Goal: Task Accomplishment & Management: Use online tool/utility

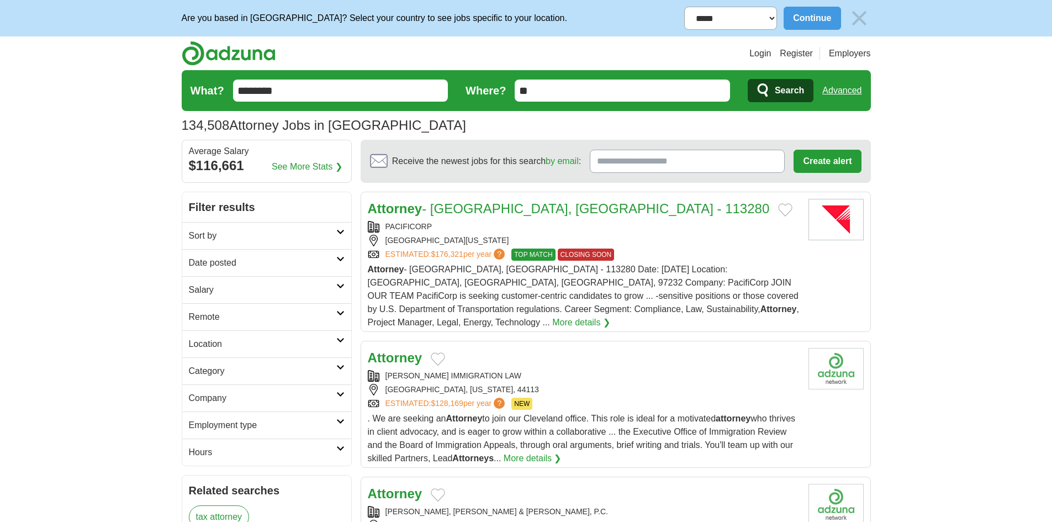
click at [260, 261] on h2 "Date posted" at bounding box center [262, 262] width 147 height 13
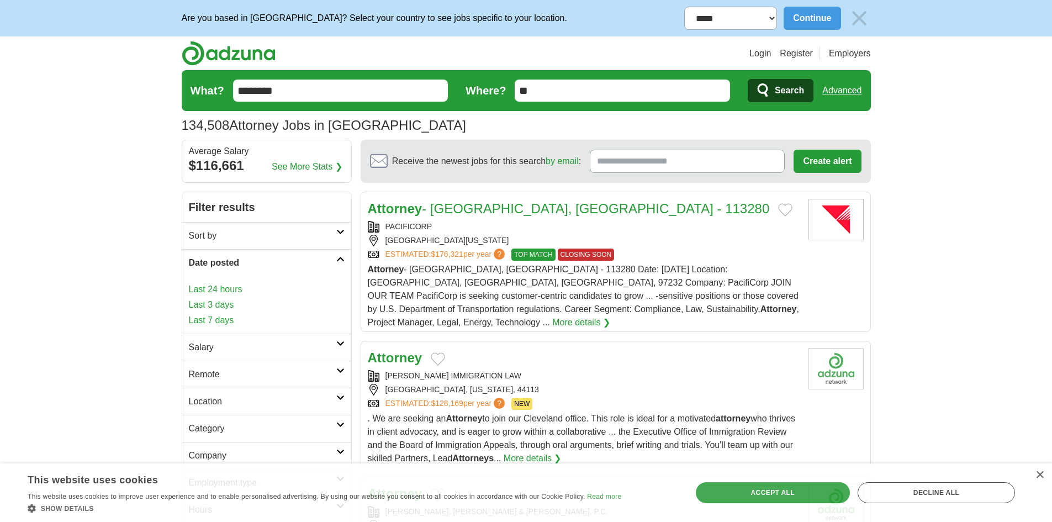
click at [219, 299] on link "Last 3 days" at bounding box center [267, 304] width 156 height 13
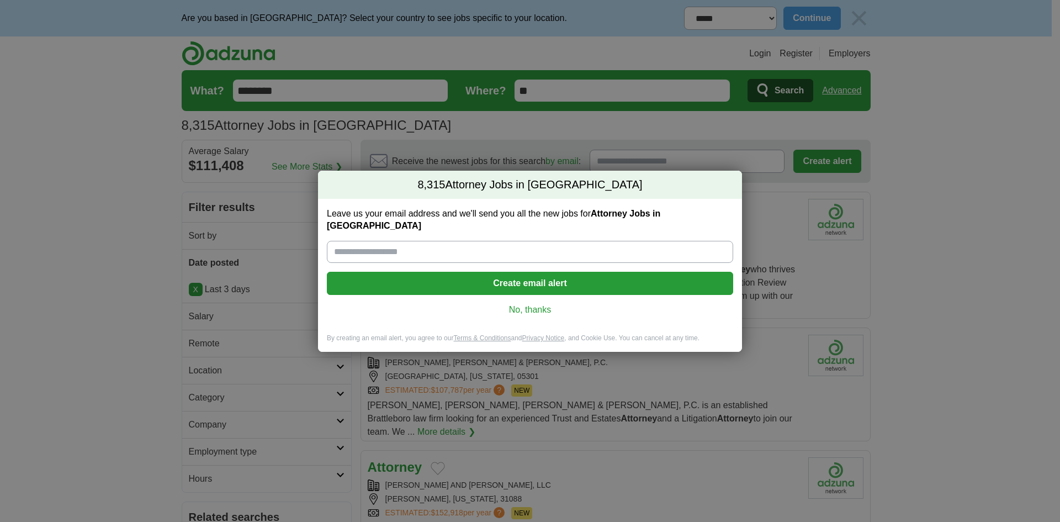
click at [527, 305] on link "No, thanks" at bounding box center [530, 310] width 389 height 12
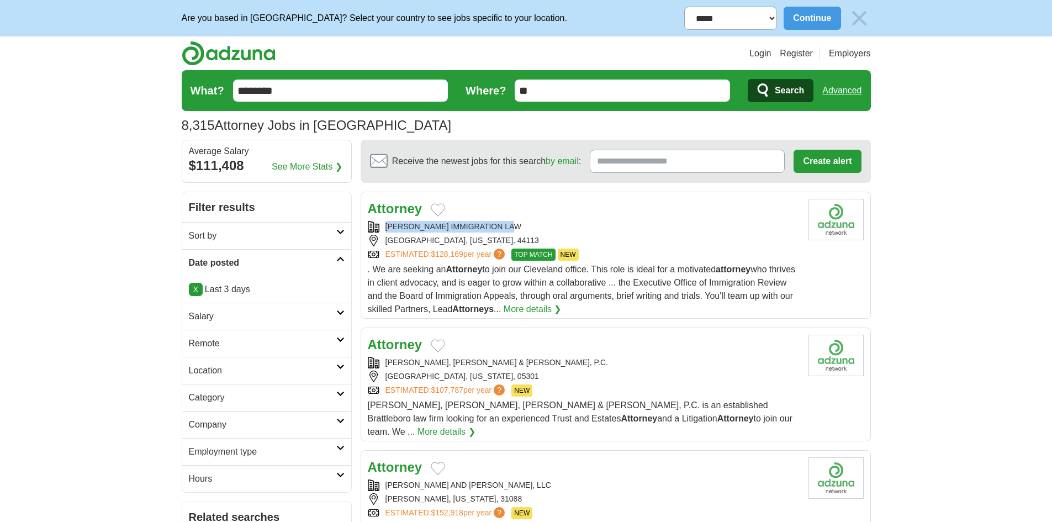
drag, startPoint x: 383, startPoint y: 223, endPoint x: 532, endPoint y: 226, distance: 149.1
click at [532, 226] on div "ROBERT BROWN IMMIGRATION LAW" at bounding box center [584, 227] width 432 height 12
copy div "ROBERT BROWN IMMIGRATION LAW"
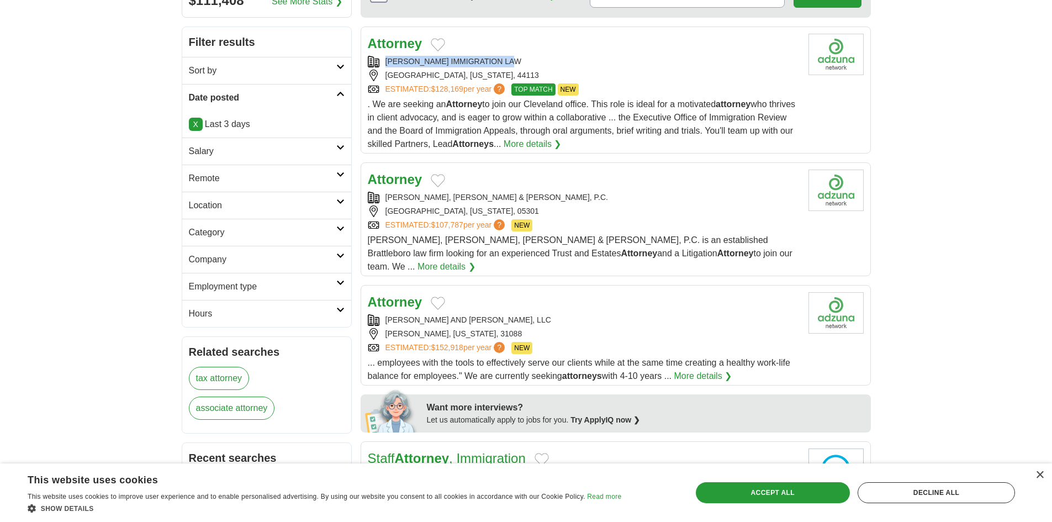
scroll to position [166, 0]
drag, startPoint x: 384, startPoint y: 194, endPoint x: 557, endPoint y: 194, distance: 172.8
click at [557, 194] on div "PHILLIPS, DUNN, SHRIVER & CARROLL, P.C." at bounding box center [584, 197] width 432 height 12
copy div "PHILLIPS, DUNN, SHRIVER & CARROLL, P.C."
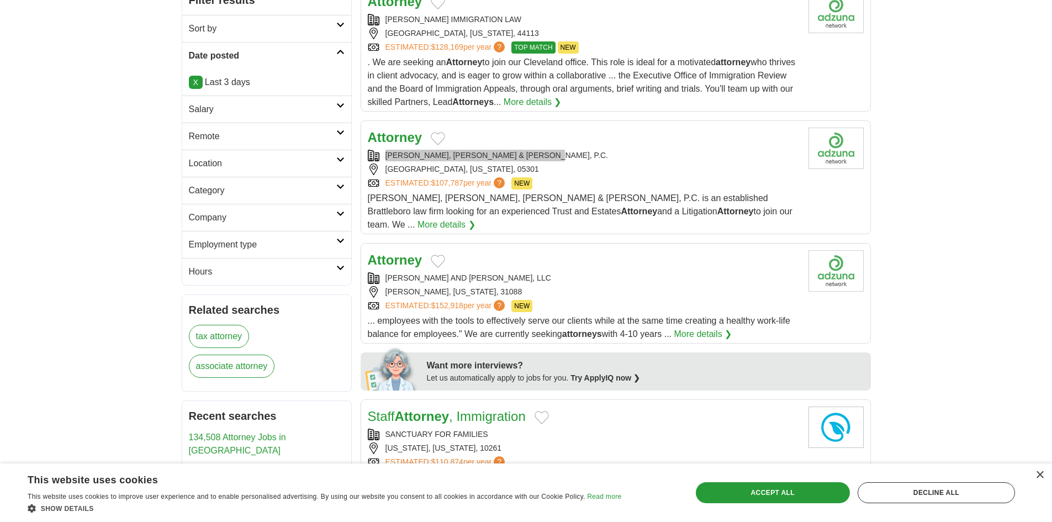
scroll to position [276, 0]
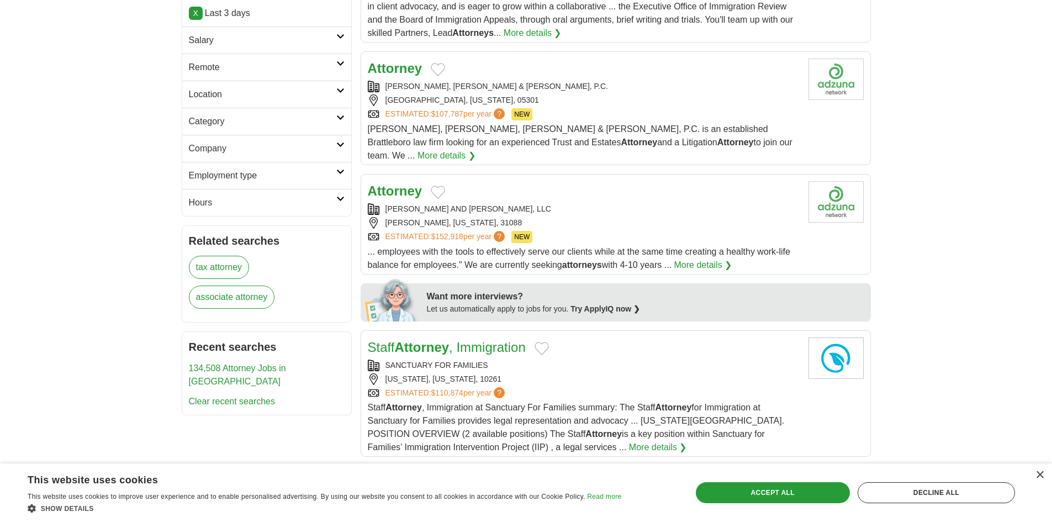
click at [400, 203] on div "MERIWETHER AND THARP, LLC" at bounding box center [584, 209] width 432 height 12
drag, startPoint x: 515, startPoint y: 190, endPoint x: 387, endPoint y: 200, distance: 128.5
click at [387, 203] on div "MERIWETHER AND THARP, LLC" at bounding box center [584, 209] width 432 height 12
copy div "MERIWETHER AND THARP, LLC"
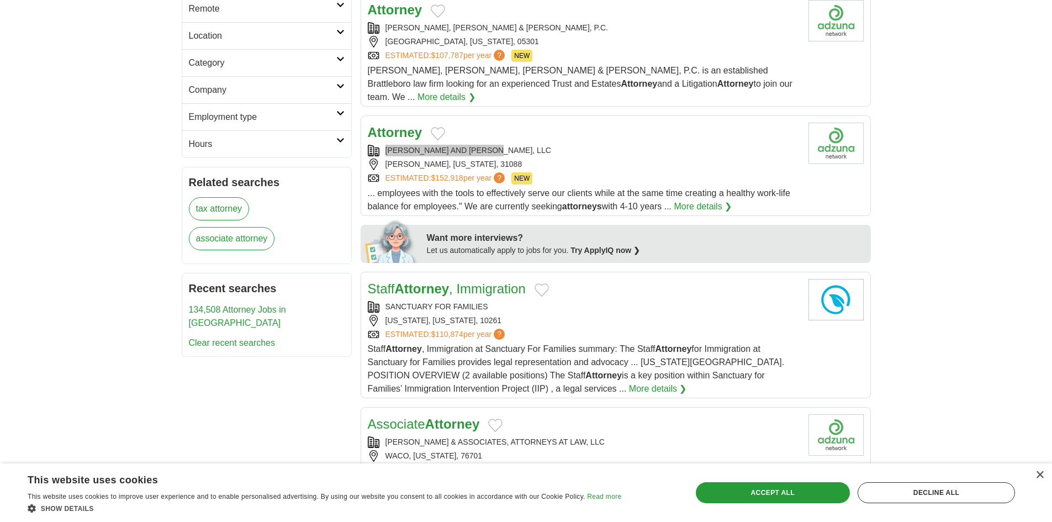
scroll to position [442, 0]
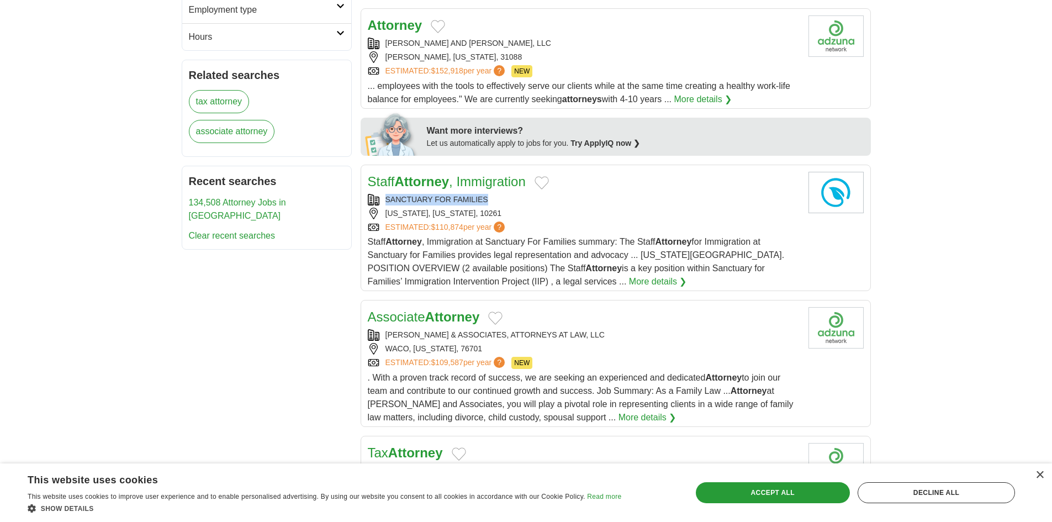
drag, startPoint x: 380, startPoint y: 183, endPoint x: 502, endPoint y: 185, distance: 121.5
click at [500, 194] on div "SANCTUARY FOR FAMILIES" at bounding box center [584, 200] width 432 height 12
copy link "SANCTUARY FOR FAMILIES"
drag, startPoint x: 380, startPoint y: 198, endPoint x: 501, endPoint y: 198, distance: 120.9
click at [501, 208] on div "NEW YORK, NEW YORK, 10261" at bounding box center [584, 214] width 432 height 12
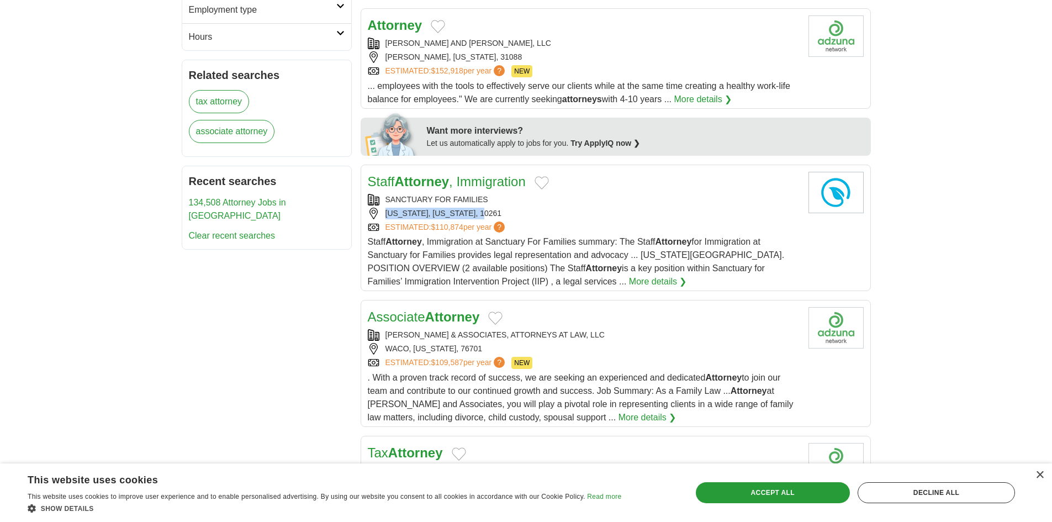
copy div "NEW YORK, NEW YORK, 10261"
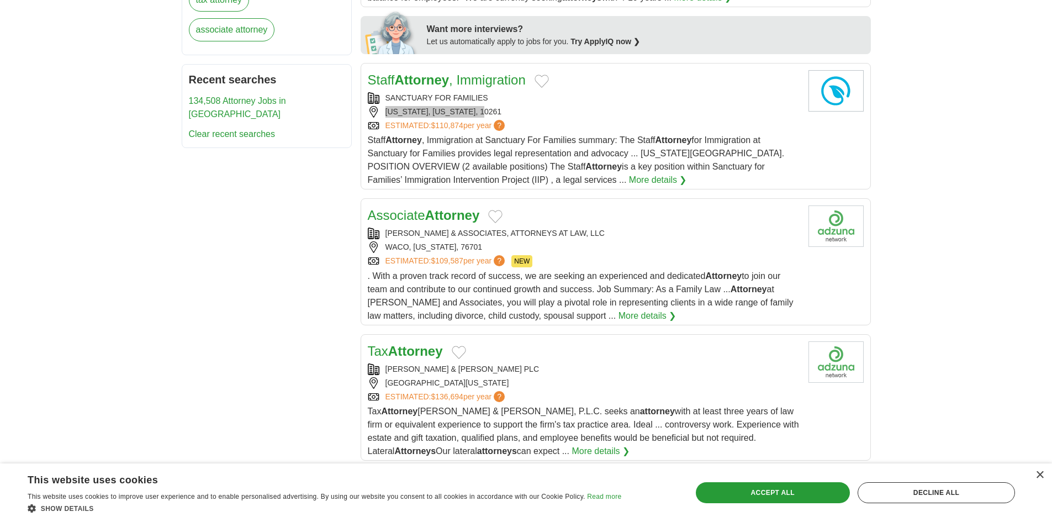
scroll to position [552, 0]
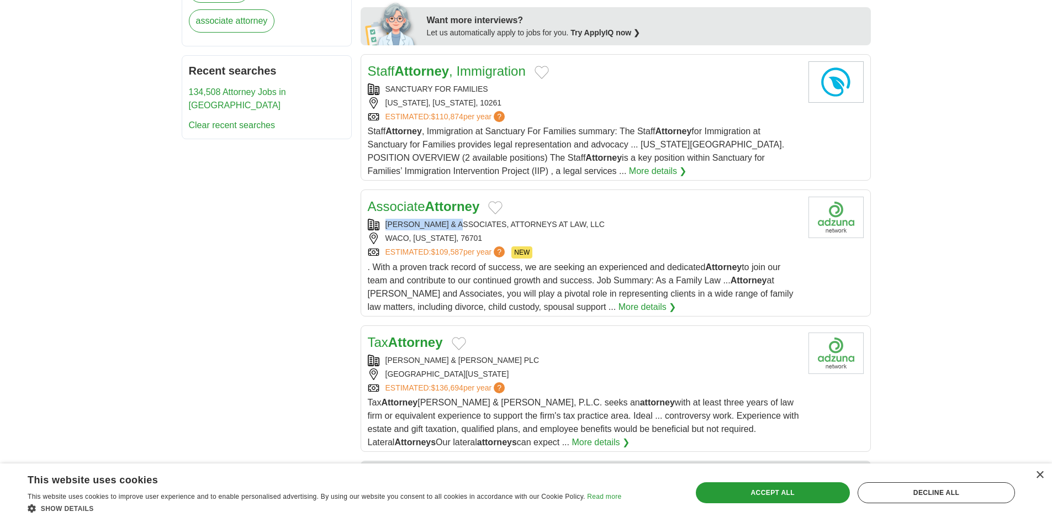
drag, startPoint x: 382, startPoint y: 206, endPoint x: 460, endPoint y: 209, distance: 78.5
click at [460, 219] on div "DAVIS & ASSOCIATES, ATTORNEYS AT LAW, LLC" at bounding box center [584, 225] width 432 height 12
copy div "DAVIS & ASSOCIATE"
click at [220, 272] on div "**********" at bounding box center [526, 427] width 689 height 1574
drag, startPoint x: 381, startPoint y: 208, endPoint x: 1000, endPoint y: 182, distance: 620.0
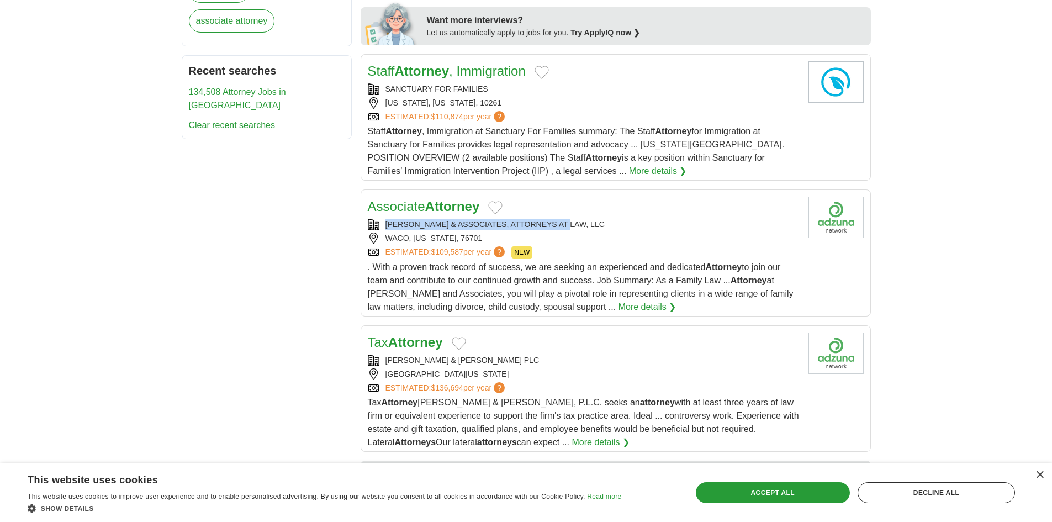
click at [569, 219] on div "DAVIS & ASSOCIATES, ATTORNEYS AT LAW, LLC" at bounding box center [584, 225] width 432 height 12
copy div "DAVIS & ASSOCIATES, ATTORNEYS AT LAW, LLC"
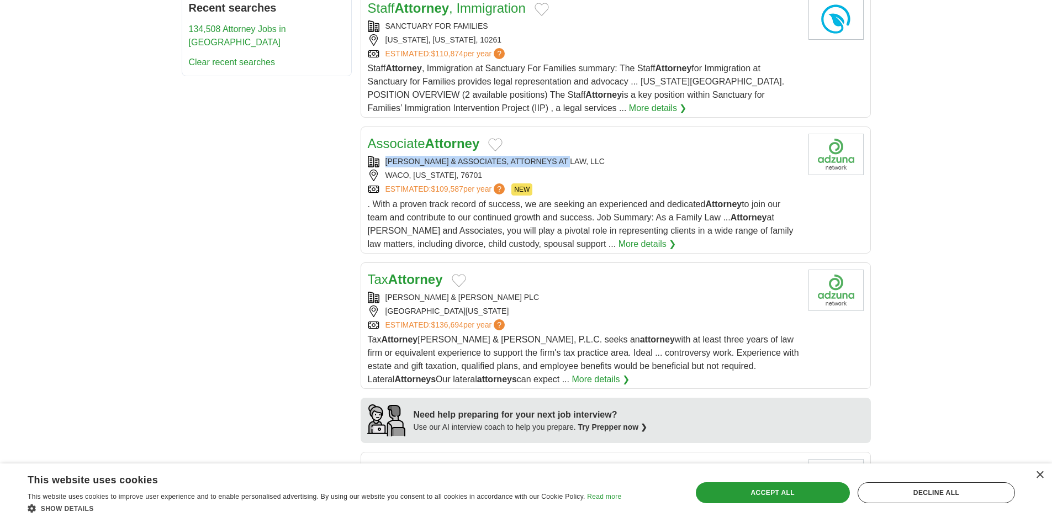
scroll to position [662, 0]
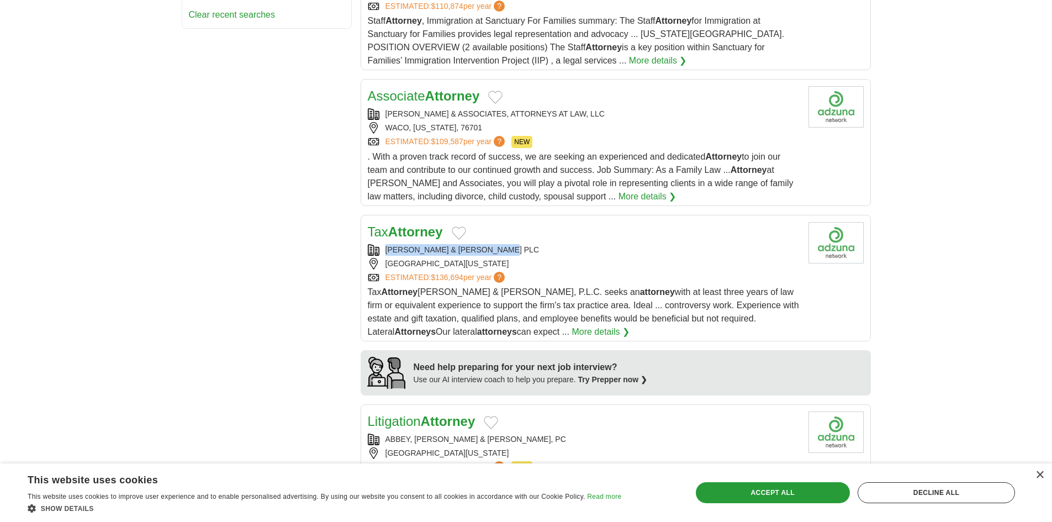
drag, startPoint x: 380, startPoint y: 234, endPoint x: 523, endPoint y: 234, distance: 143.0
click at [523, 244] on div "SHUTTLEWORTH & INGERSOLL PLC" at bounding box center [584, 250] width 432 height 12
copy div "SHUTTLEWORTH & INGERSOLL PLC"
click at [332, 240] on div "**********" at bounding box center [526, 316] width 689 height 1574
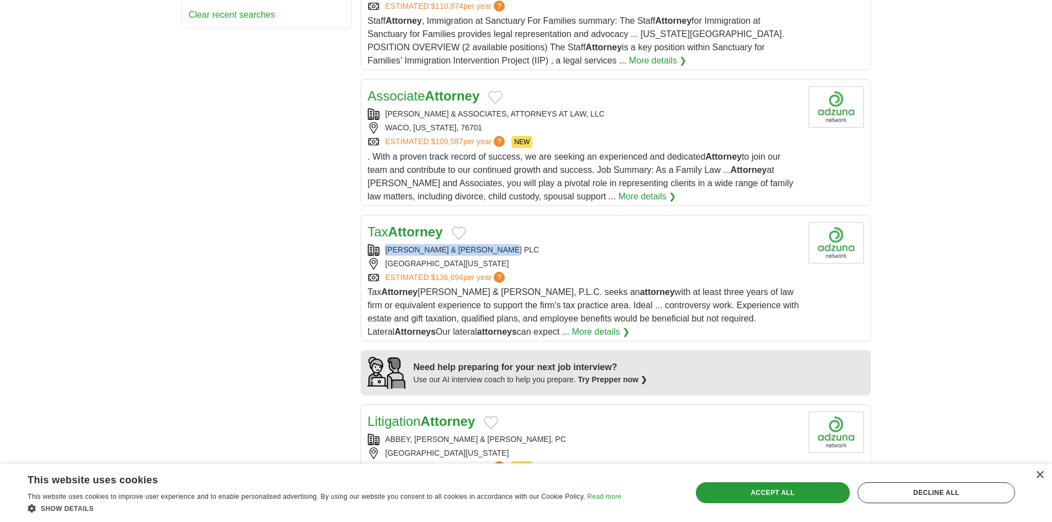
drag, startPoint x: 384, startPoint y: 232, endPoint x: 544, endPoint y: 236, distance: 160.2
click at [544, 244] on div "SHUTTLEWORTH & INGERSOLL PLC" at bounding box center [584, 250] width 432 height 12
copy div "SHUTTLEWORTH & INGERSOLL PLC"
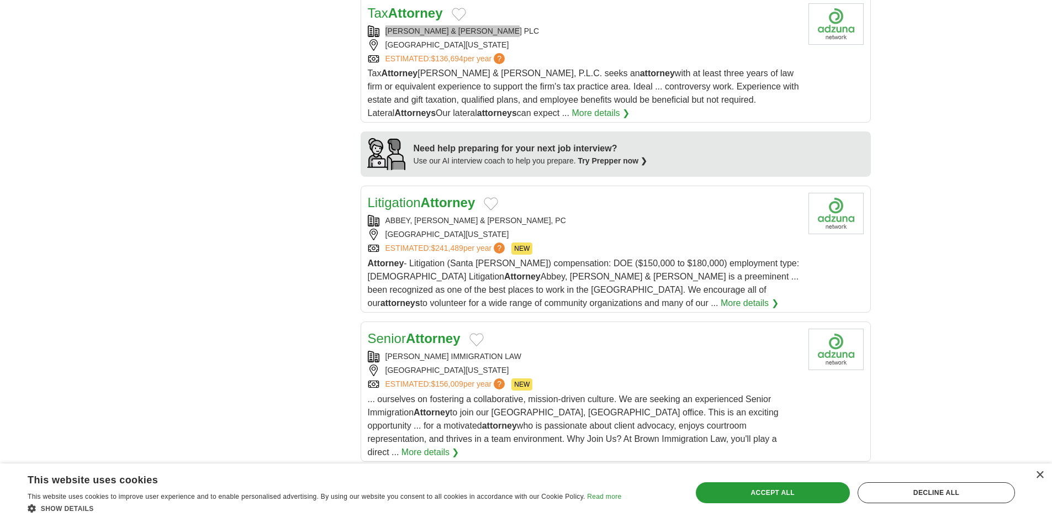
scroll to position [883, 0]
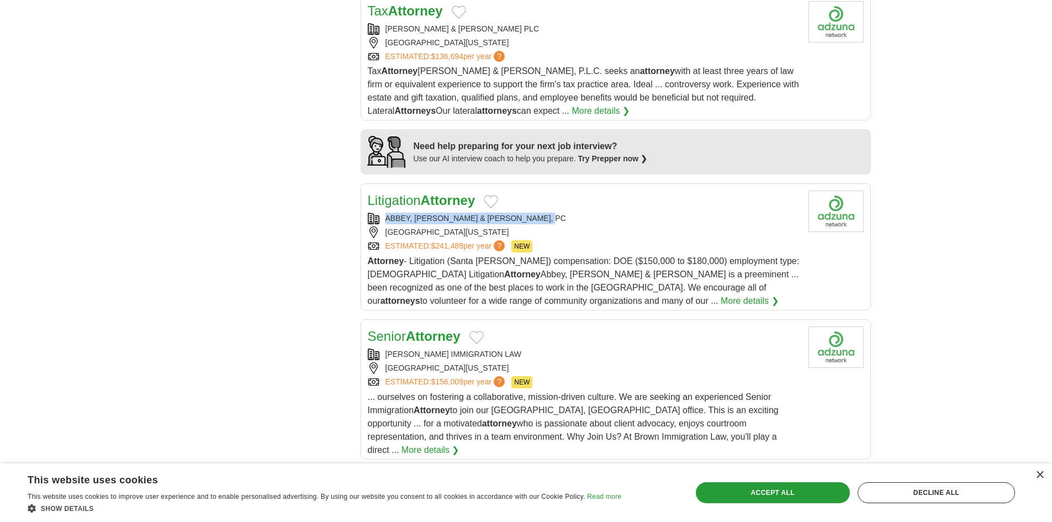
drag, startPoint x: 384, startPoint y: 202, endPoint x: 577, endPoint y: 207, distance: 192.7
click at [577, 213] on div "ABBEY, WEITZENBERG, WARREN & EMERY, PC" at bounding box center [584, 219] width 432 height 12
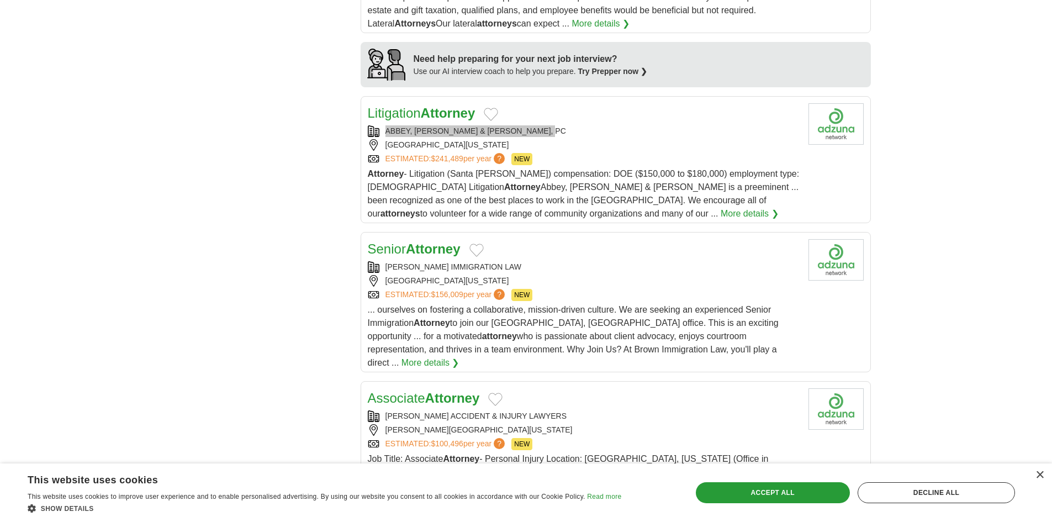
scroll to position [1049, 0]
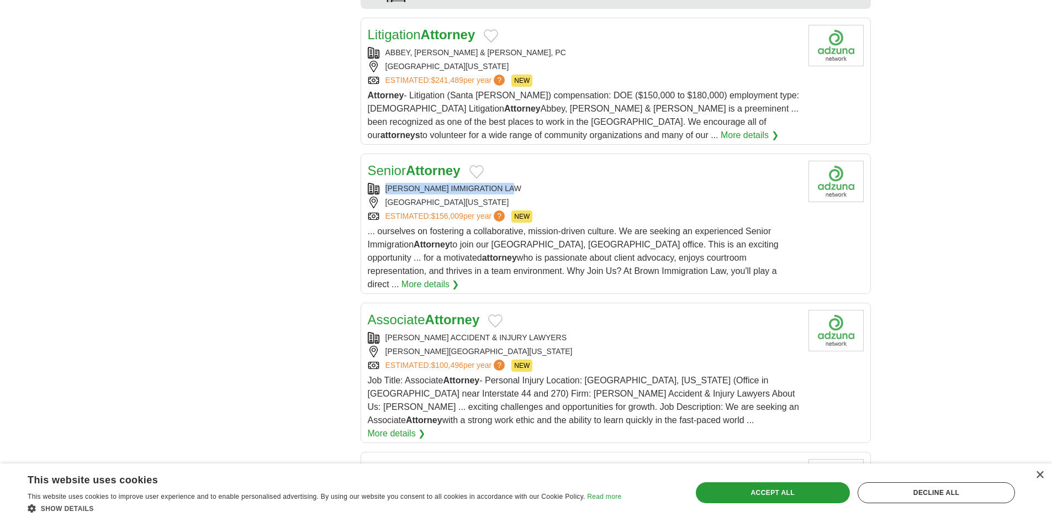
drag, startPoint x: 384, startPoint y: 168, endPoint x: 537, endPoint y: 179, distance: 153.9
click at [537, 179] on div "Senior Attorney ROBERT BROWN IMMIGRATION LAW ORLANDO, FLORIDA, 32801 ESTIMATED:…" at bounding box center [584, 226] width 432 height 130
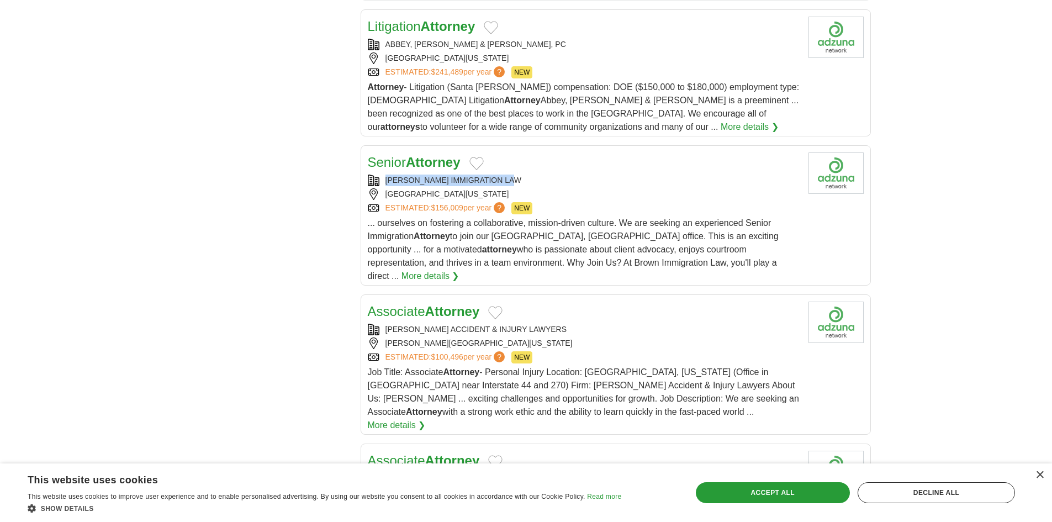
scroll to position [1159, 0]
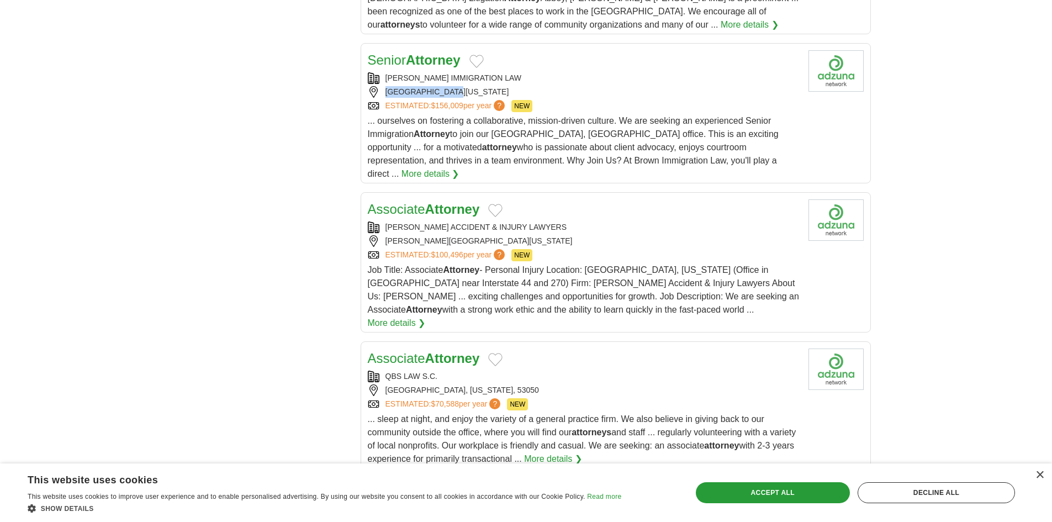
drag, startPoint x: 384, startPoint y: 77, endPoint x: 462, endPoint y: 76, distance: 77.9
click at [462, 86] on div "ORLANDO, FLORIDA, 32801" at bounding box center [584, 92] width 432 height 12
drag, startPoint x: 381, startPoint y: 196, endPoint x: 1045, endPoint y: 144, distance: 665.6
click at [528, 221] on div "JETT ACCIDENT & INJURY LAWYERS" at bounding box center [584, 227] width 432 height 12
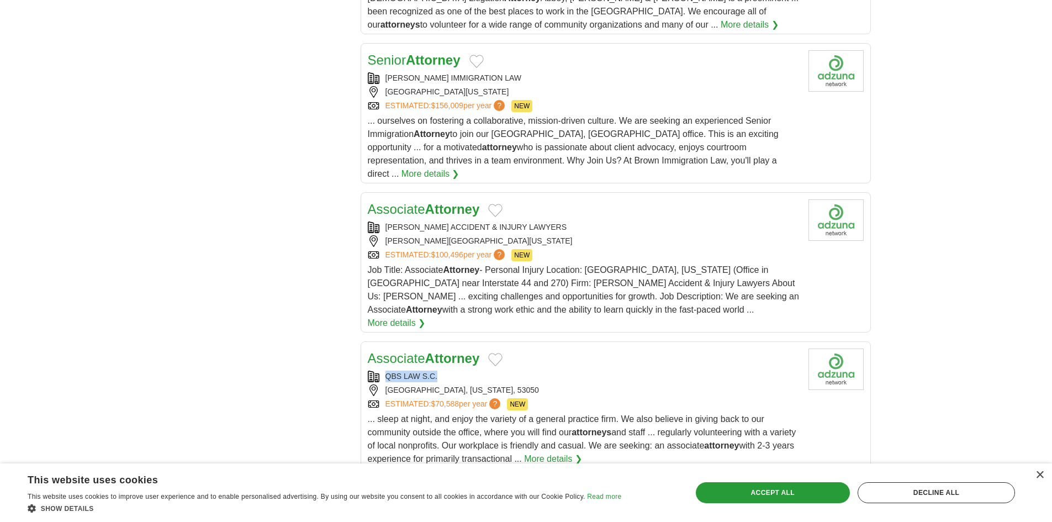
drag, startPoint x: 379, startPoint y: 333, endPoint x: 474, endPoint y: 340, distance: 95.7
click at [474, 370] on div "QBS LAW S.C." at bounding box center [584, 376] width 432 height 12
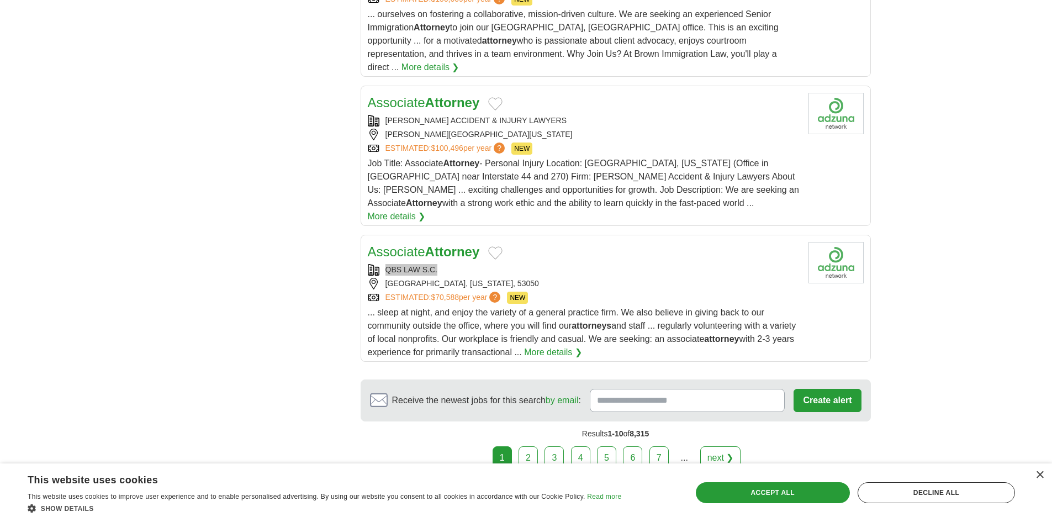
scroll to position [1380, 0]
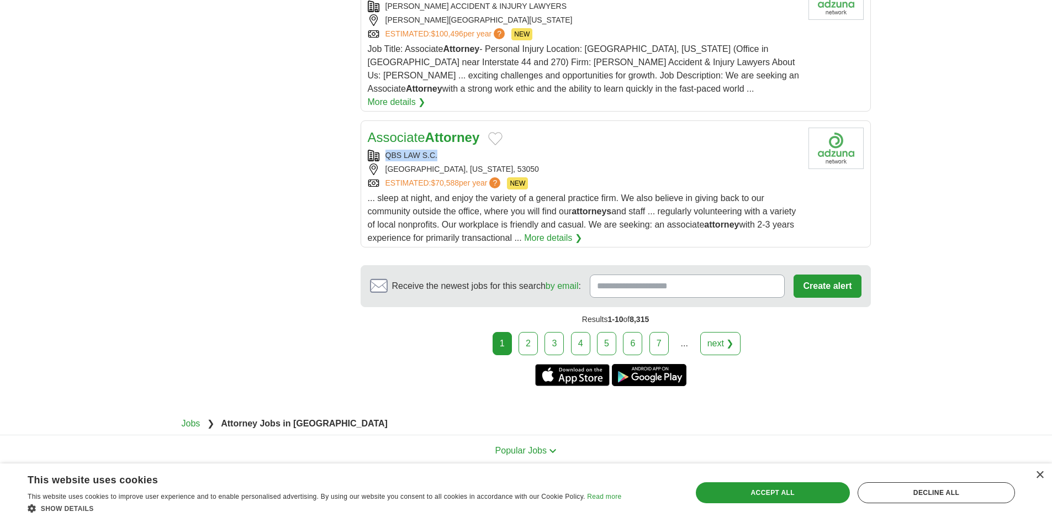
click at [523, 332] on link "2" at bounding box center [527, 343] width 19 height 23
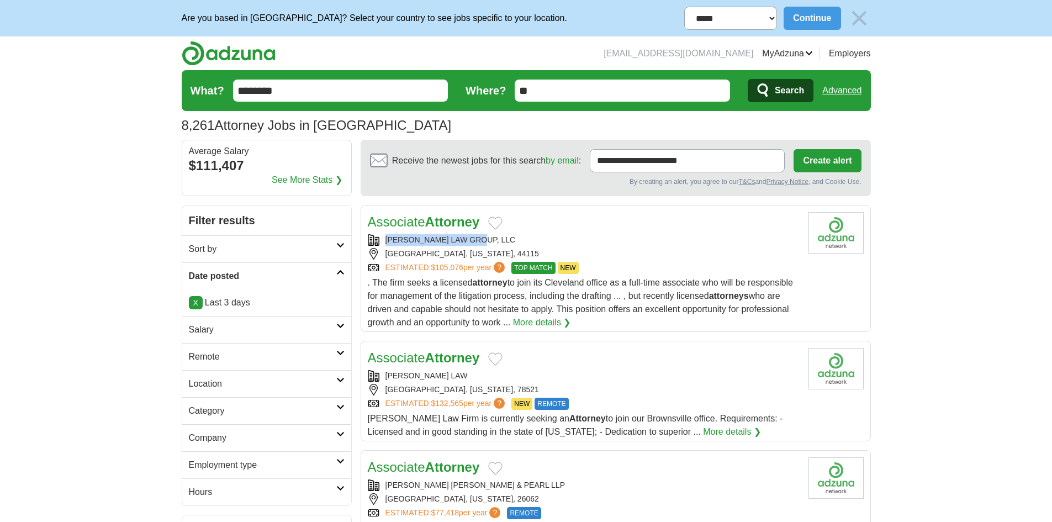
drag, startPoint x: 383, startPoint y: 236, endPoint x: 1058, endPoint y: 178, distance: 678.2
click at [485, 244] on div "[PERSON_NAME] LAW GROUP, LLC" at bounding box center [584, 240] width 432 height 12
copy div "[PERSON_NAME] LAW GROUP, LLC"
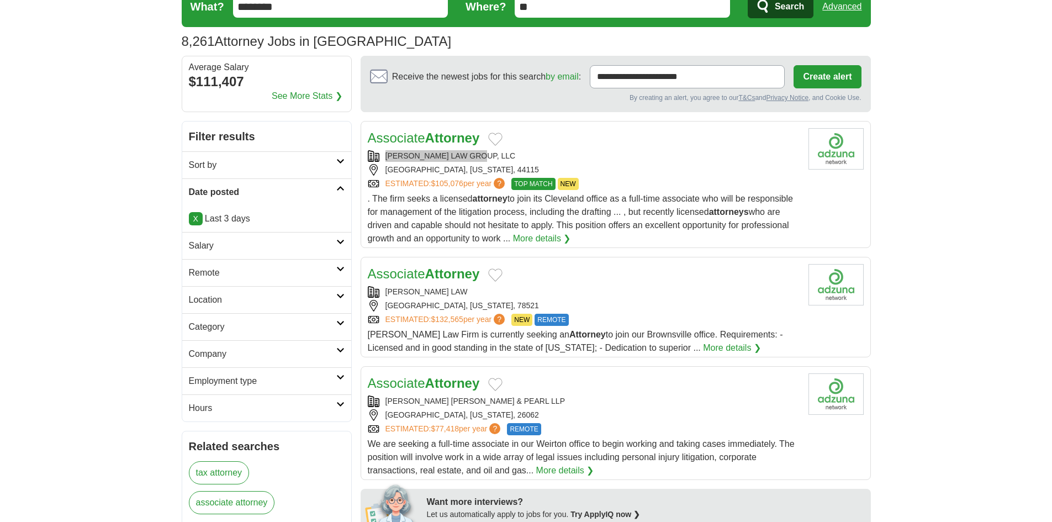
scroll to position [110, 0]
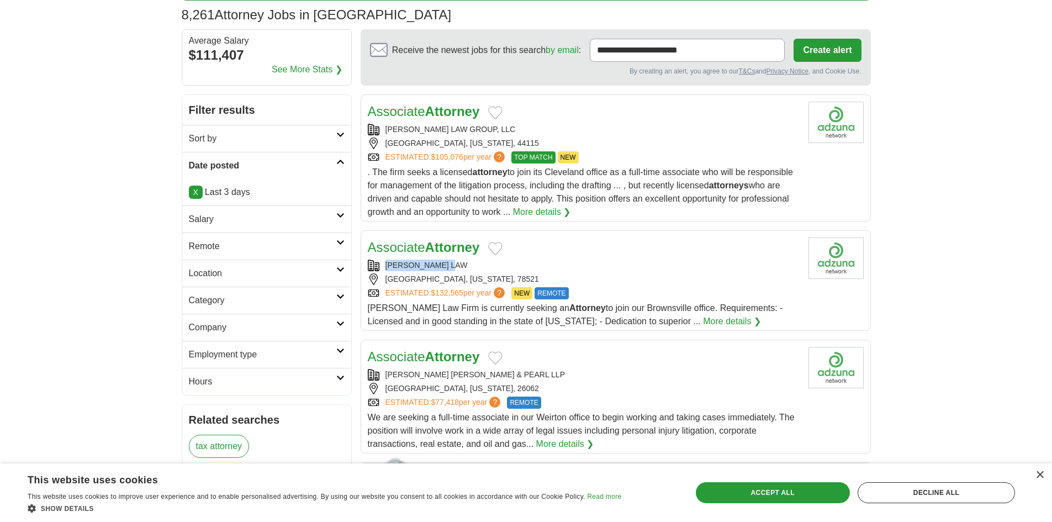
drag, startPoint x: 397, startPoint y: 264, endPoint x: 488, endPoint y: 265, distance: 90.5
click at [488, 265] on div "Associate Attorney KENNY PEREZ LAW BROWNSVILLE, TEXAS, 78521 ESTIMATED: $132,56…" at bounding box center [584, 282] width 432 height 91
copy div "KENNY PEREZ LAW"
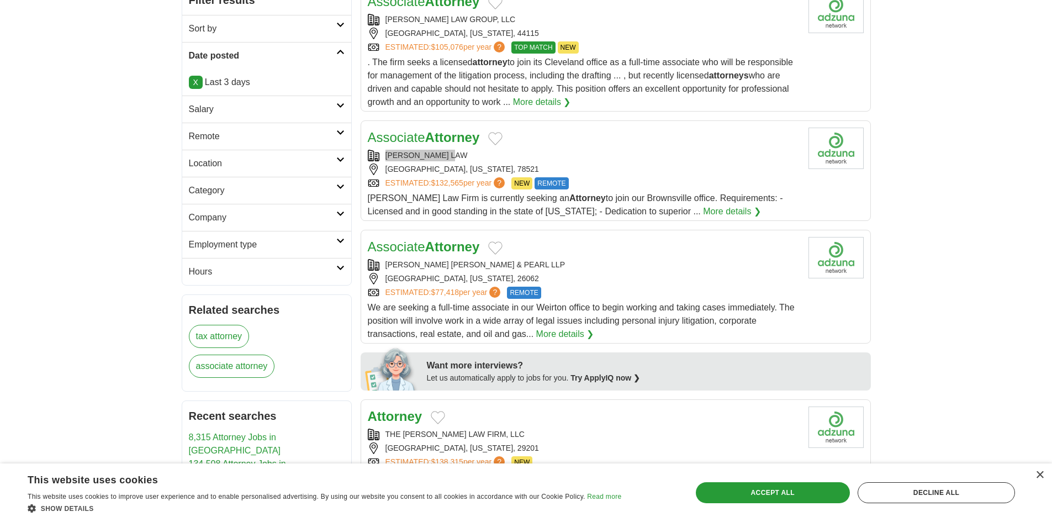
scroll to position [221, 0]
drag, startPoint x: 382, startPoint y: 257, endPoint x: 603, endPoint y: 263, distance: 221.4
click at [603, 263] on div "Associate Attorney FRANKOVITCH ANETAKIS SIMON DECAPIO & PEARL LLP WEIRTON, WEST…" at bounding box center [584, 288] width 432 height 104
copy div "FRANKOVITCH ANETAKIS SIMON DECAPIO & PEARL LLP"
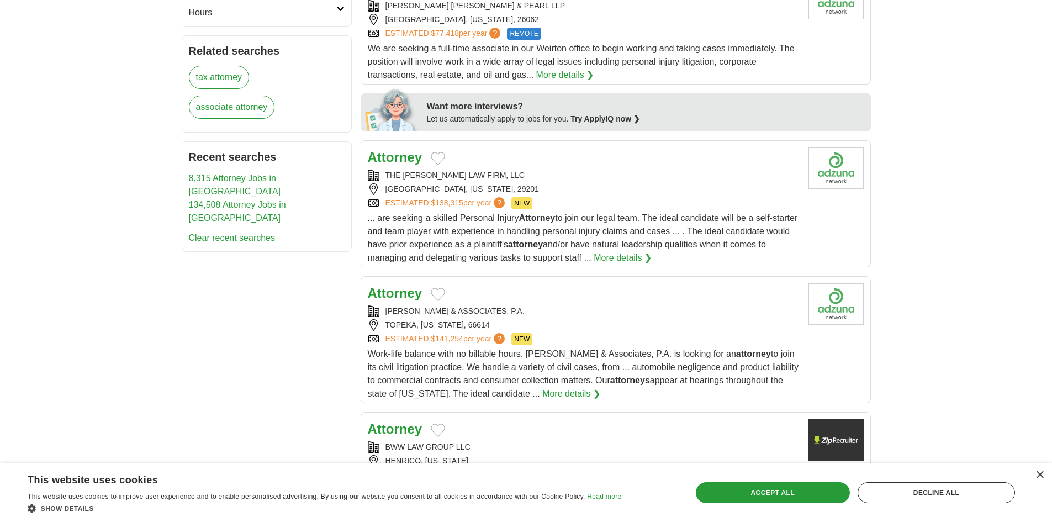
scroll to position [497, 0]
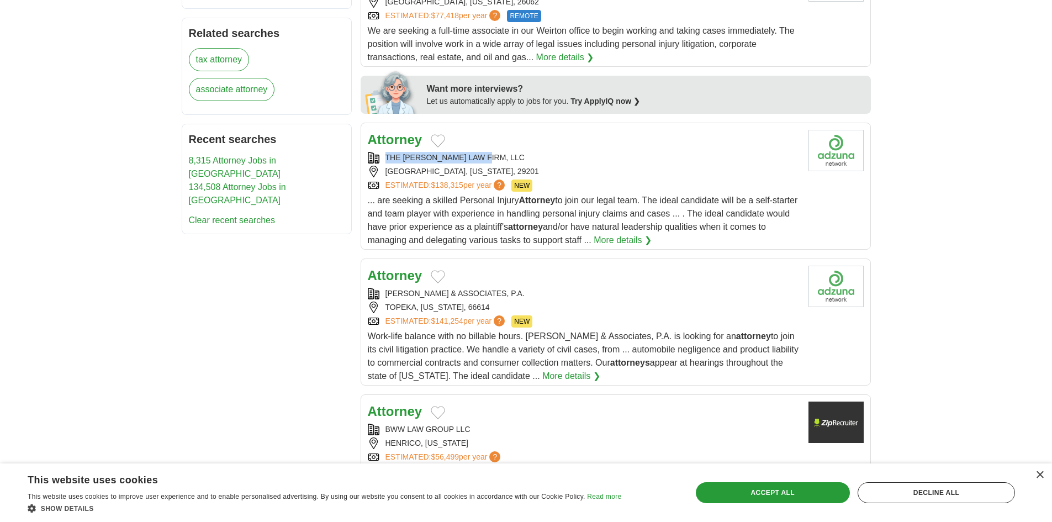
drag, startPoint x: 381, startPoint y: 155, endPoint x: 746, endPoint y: 159, distance: 364.4
click at [512, 159] on div "THE GIBBS LAW FIRM, LLC" at bounding box center [584, 158] width 432 height 12
copy div "THE GIBBS LAW FIRM, LLC"
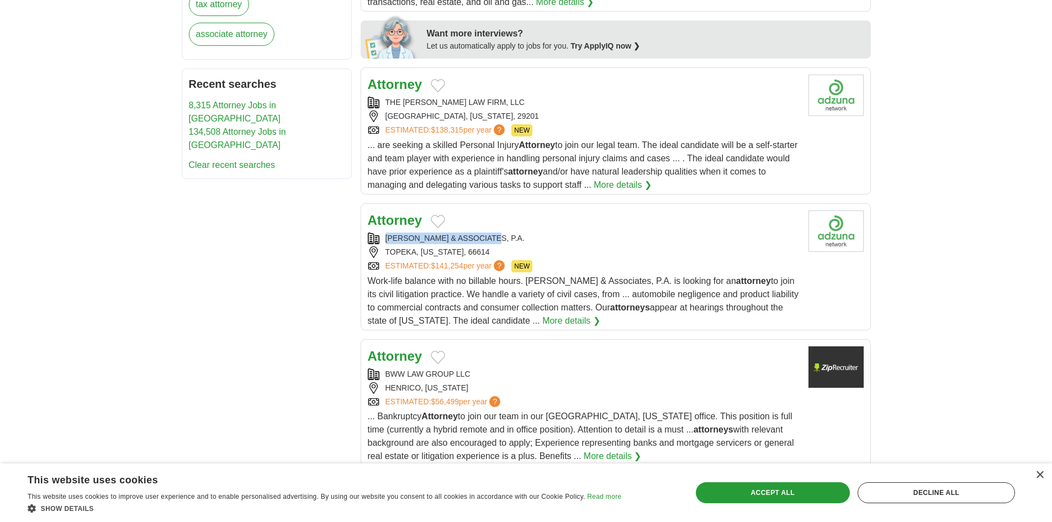
drag, startPoint x: 381, startPoint y: 237, endPoint x: 493, endPoint y: 236, distance: 112.1
click at [493, 236] on div "BUTLER & ASSOCIATES, P.A." at bounding box center [584, 238] width 432 height 12
copy div "BUTLER & ASSOCIATES, P.A."
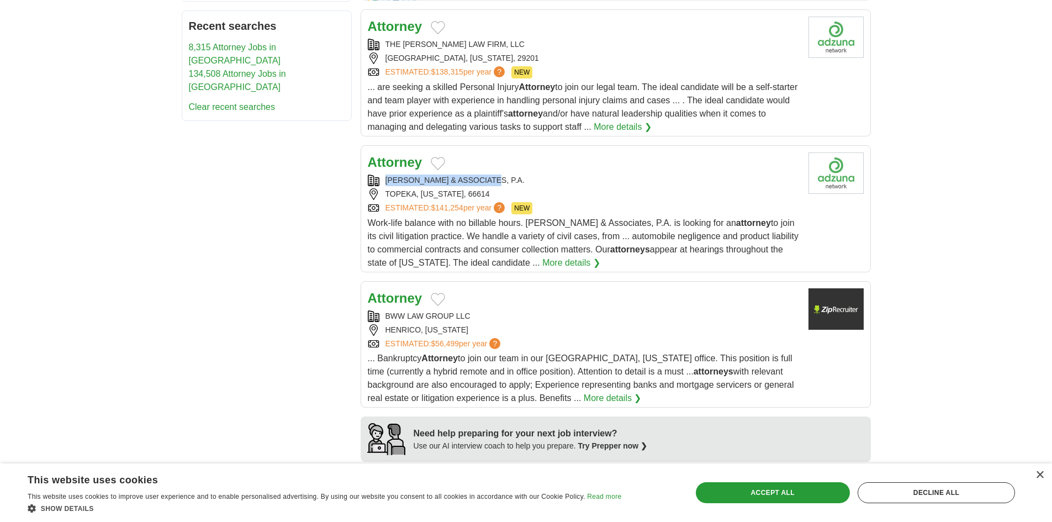
scroll to position [662, 0]
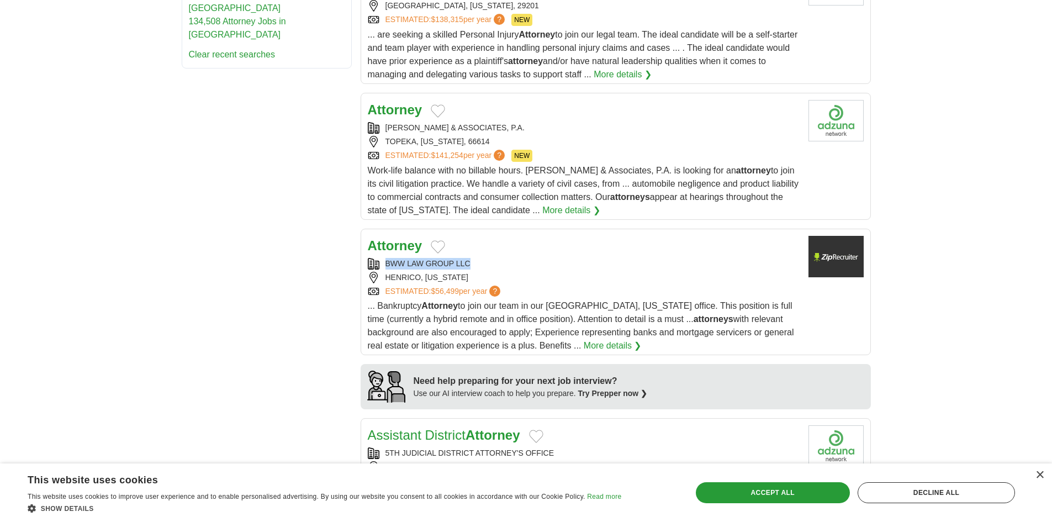
drag, startPoint x: 381, startPoint y: 261, endPoint x: 484, endPoint y: 261, distance: 102.7
click at [484, 261] on div "BWW LAW GROUP LLC" at bounding box center [584, 264] width 432 height 12
copy div "BWW LAW GROUP LLC"
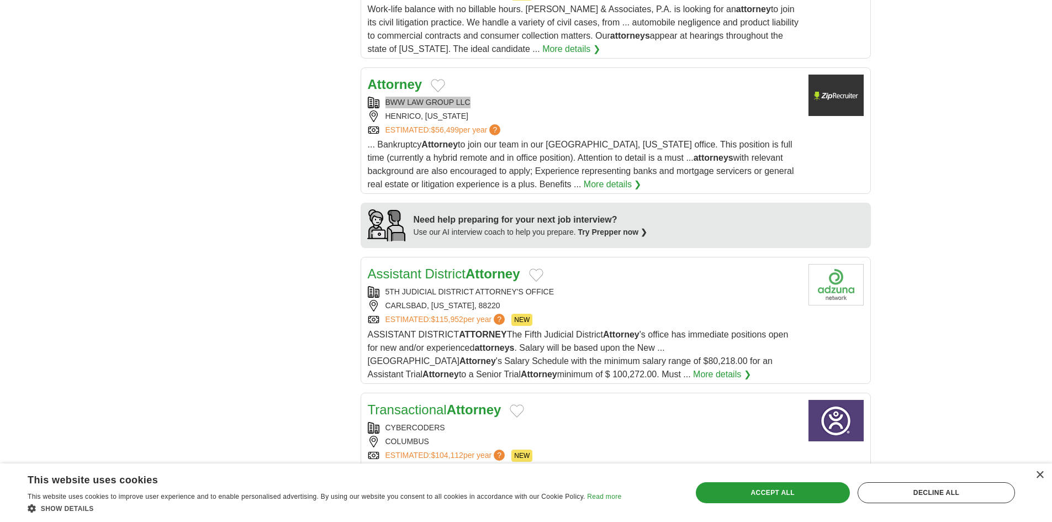
scroll to position [828, 0]
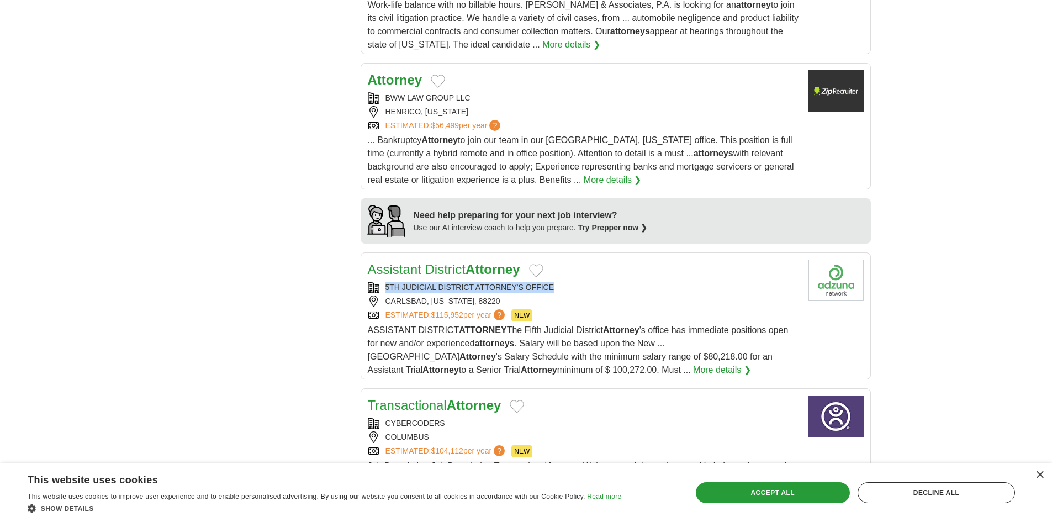
drag, startPoint x: 546, startPoint y: 285, endPoint x: 383, endPoint y: 283, distance: 162.9
click at [383, 283] on div "5TH JUDICIAL DISTRICT ATTORNEY'S OFFICE" at bounding box center [584, 288] width 432 height 12
copy div "5TH JUDICIAL DISTRICT ATTORNEY'S OFFICE"
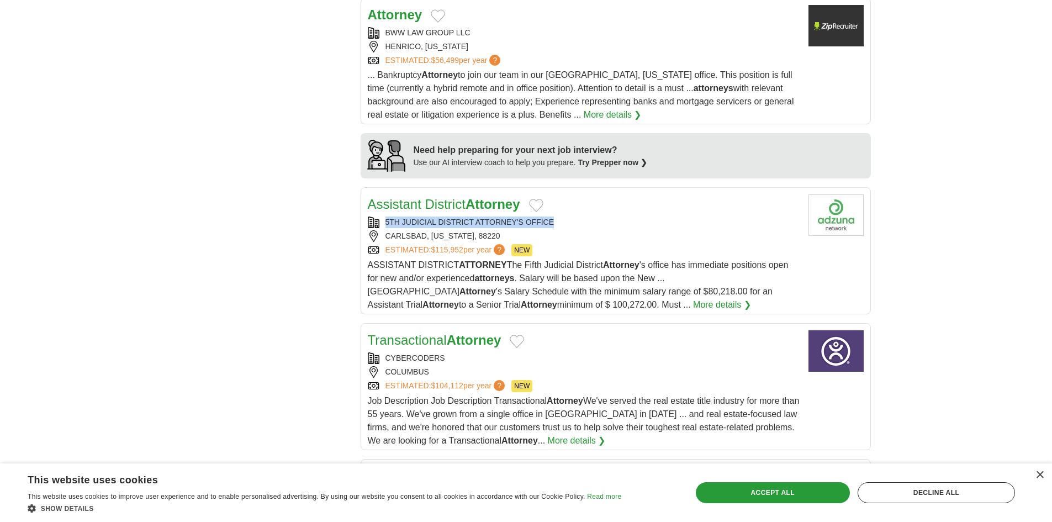
scroll to position [994, 0]
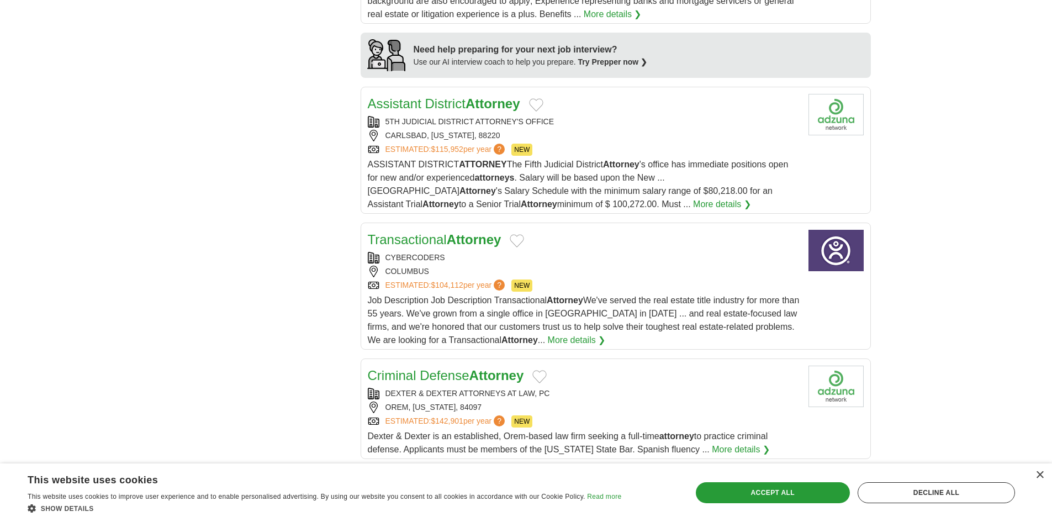
click at [380, 253] on div "CYBERCODERS" at bounding box center [584, 258] width 432 height 12
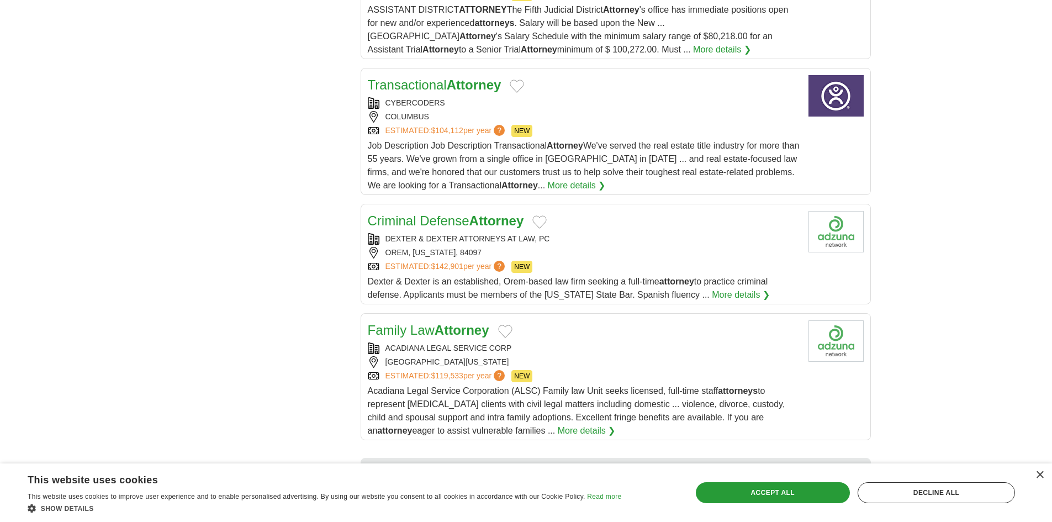
scroll to position [1215, 0]
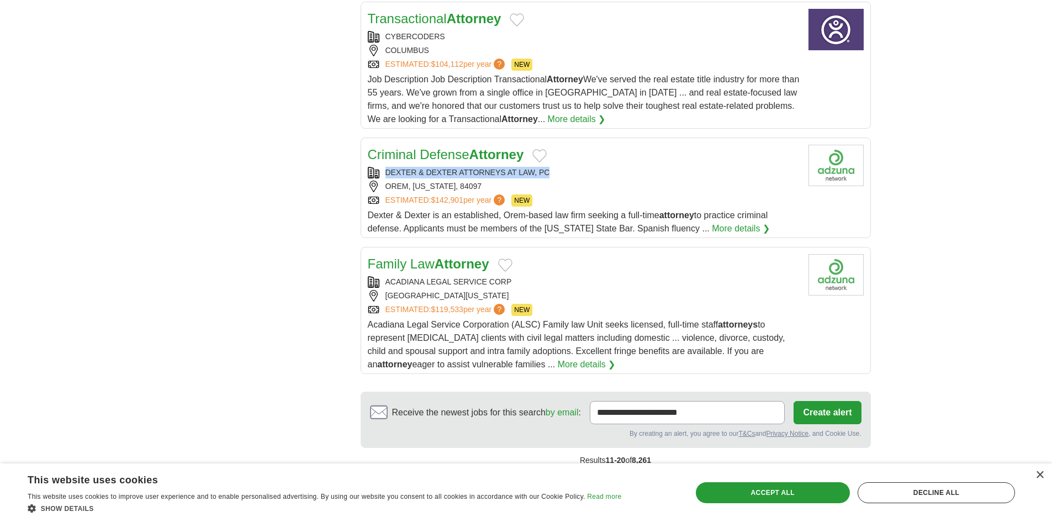
drag, startPoint x: 384, startPoint y: 169, endPoint x: 1001, endPoint y: 170, distance: 617.8
click at [554, 172] on div "DEXTER & DEXTER ATTORNEYS AT LAW, PC" at bounding box center [584, 173] width 432 height 12
copy div "DEXTER & DEXTER ATTORNEYS AT LAW, PC"
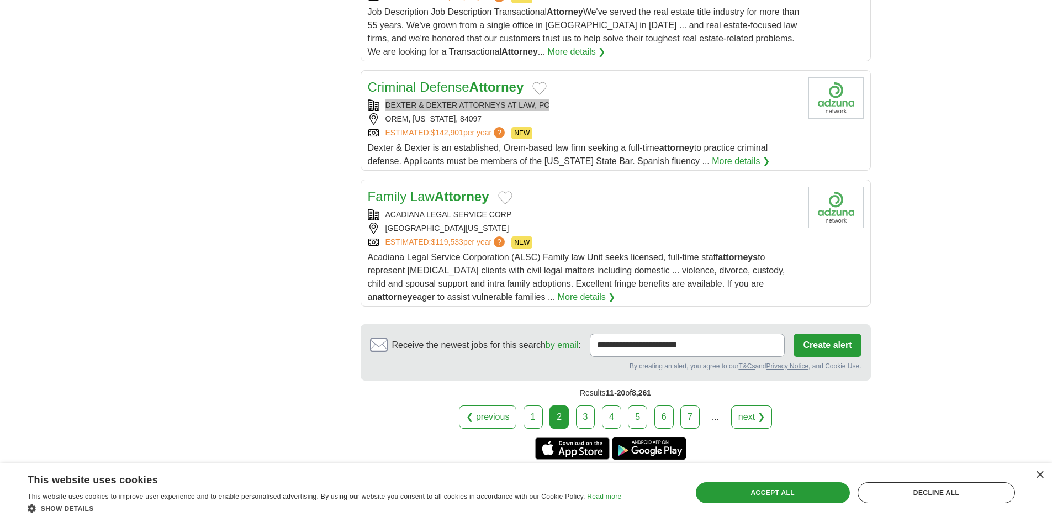
scroll to position [1380, 0]
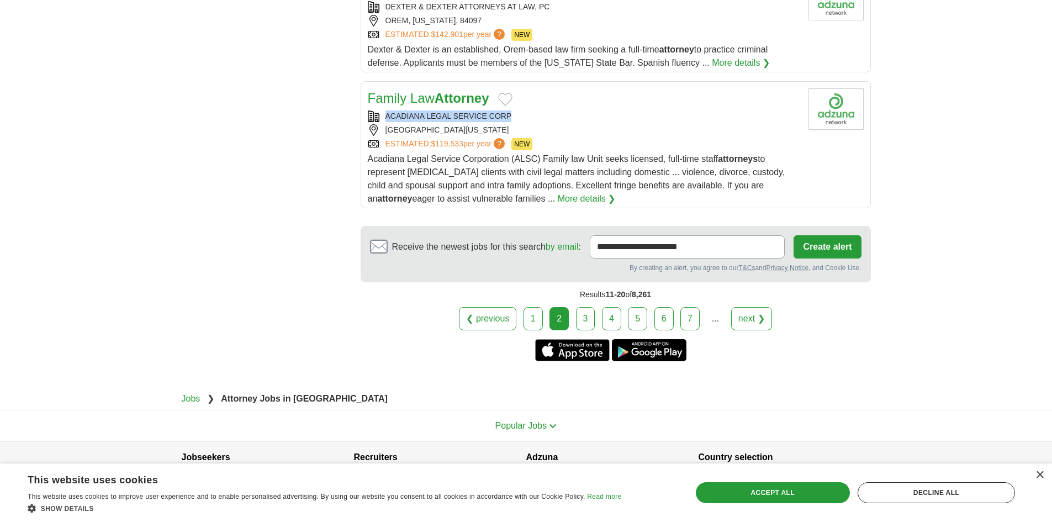
drag, startPoint x: 384, startPoint y: 111, endPoint x: 515, endPoint y: 109, distance: 130.9
click at [515, 109] on div "Family Law Attorney ACADIANA LEGAL SERVICE CORP MONROE, LOUISIANA, 71201 ESTIMA…" at bounding box center [584, 146] width 432 height 117
copy div "ACADIANA LEGAL SERVICE CORP"
drag, startPoint x: 380, startPoint y: 125, endPoint x: 501, endPoint y: 133, distance: 120.6
click at [501, 133] on div "MONROE, LOUISIANA, 71201" at bounding box center [584, 130] width 432 height 12
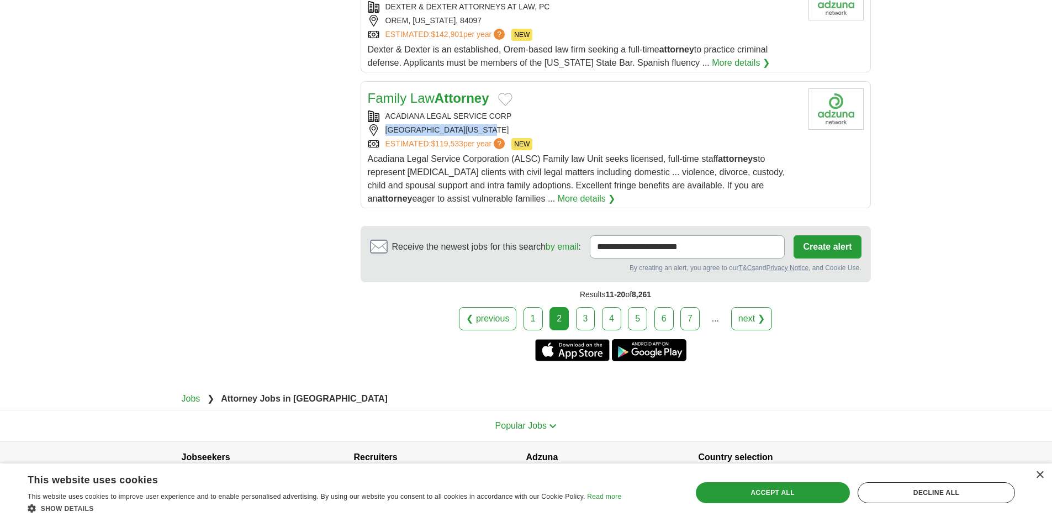
copy div "MONROE, LOUISIANA, 71201"
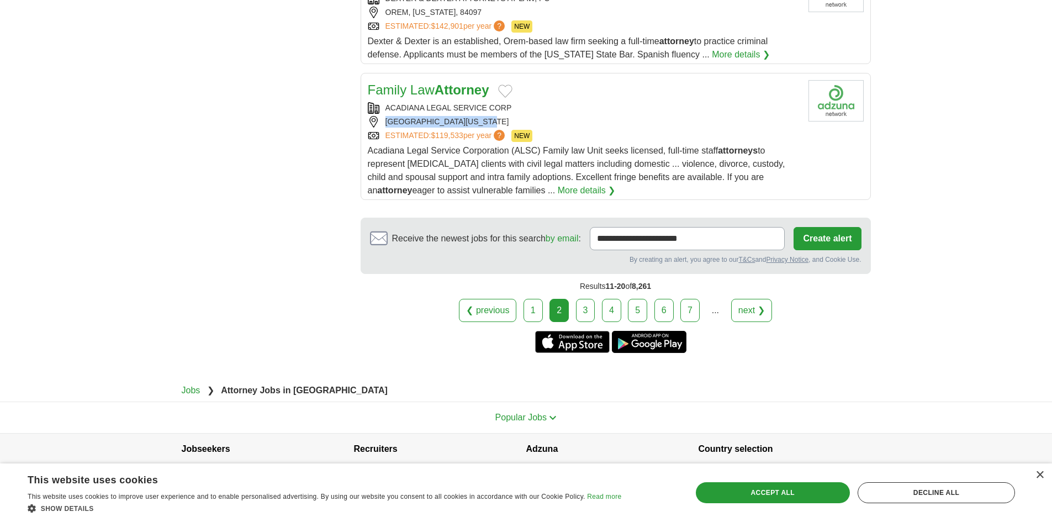
scroll to position [1411, 0]
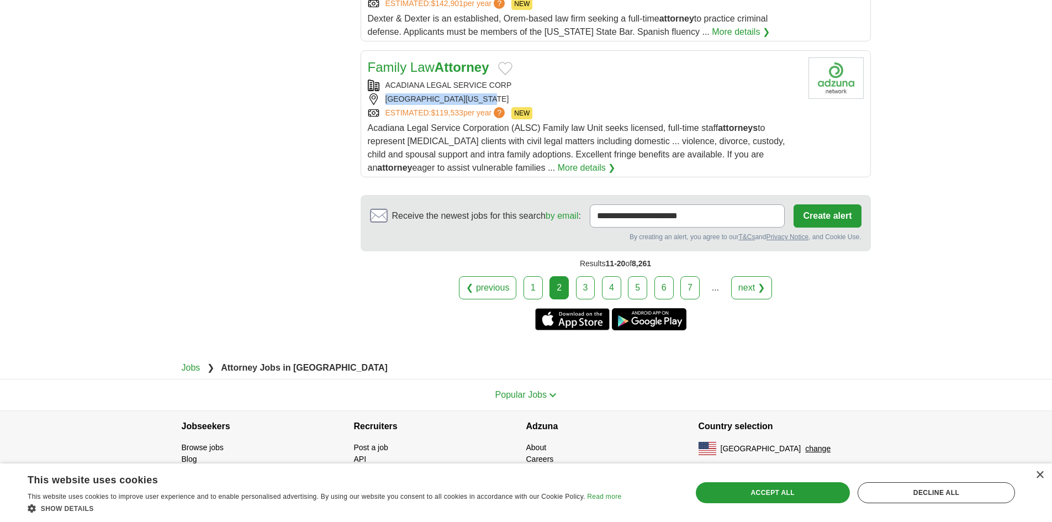
click at [591, 278] on link "3" at bounding box center [585, 287] width 19 height 23
click at [591, 280] on link "3" at bounding box center [585, 287] width 19 height 23
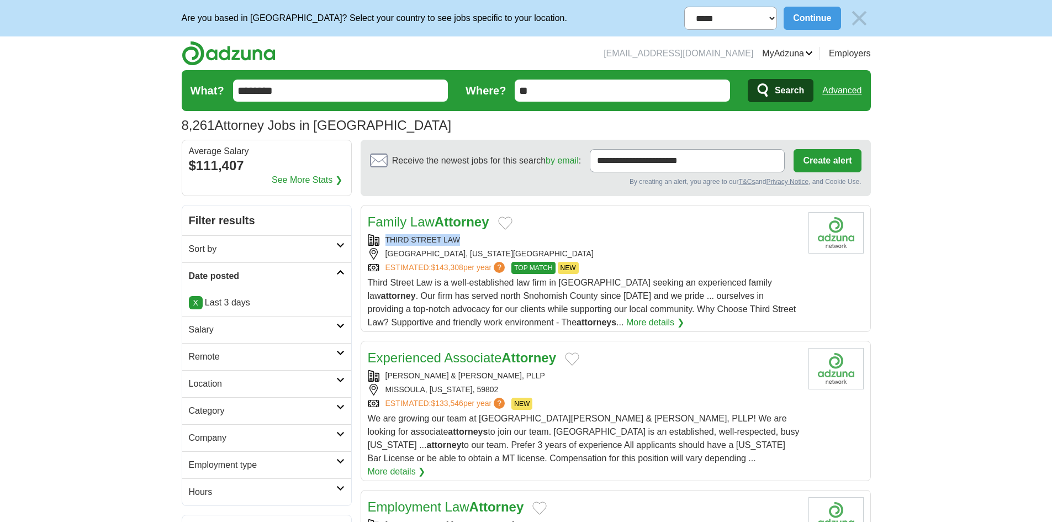
drag, startPoint x: 381, startPoint y: 235, endPoint x: 481, endPoint y: 238, distance: 99.4
click at [479, 238] on div "THIRD STREET LAW" at bounding box center [584, 240] width 432 height 12
copy div "THIRD STREET LAW"
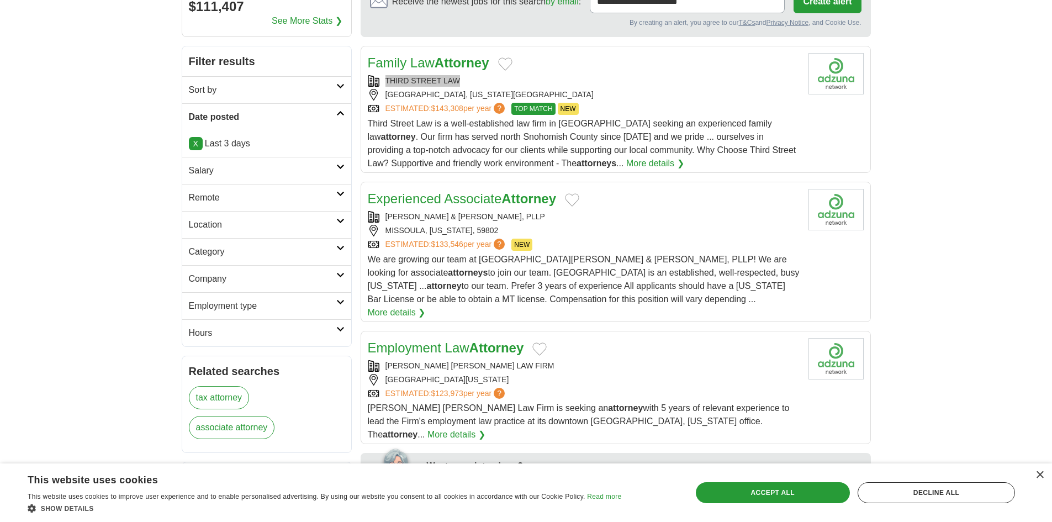
scroll to position [166, 0]
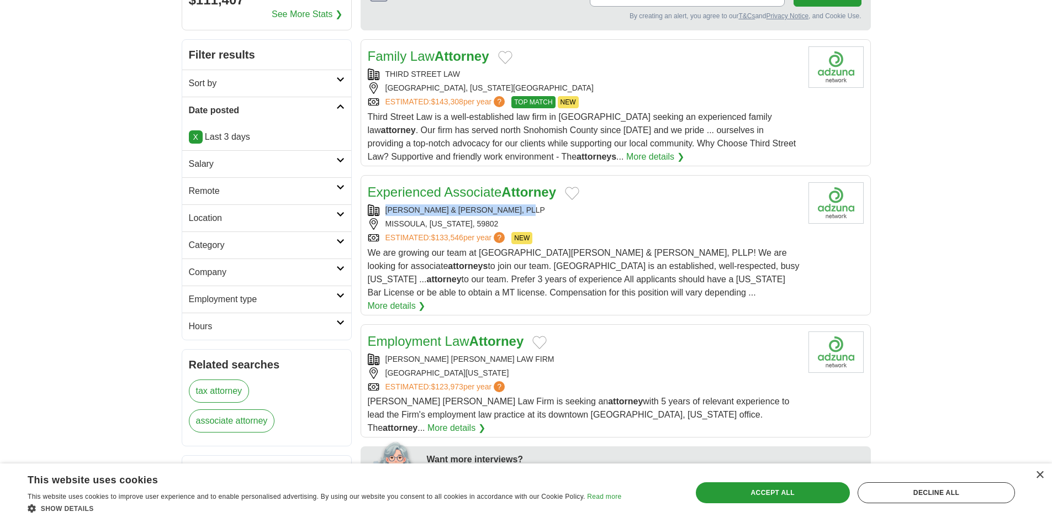
drag, startPoint x: 478, startPoint y: 211, endPoint x: 371, endPoint y: 216, distance: 106.6
click at [371, 216] on div "Experienced Associate Attorney GARLINGTON, LOHN & ROBINSON, PLLP MISSOULA, MONT…" at bounding box center [584, 247] width 432 height 130
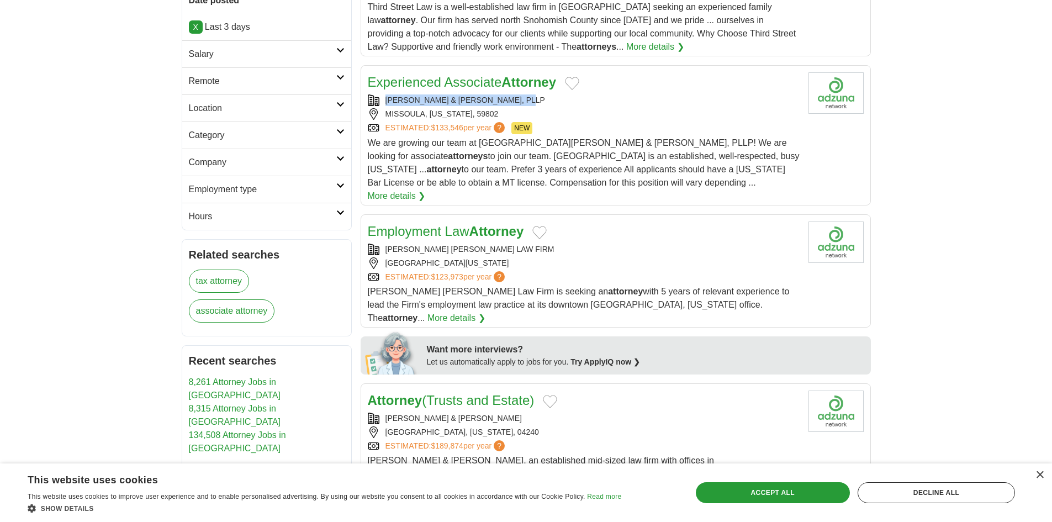
scroll to position [276, 0]
drag, startPoint x: 487, startPoint y: 229, endPoint x: 386, endPoint y: 232, distance: 101.1
click at [386, 232] on div "Employment Law Attorney CRARY HUFF LAW FIRM SIOUX CITY, IOWA, 51101 ESTIMATED: …" at bounding box center [584, 272] width 432 height 103
copy div "CRARY HUFF LAW FIRM"
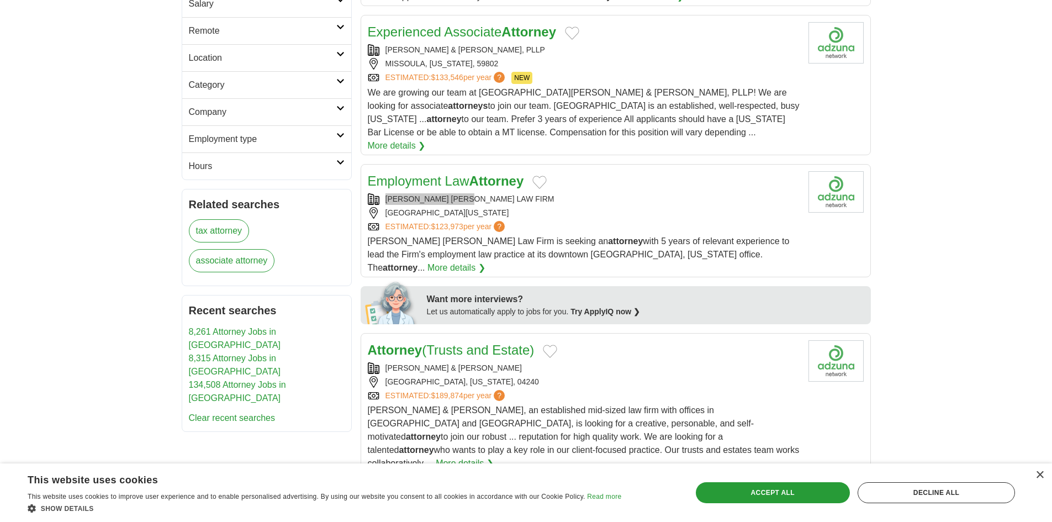
scroll to position [442, 0]
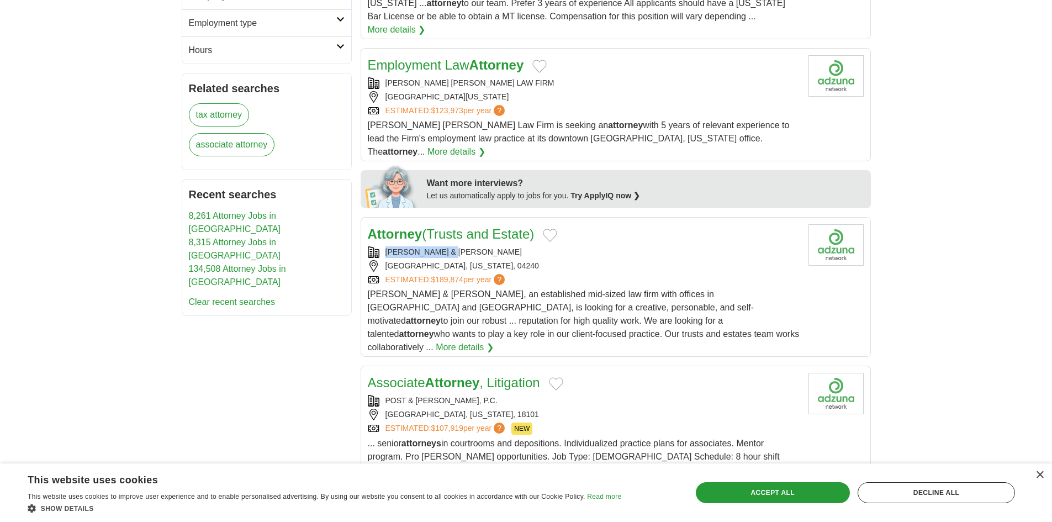
drag, startPoint x: 477, startPoint y: 219, endPoint x: 375, endPoint y: 226, distance: 101.8
click at [373, 226] on div "Attorney (Trusts and Estate) BRANN & ISAACSON LEWISTON, MAINE, 04240 ESTIMATED:…" at bounding box center [584, 289] width 432 height 130
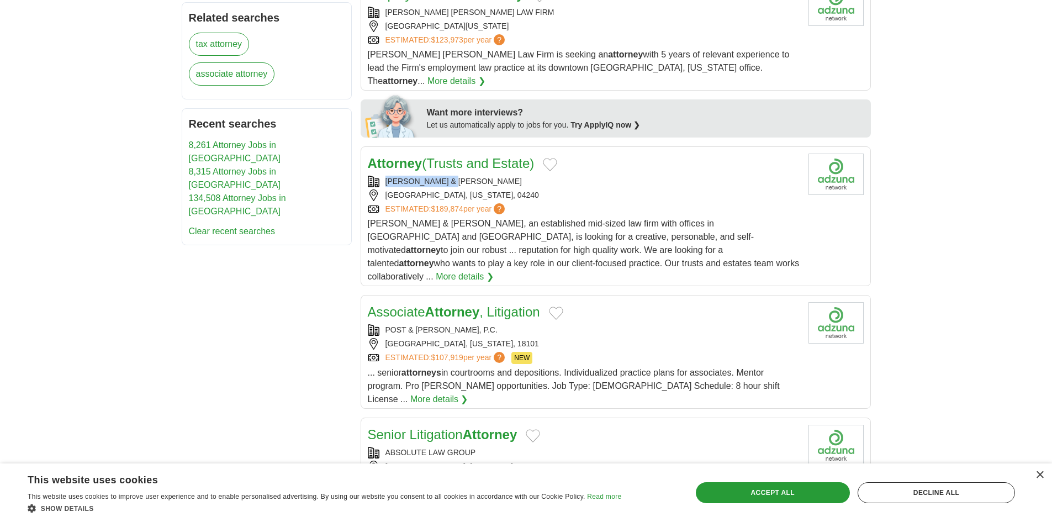
scroll to position [552, 0]
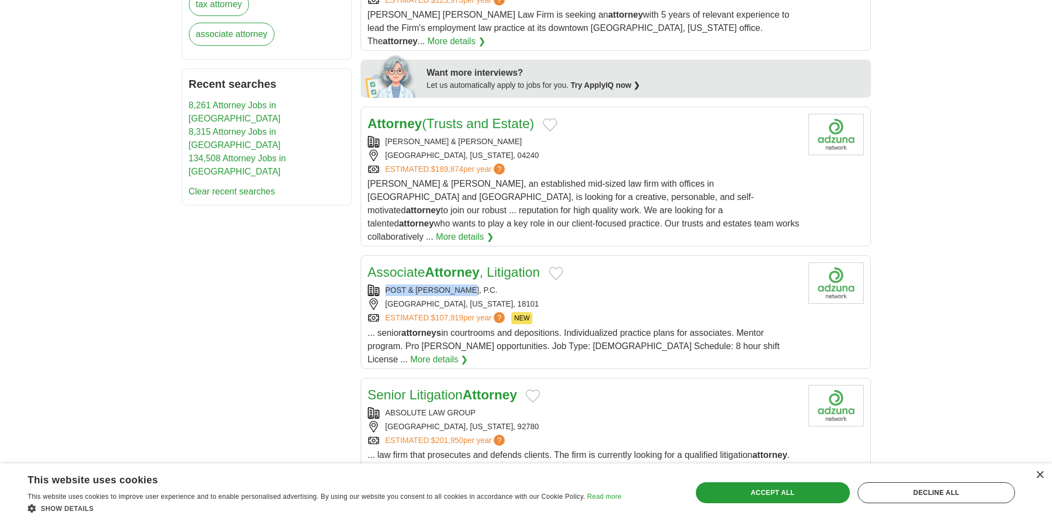
drag, startPoint x: 471, startPoint y: 242, endPoint x: 385, endPoint y: 253, distance: 87.4
click at [385, 262] on div "Associate Attorney , Litigation POST & SCHELL, P.C. ALLENTOWN, PENNSYLVANIA, 18…" at bounding box center [584, 314] width 432 height 104
copy div "POST & SCHELL, P.C."
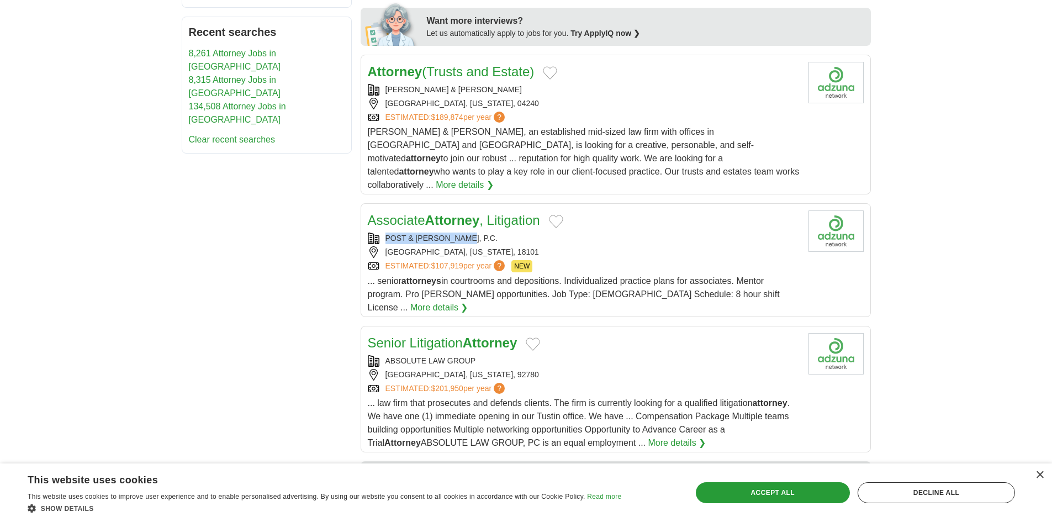
scroll to position [718, 0]
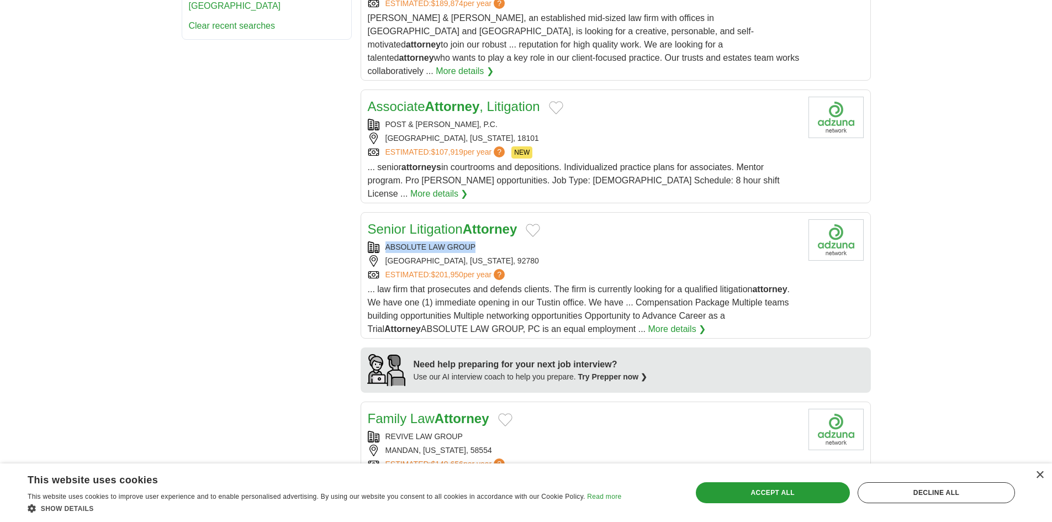
drag, startPoint x: 487, startPoint y: 188, endPoint x: 384, endPoint y: 198, distance: 103.2
click at [384, 241] on div "ABSOLUTE LAW GROUP" at bounding box center [584, 247] width 432 height 12
copy div "ABSOLUTE LAW GROUP"
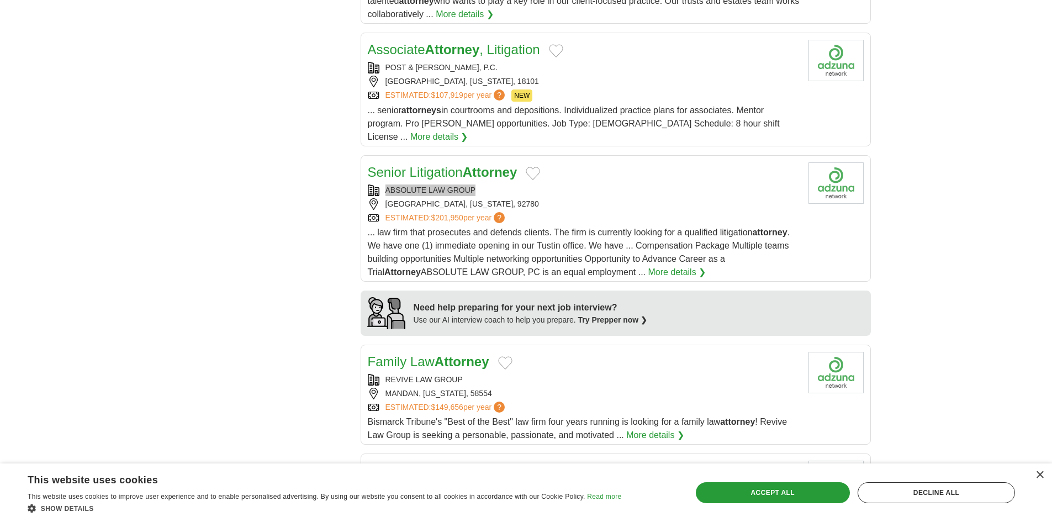
scroll to position [828, 0]
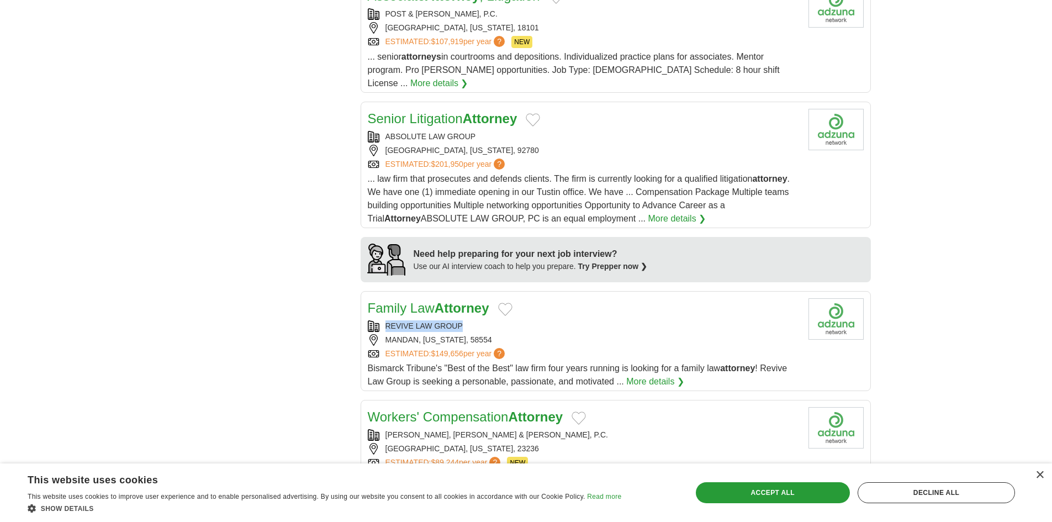
drag, startPoint x: 469, startPoint y: 268, endPoint x: 386, endPoint y: 278, distance: 84.0
click at [386, 320] on div "REVIVE LAW GROUP" at bounding box center [584, 326] width 432 height 12
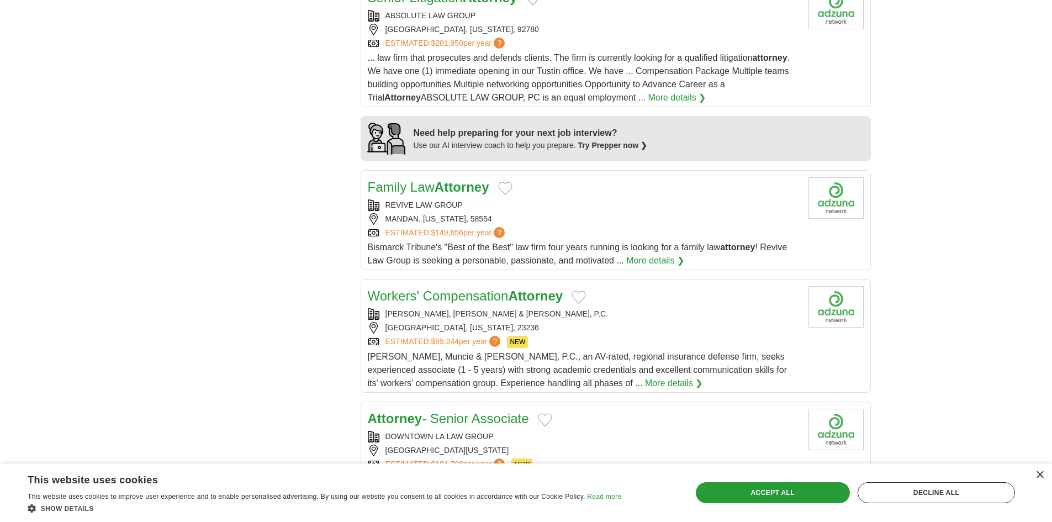
scroll to position [952, 0]
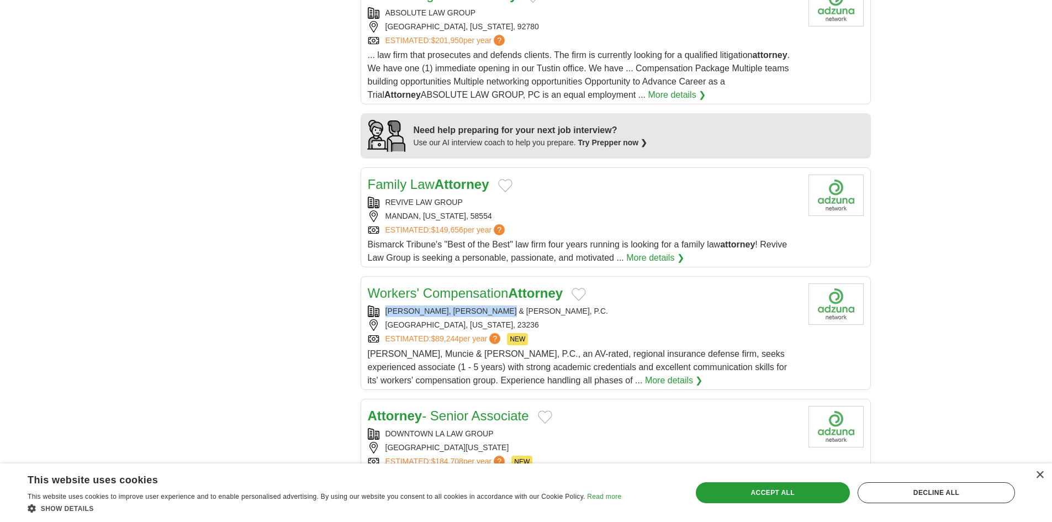
drag, startPoint x: 385, startPoint y: 255, endPoint x: 513, endPoint y: 259, distance: 127.6
click at [513, 305] on div "MIDKIFF, MUNCIE & ROSS, P.C." at bounding box center [584, 311] width 432 height 12
copy div "MIDKIFF, MUNCIE & ROSS, P.C."
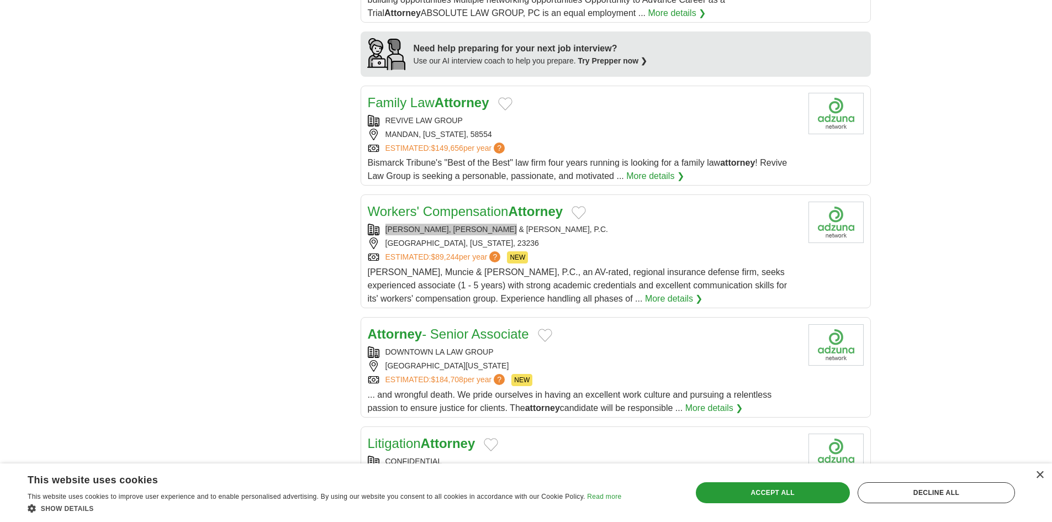
scroll to position [1117, 0]
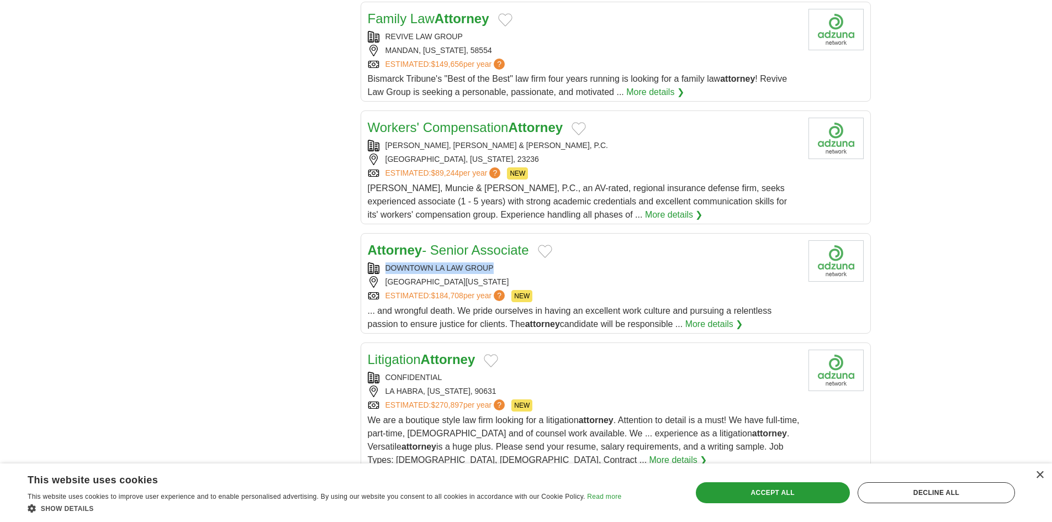
drag, startPoint x: 383, startPoint y: 213, endPoint x: 544, endPoint y: 221, distance: 161.4
click at [505, 262] on div "DOWNTOWN LA LAW GROUP" at bounding box center [584, 268] width 432 height 12
copy div "DOWNTOWN LA LAW GROUP"
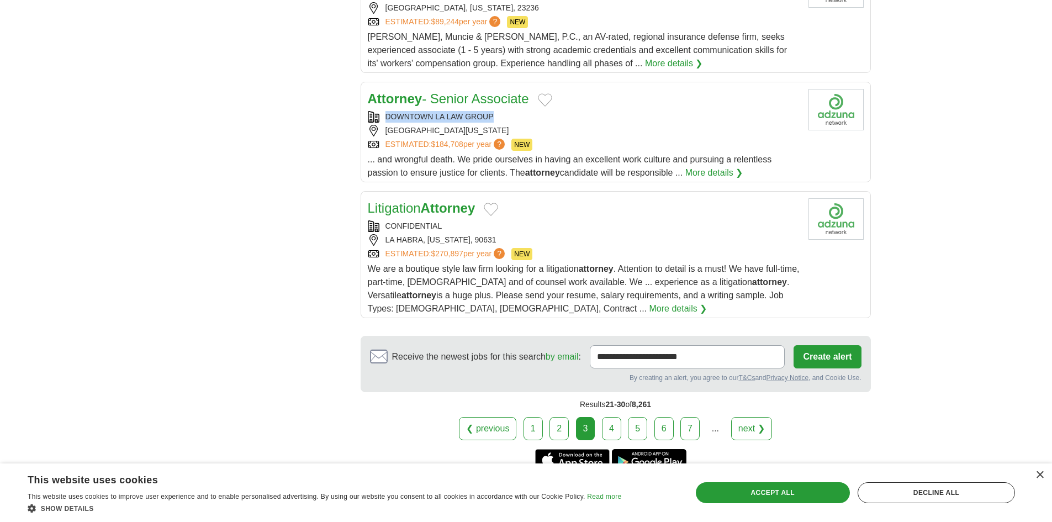
scroll to position [1283, 0]
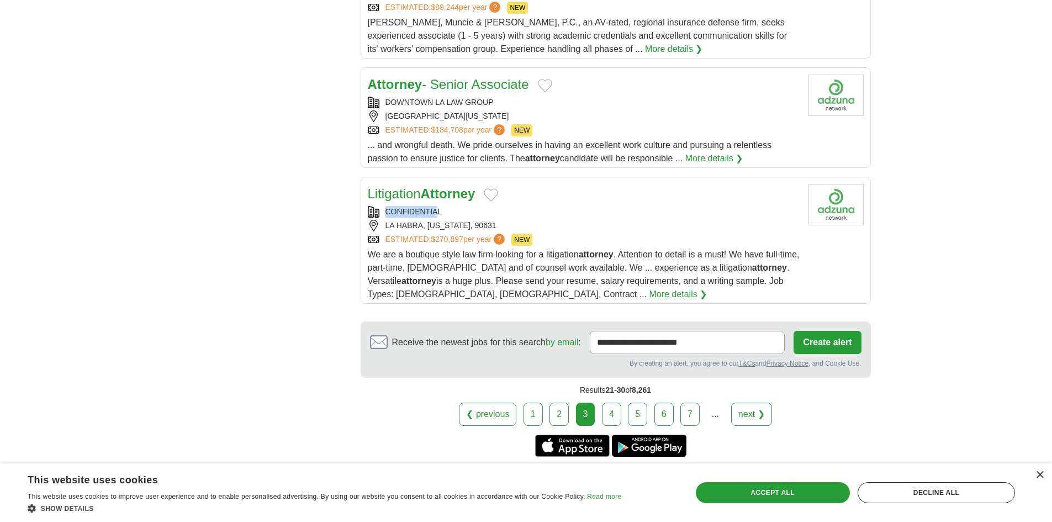
drag, startPoint x: 381, startPoint y: 155, endPoint x: 441, endPoint y: 162, distance: 60.0
click at [441, 206] on div "CONFIDENTIAL" at bounding box center [584, 212] width 432 height 12
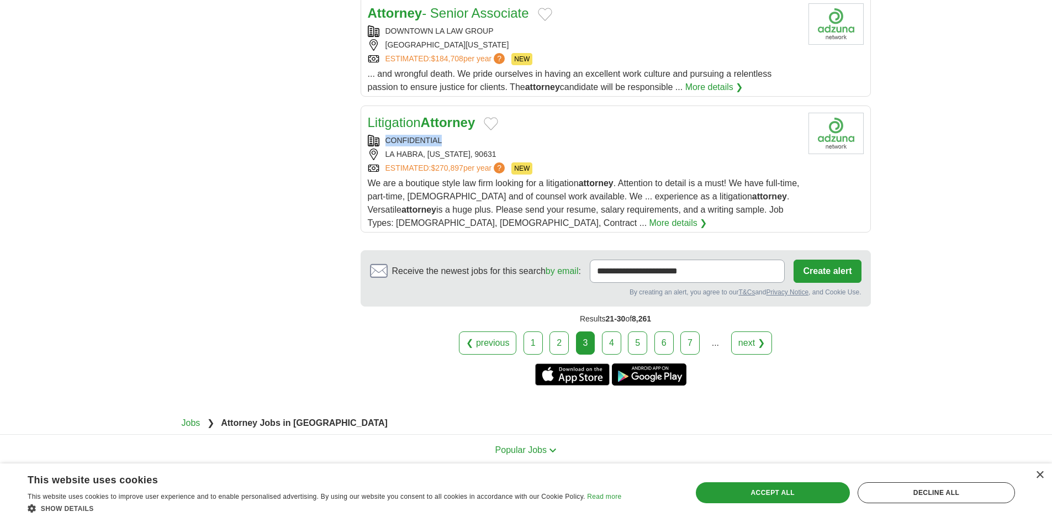
scroll to position [1356, 0]
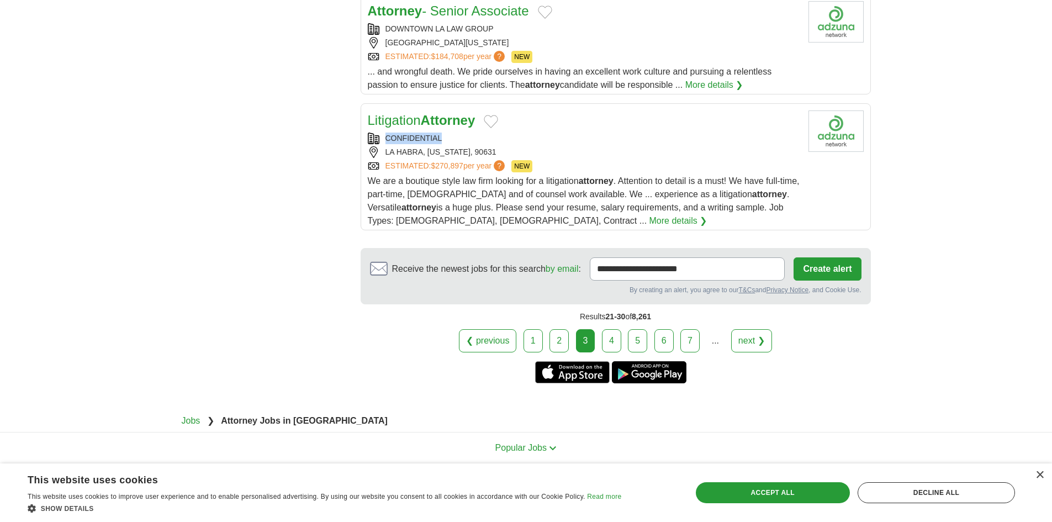
click at [616, 329] on link "4" at bounding box center [611, 340] width 19 height 23
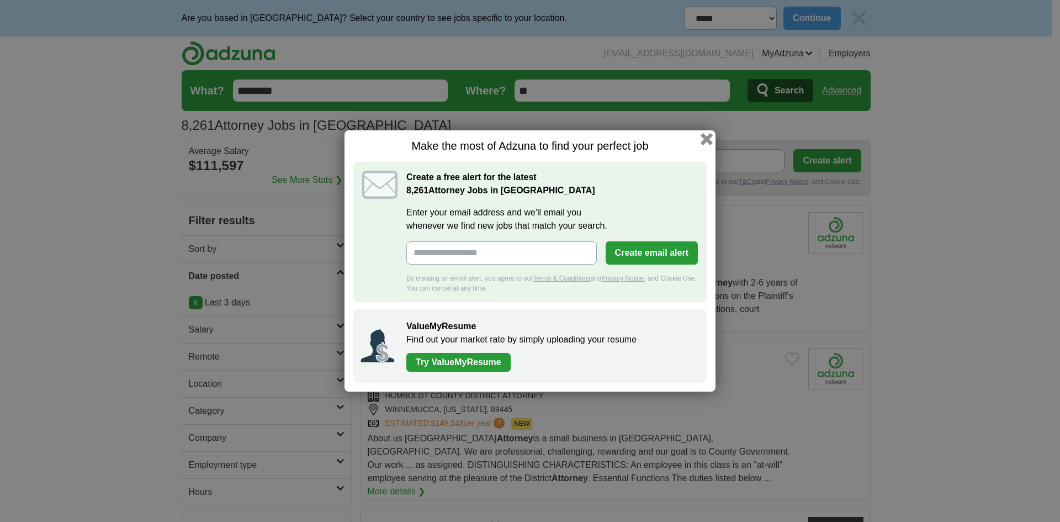
click at [702, 142] on button "button" at bounding box center [707, 139] width 12 height 12
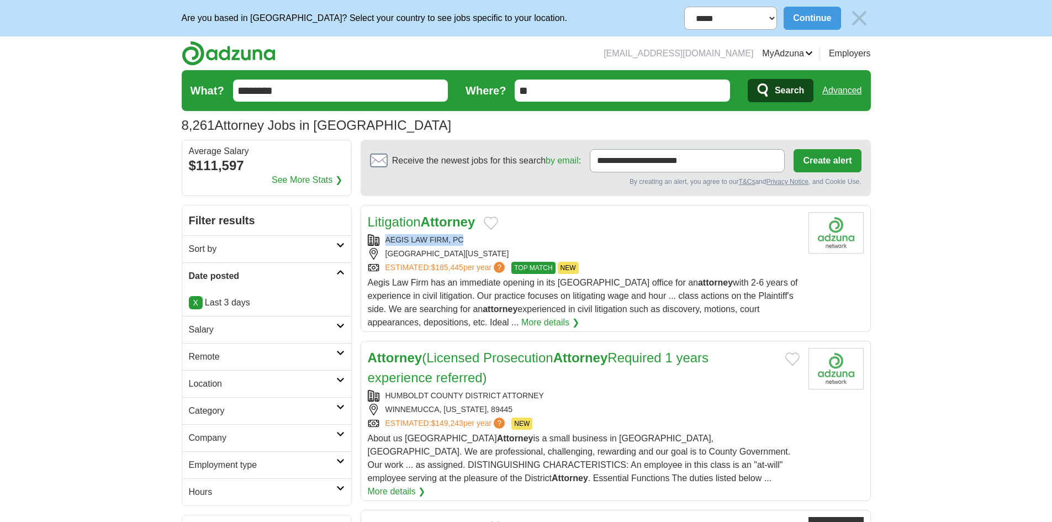
drag, startPoint x: 380, startPoint y: 236, endPoint x: 499, endPoint y: 238, distance: 118.2
click at [499, 238] on div "AEGIS LAW FIRM, PC" at bounding box center [584, 240] width 432 height 12
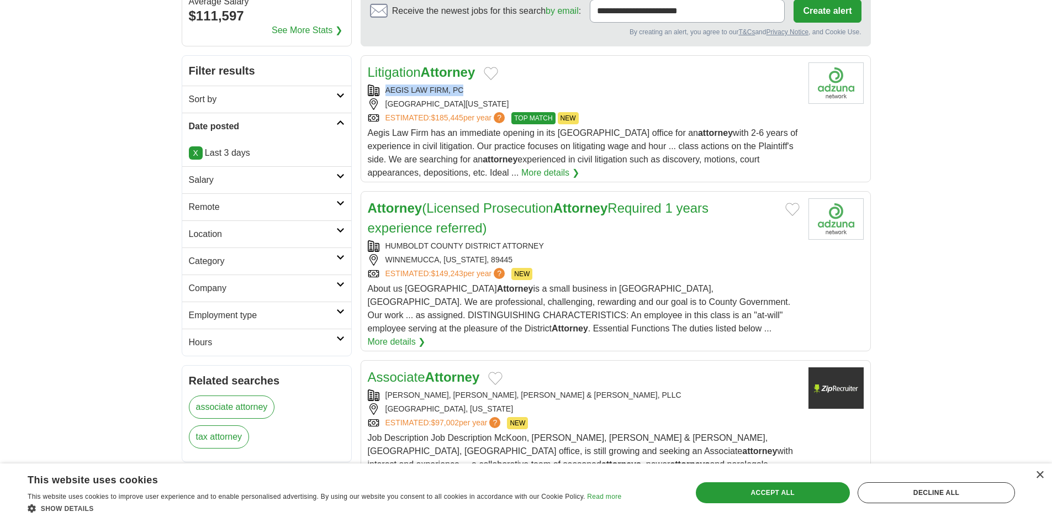
scroll to position [166, 0]
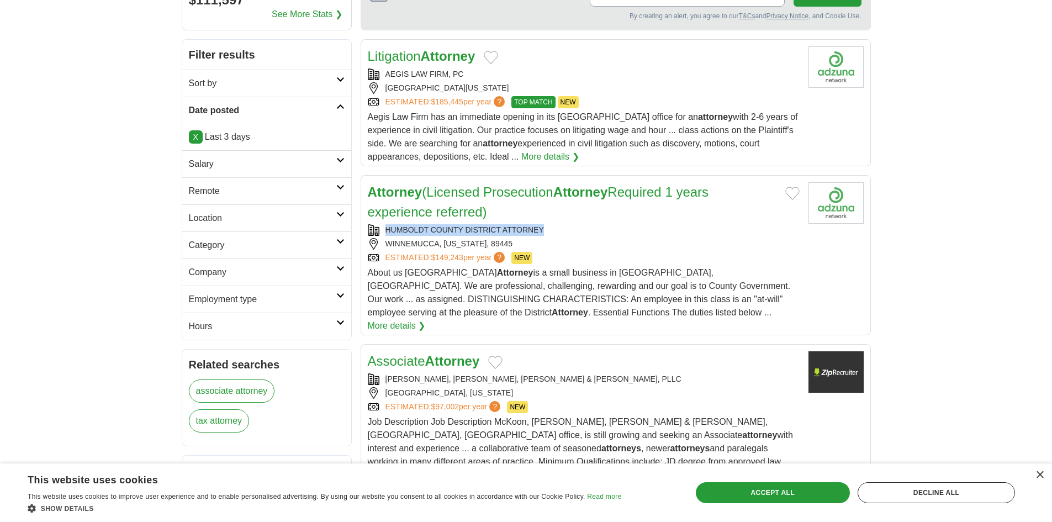
drag, startPoint x: 381, startPoint y: 226, endPoint x: 1041, endPoint y: 173, distance: 662.4
click at [552, 226] on div "HUMBOLDT COUNTY DISTRICT ATTORNEY" at bounding box center [584, 230] width 432 height 12
copy div "HUMBOLDT COUNTY DISTRICT ATTORNEY"
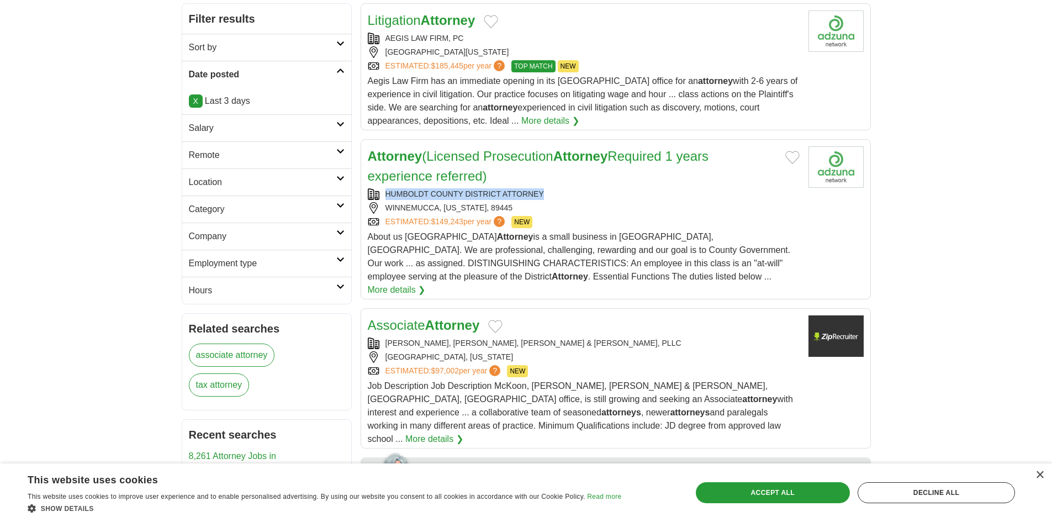
scroll to position [221, 0]
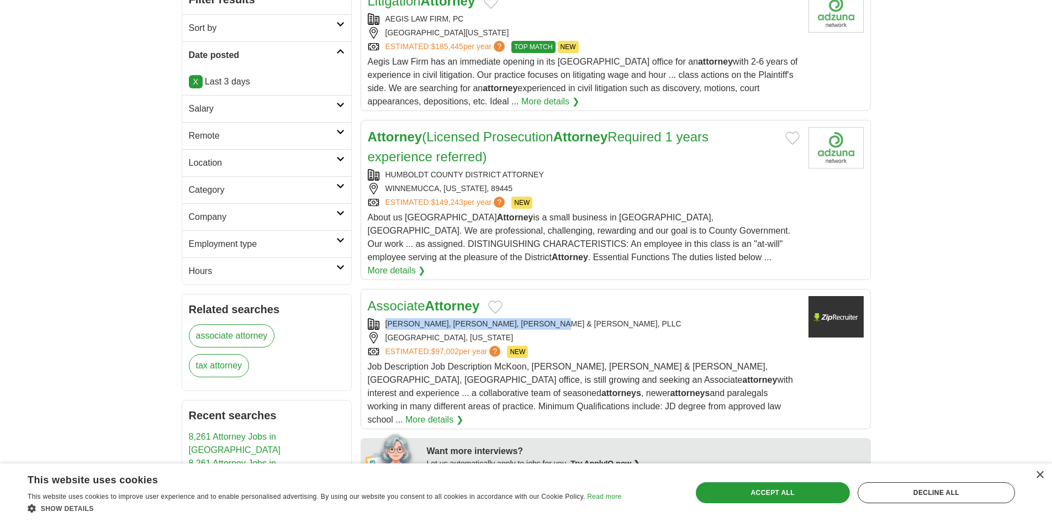
drag, startPoint x: 387, startPoint y: 307, endPoint x: 564, endPoint y: 303, distance: 177.3
click at [563, 303] on div "Associate Attorney [PERSON_NAME], [PERSON_NAME], [PERSON_NAME] & [PERSON_NAME],…" at bounding box center [584, 361] width 432 height 130
copy div "[PERSON_NAME], [PERSON_NAME], [PERSON_NAME] & [PERSON_NAME], PLLC"
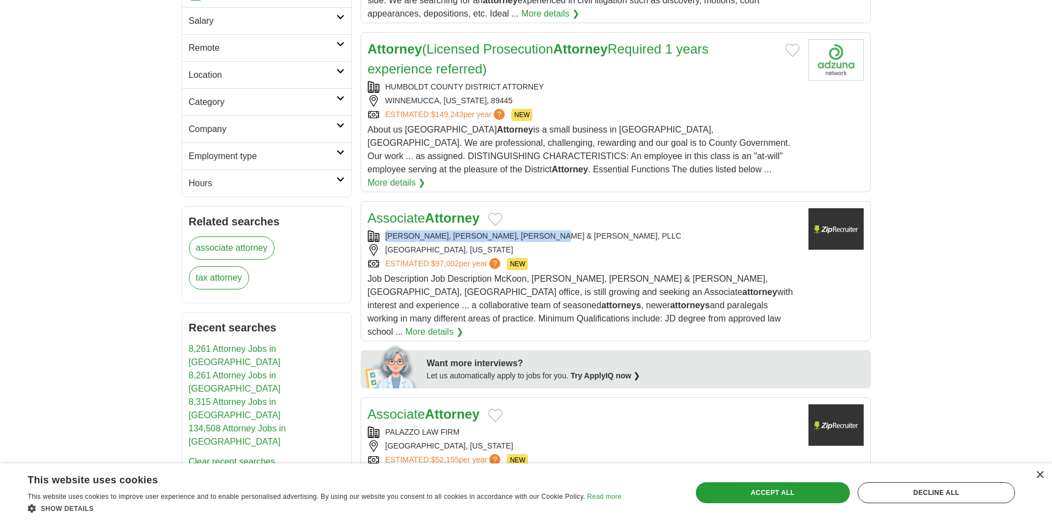
scroll to position [386, 0]
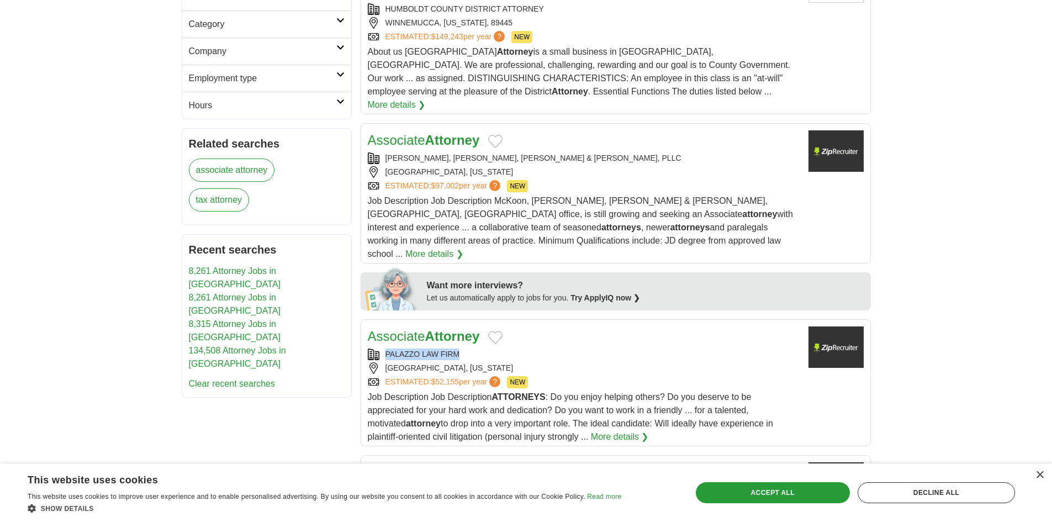
drag, startPoint x: 384, startPoint y: 324, endPoint x: 948, endPoint y: 288, distance: 565.9
click at [473, 348] on div "PALAZZO LAW FIRM" at bounding box center [584, 354] width 432 height 12
copy div "PALAZZO LAW FIRM"
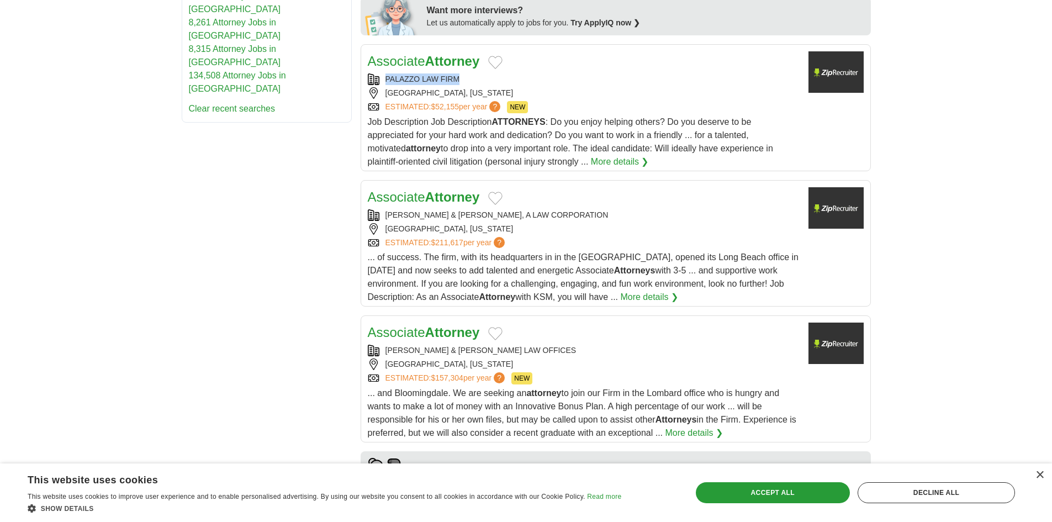
scroll to position [662, 0]
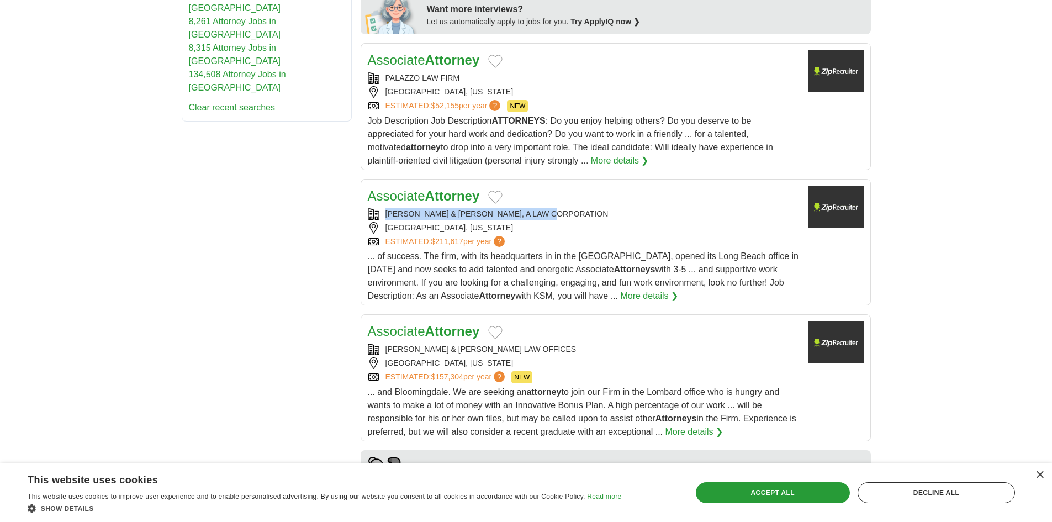
drag, startPoint x: 380, startPoint y: 182, endPoint x: 563, endPoint y: 183, distance: 182.7
click at [563, 208] on div "[PERSON_NAME] & [PERSON_NAME], A LAW CORPORATION" at bounding box center [584, 214] width 432 height 12
copy div "[PERSON_NAME] & [PERSON_NAME], A LAW CORPORATION"
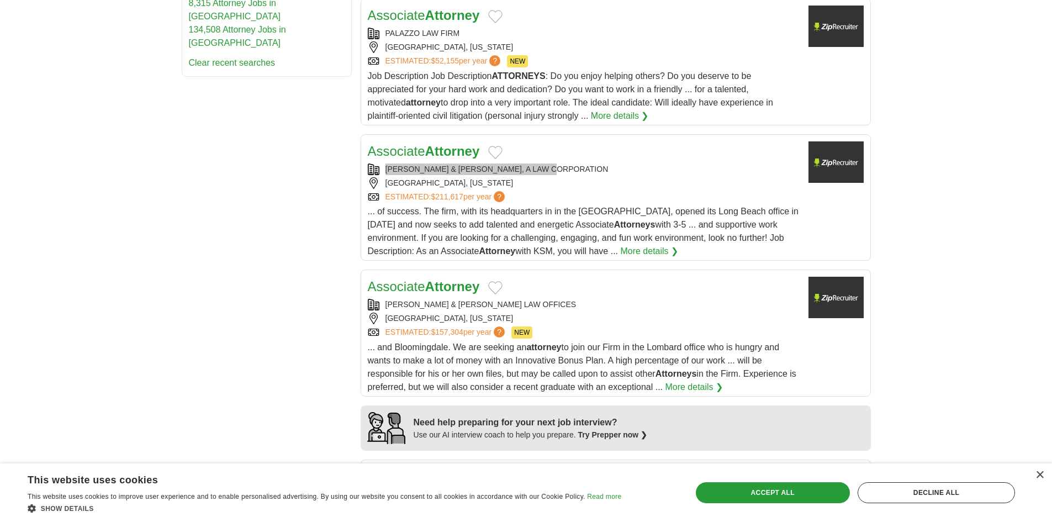
scroll to position [773, 0]
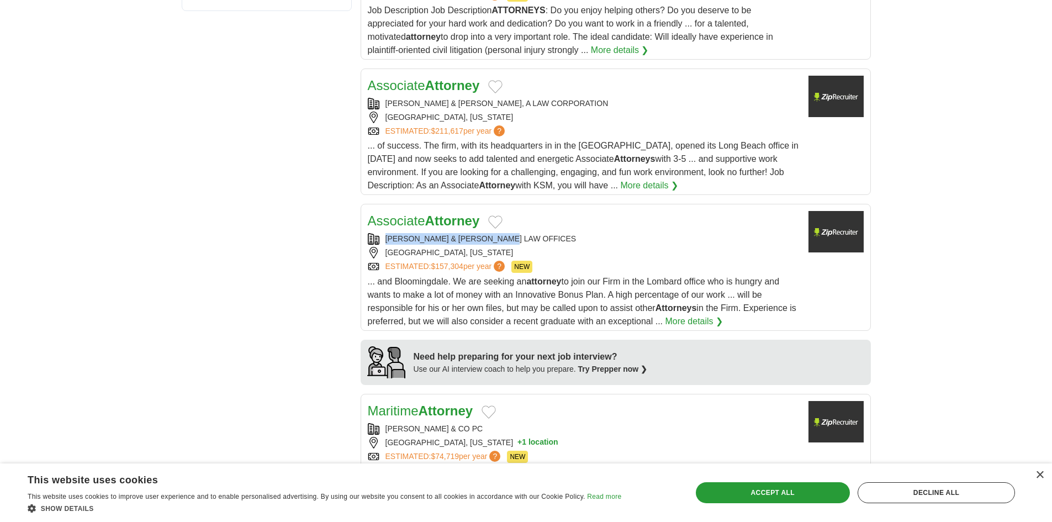
drag, startPoint x: 383, startPoint y: 208, endPoint x: 516, endPoint y: 206, distance: 133.1
click at [516, 233] on div "MEVORAH & GIGLIO LAW OFFICES" at bounding box center [584, 239] width 432 height 12
copy div "MEVORAH & GIGLIO LAW OFFICES"
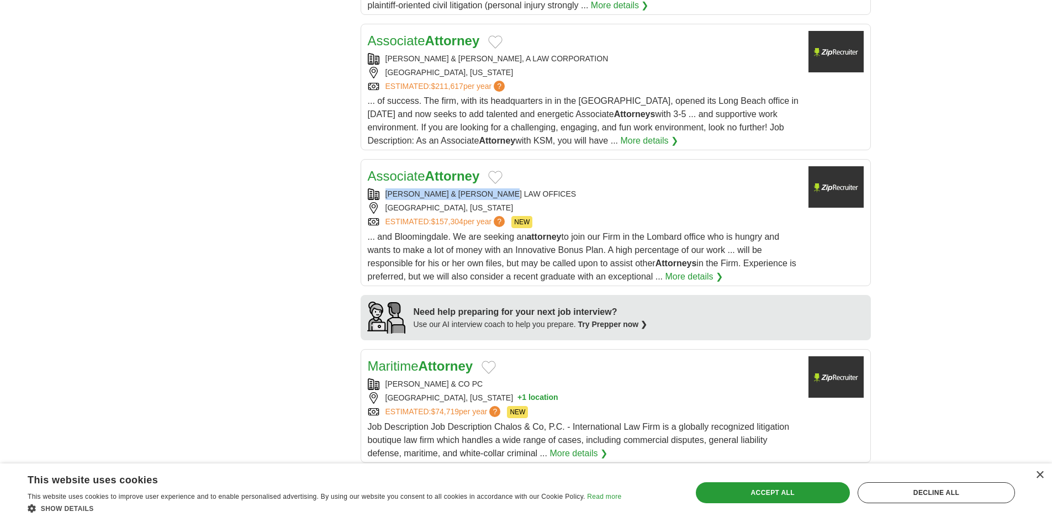
scroll to position [939, 0]
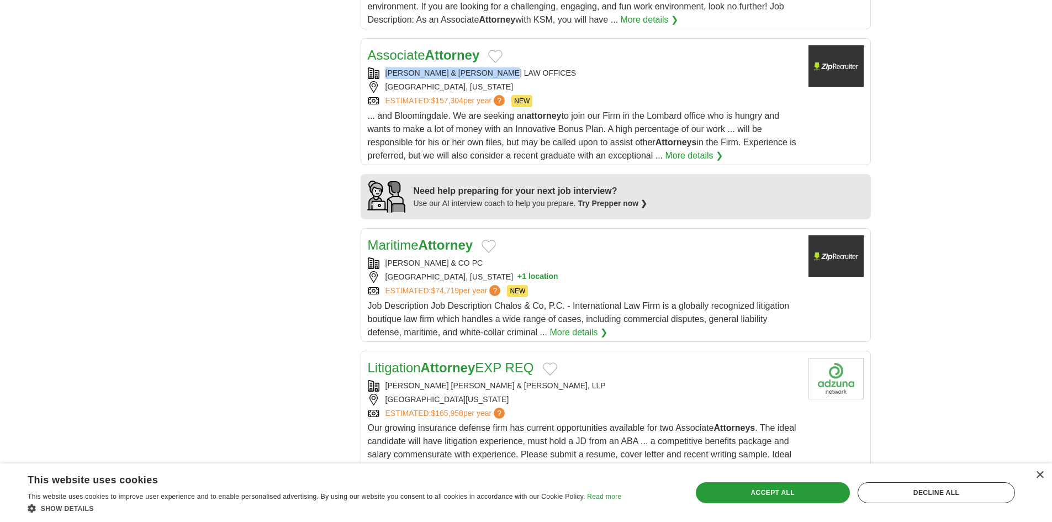
drag, startPoint x: 405, startPoint y: 235, endPoint x: 529, endPoint y: 234, distance: 123.7
click at [529, 257] on div "GEORGE M CHALOS & CO PC" at bounding box center [584, 263] width 432 height 12
copy div "GEORGE M CHALOS & CO PC"
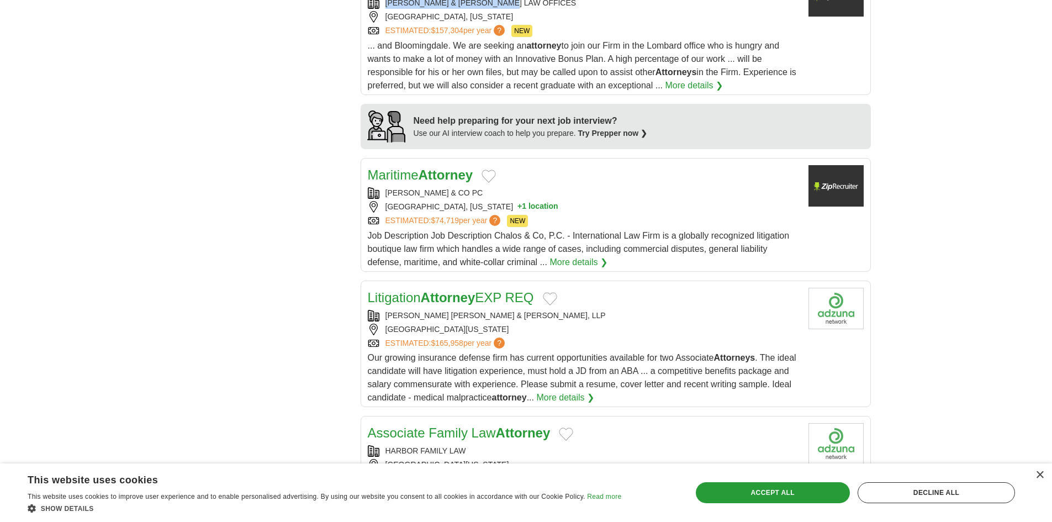
scroll to position [1049, 0]
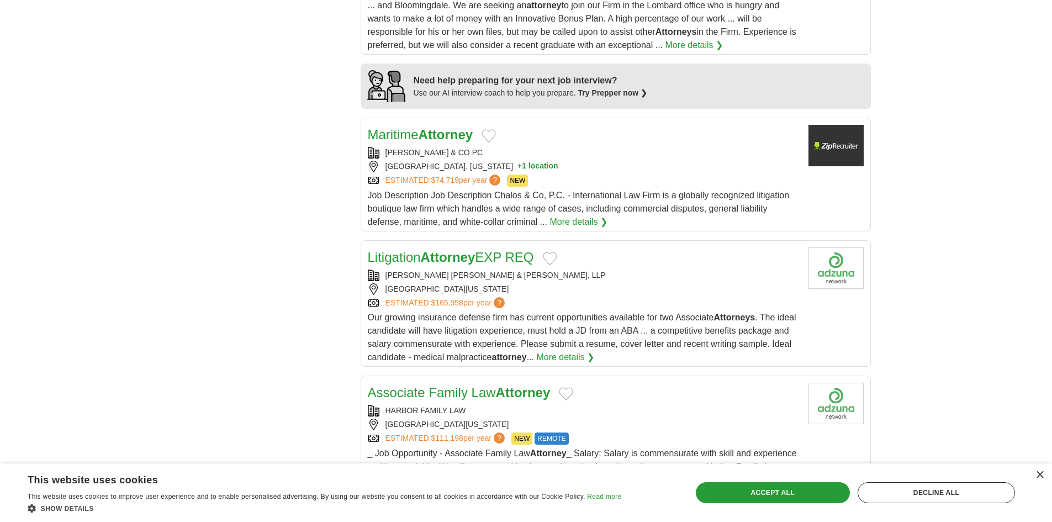
click at [379, 247] on div "Litigation Attorney EXP REQ REBACK MCANDREWS & BLESSEY, LLP MANHATTAN BEACH, CA…" at bounding box center [584, 305] width 432 height 116
drag, startPoint x: 383, startPoint y: 245, endPoint x: 590, endPoint y: 246, distance: 207.0
click at [590, 269] on div "REBACK MCANDREWS & BLESSEY, LLP" at bounding box center [584, 275] width 432 height 12
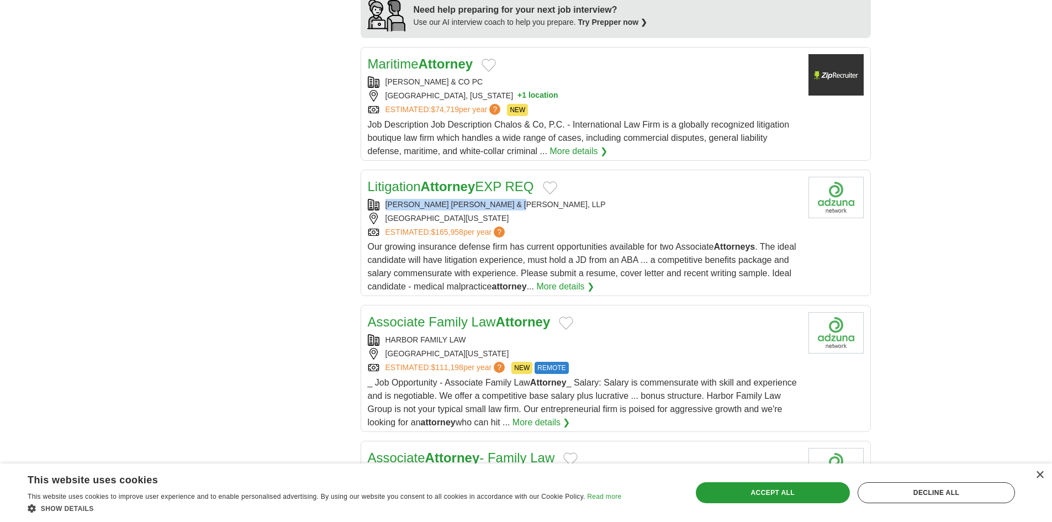
scroll to position [1215, 0]
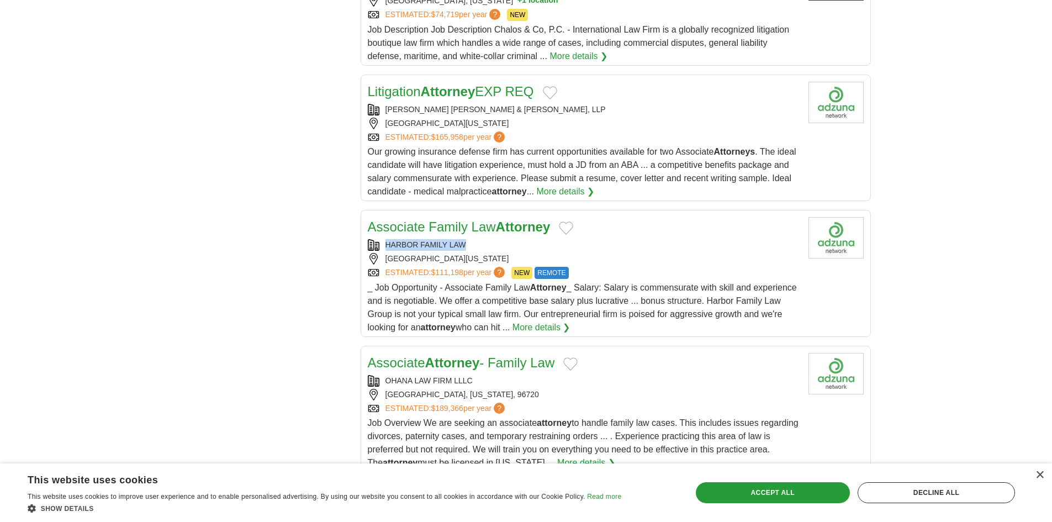
drag, startPoint x: 380, startPoint y: 215, endPoint x: 503, endPoint y: 216, distance: 123.7
click at [503, 239] on div "HARBOR FAMILY LAW" at bounding box center [584, 245] width 432 height 12
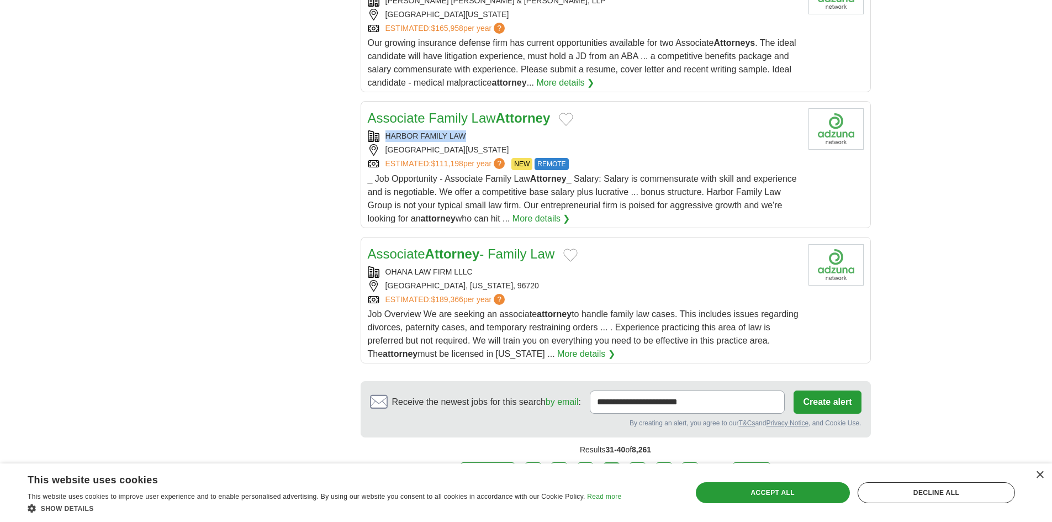
scroll to position [1325, 0]
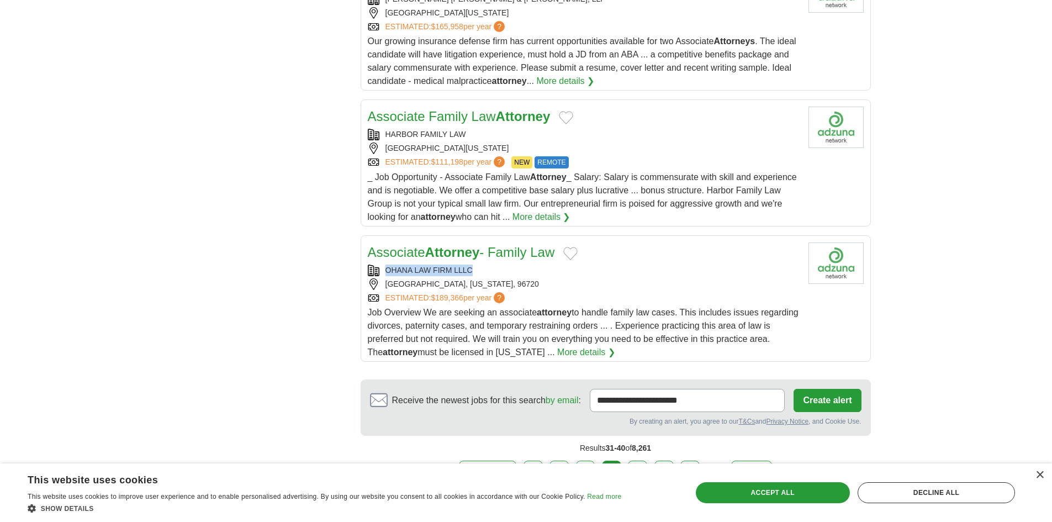
drag, startPoint x: 388, startPoint y: 242, endPoint x: 494, endPoint y: 247, distance: 105.5
click at [492, 264] on div "OHANA LAW FIRM LLLC" at bounding box center [584, 270] width 432 height 12
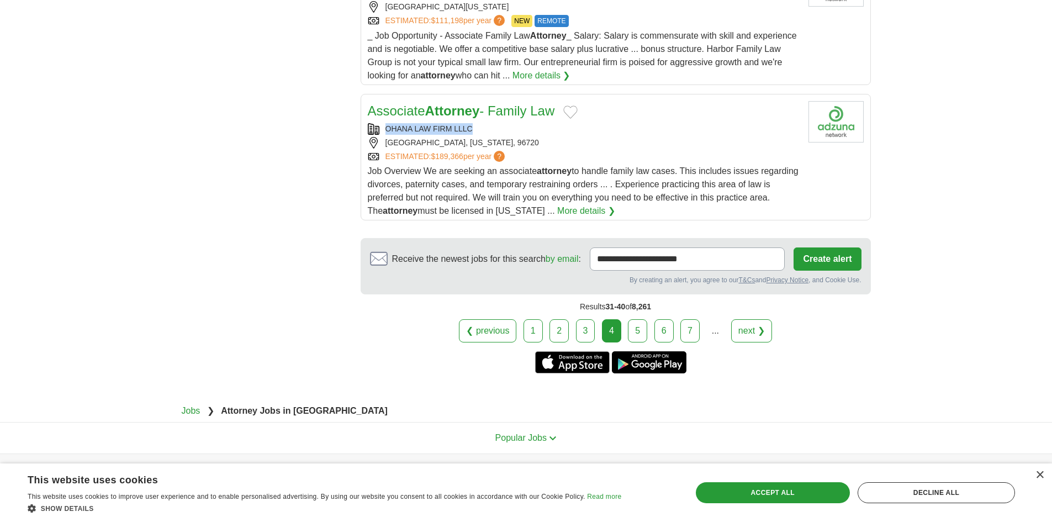
scroll to position [1483, 0]
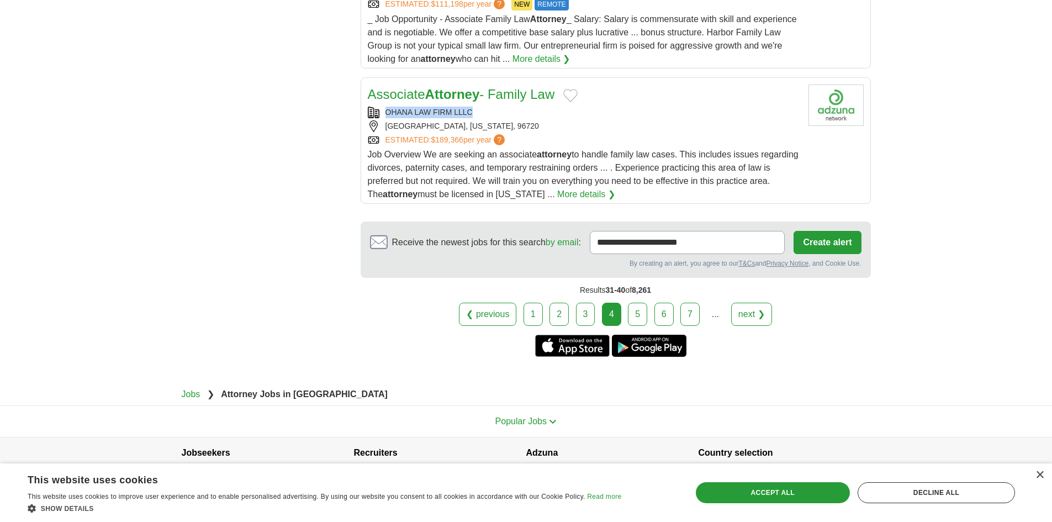
click at [641, 303] on link "5" at bounding box center [637, 314] width 19 height 23
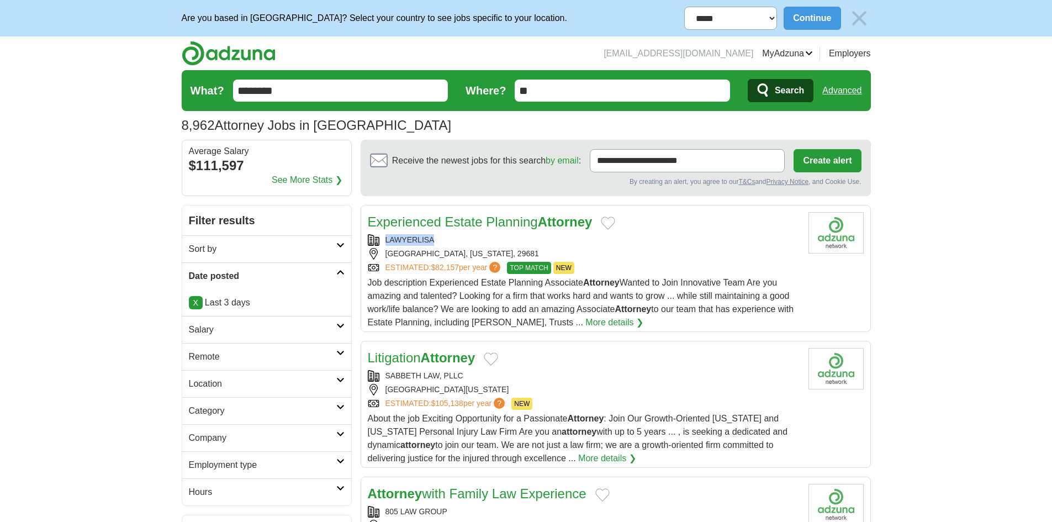
drag, startPoint x: 383, startPoint y: 235, endPoint x: 462, endPoint y: 238, distance: 79.6
click at [462, 238] on div "LAWYERLISA" at bounding box center [584, 240] width 432 height 12
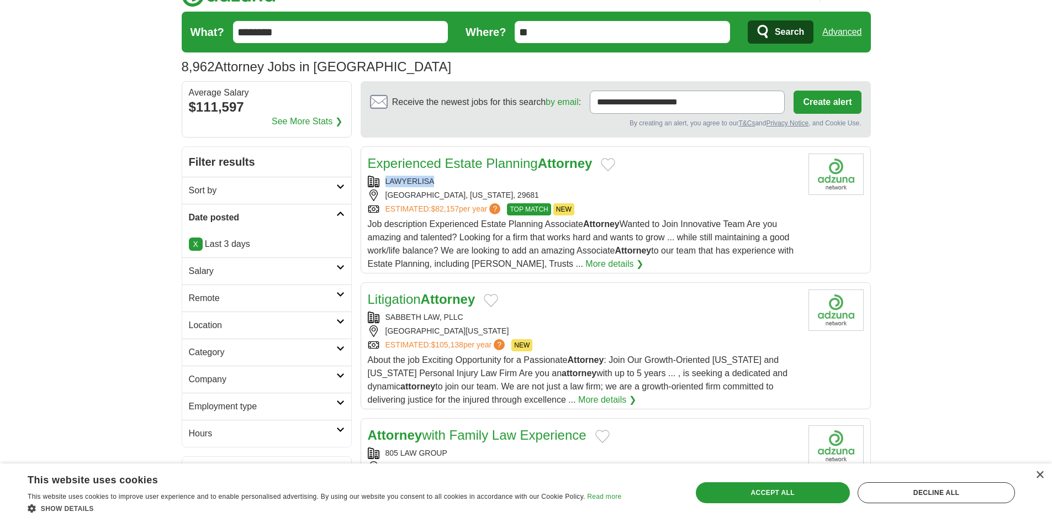
scroll to position [166, 0]
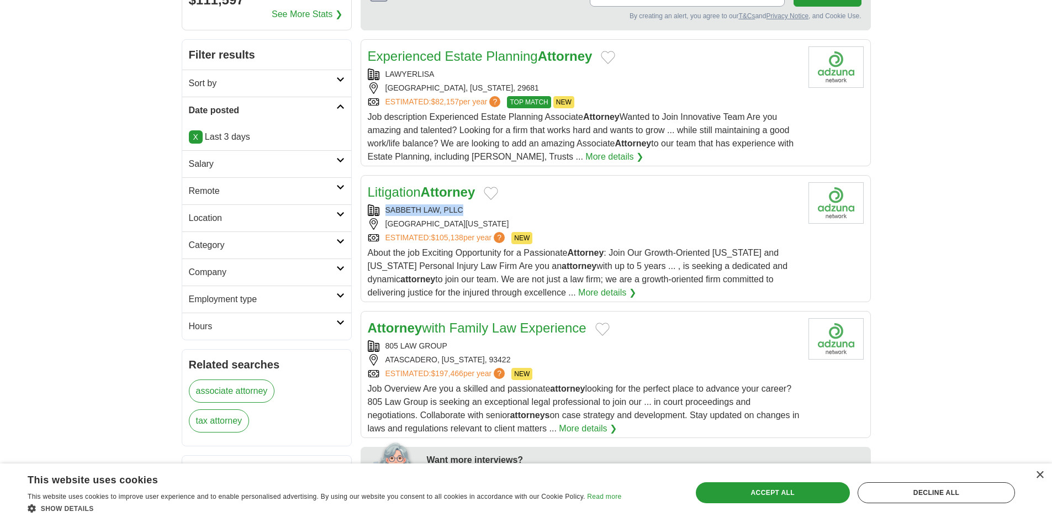
drag, startPoint x: 381, startPoint y: 208, endPoint x: 473, endPoint y: 209, distance: 91.1
click at [473, 209] on div "SABBETH LAW, PLLC" at bounding box center [584, 210] width 432 height 12
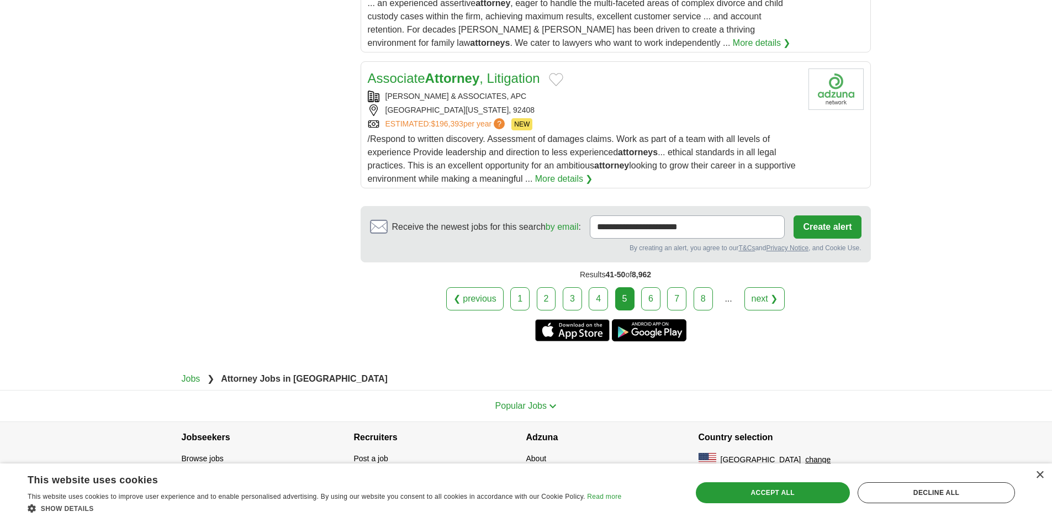
scroll to position [1451, 0]
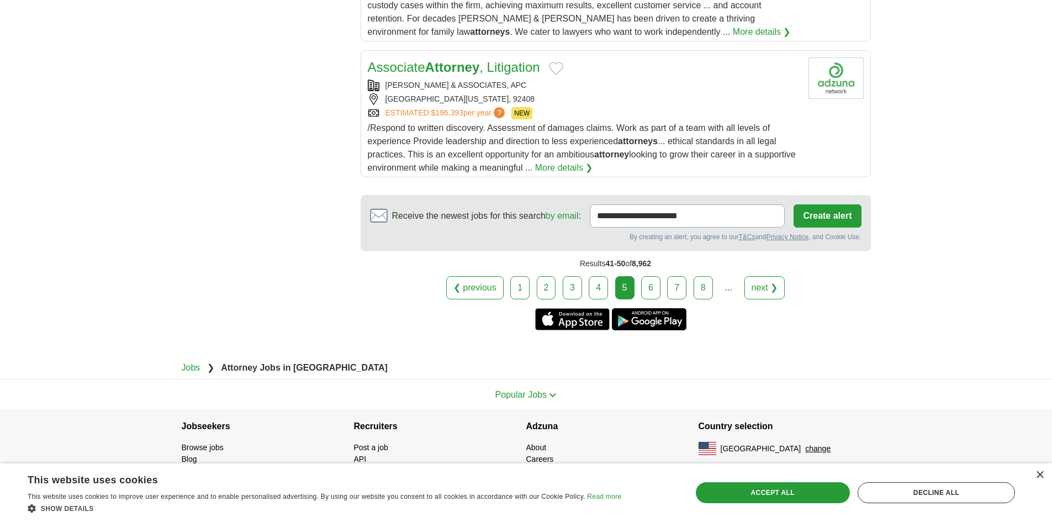
click at [650, 293] on link "6" at bounding box center [650, 287] width 19 height 23
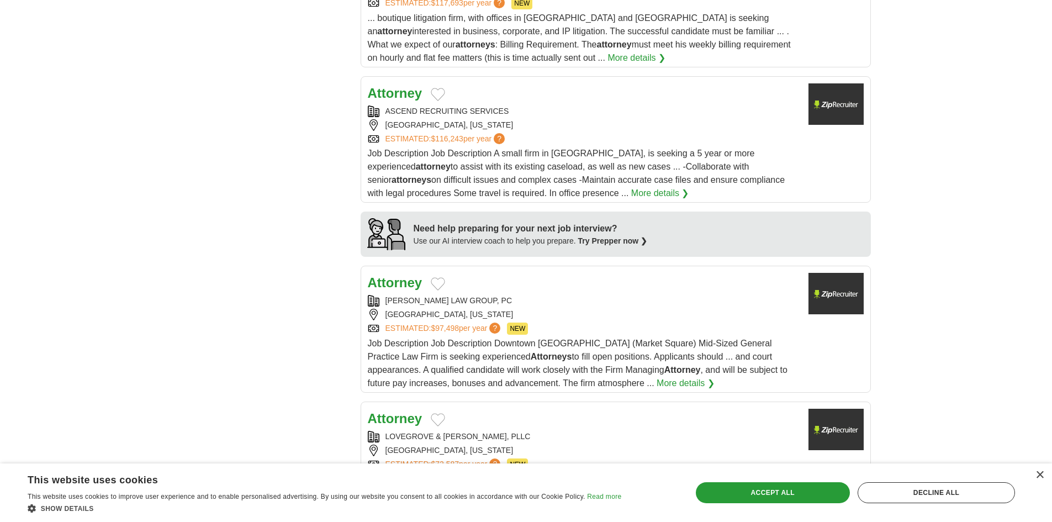
scroll to position [883, 0]
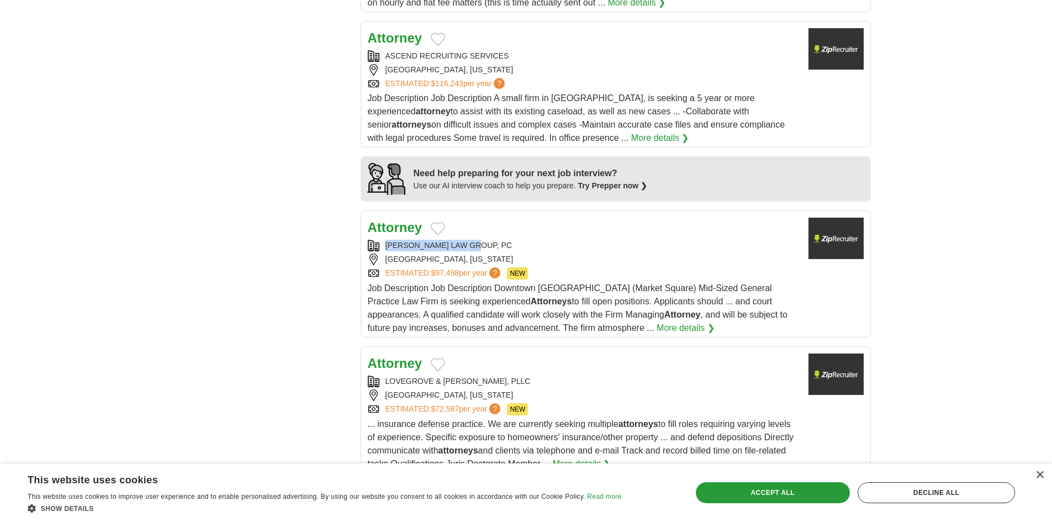
drag, startPoint x: 381, startPoint y: 246, endPoint x: 491, endPoint y: 247, distance: 109.9
click at [491, 247] on div "SOMMER LAW GROUP, PC" at bounding box center [584, 246] width 432 height 12
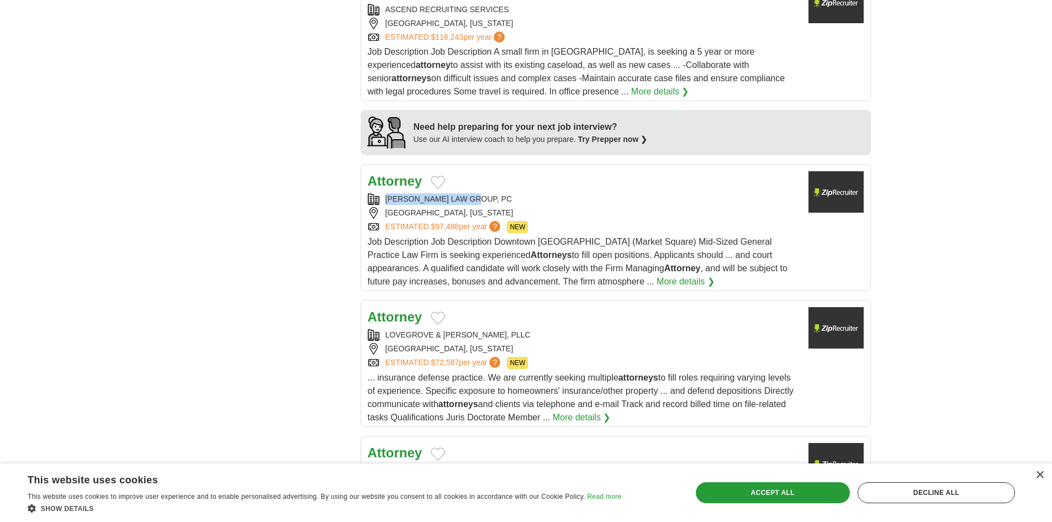
scroll to position [994, 0]
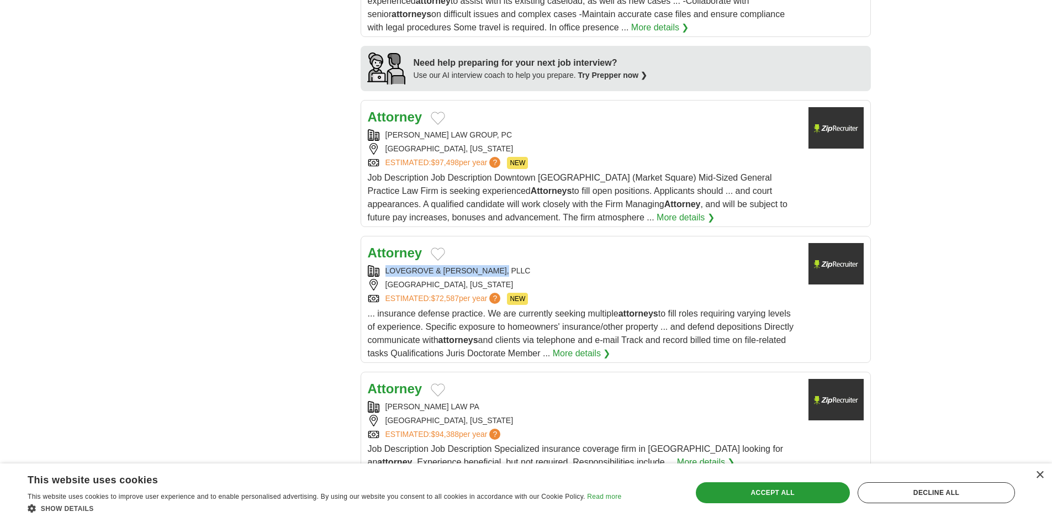
drag, startPoint x: 398, startPoint y: 269, endPoint x: 536, endPoint y: 270, distance: 137.5
click at [535, 270] on div "LOVEGROVE & LASTELLA, PLLC" at bounding box center [584, 271] width 432 height 12
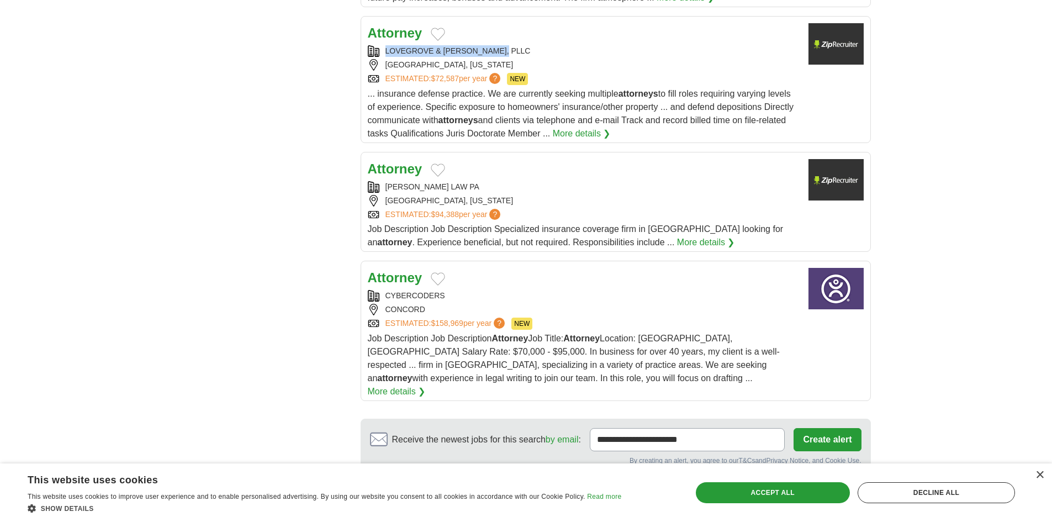
scroll to position [1215, 0]
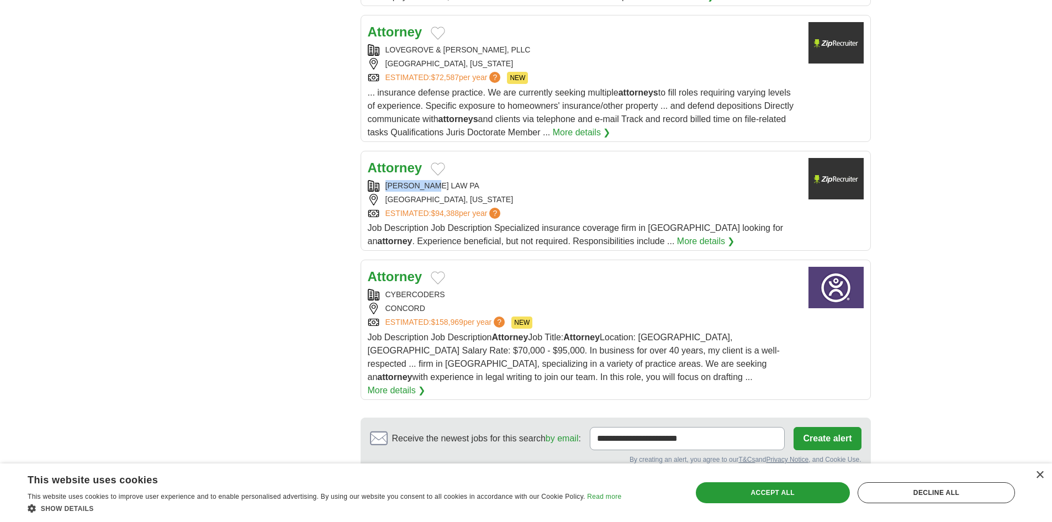
drag, startPoint x: 385, startPoint y: 181, endPoint x: 452, endPoint y: 187, distance: 67.1
click at [452, 187] on div "BECK LAW PA" at bounding box center [584, 186] width 432 height 12
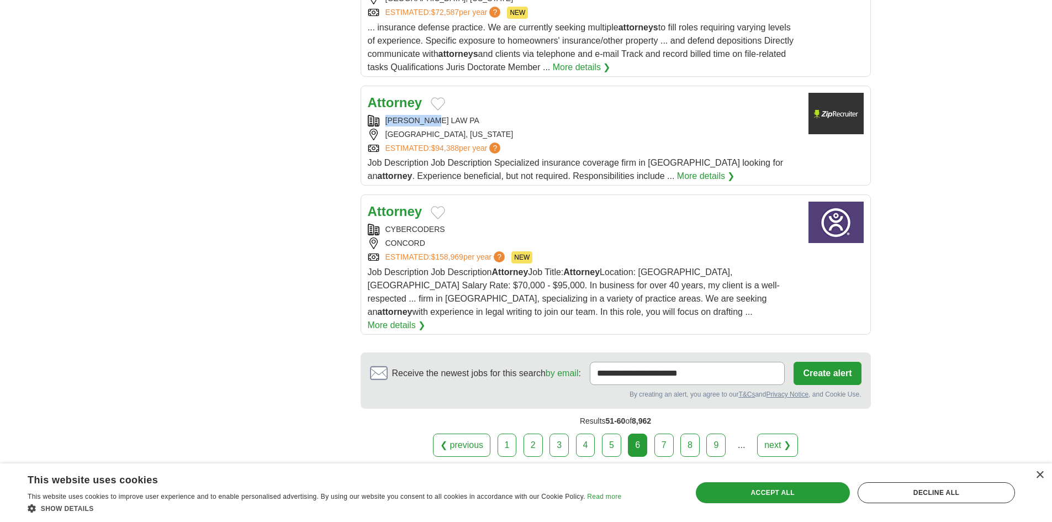
scroll to position [1380, 0]
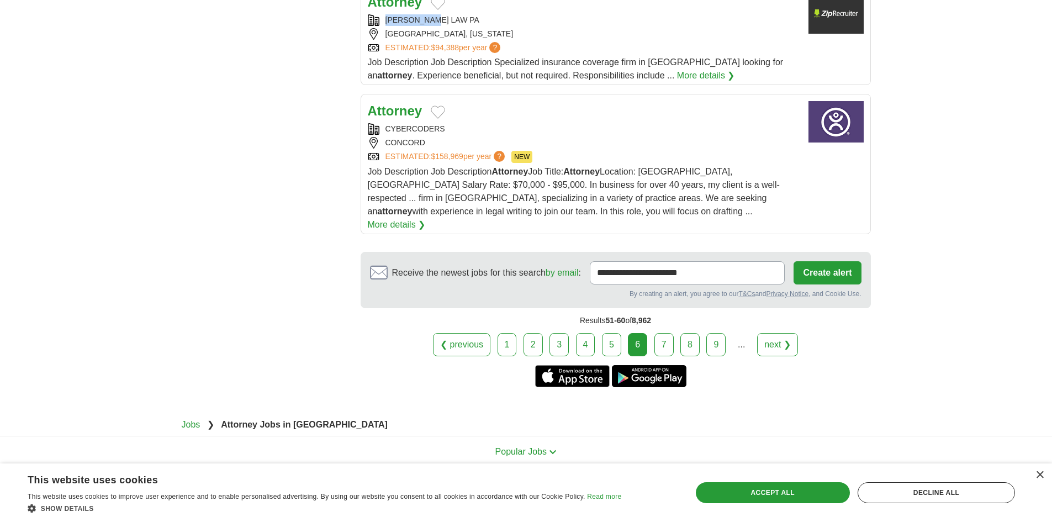
click at [658, 333] on link "7" at bounding box center [663, 344] width 19 height 23
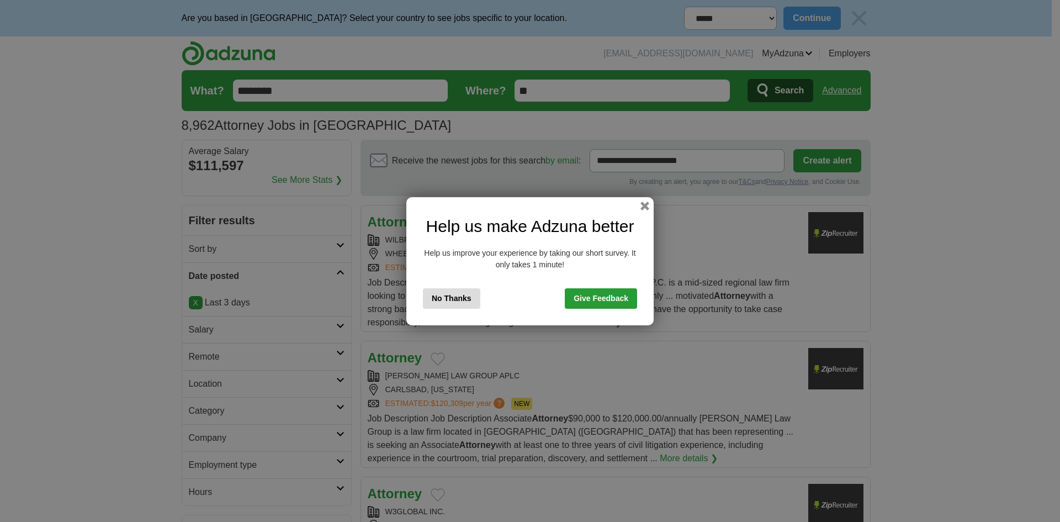
click at [444, 294] on button "No Thanks" at bounding box center [451, 298] width 57 height 20
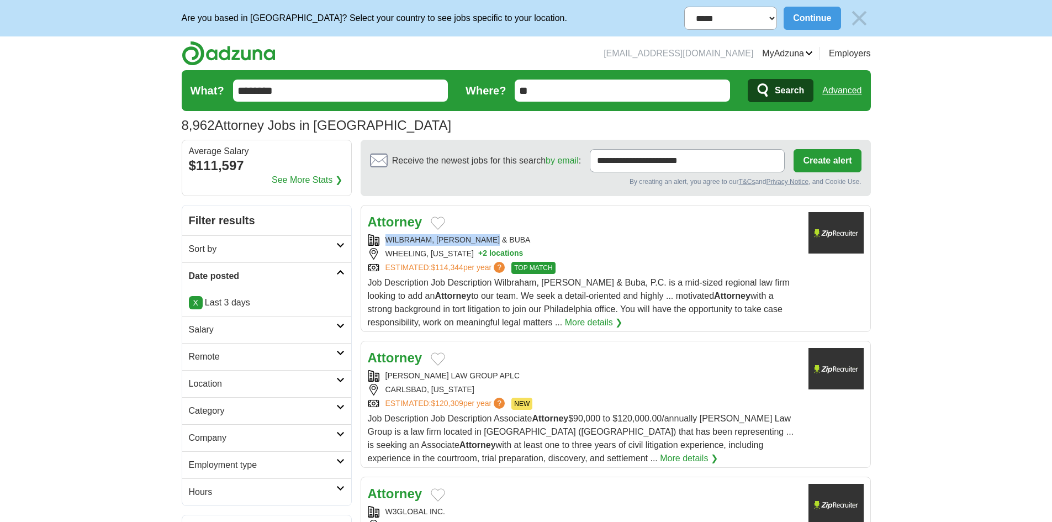
drag, startPoint x: 385, startPoint y: 234, endPoint x: 634, endPoint y: 246, distance: 249.8
click at [503, 242] on div "WILBRAHAM, LAWLER & BUBA" at bounding box center [584, 240] width 432 height 12
copy div "WILBRAHAM, LAWLER & BUBA"
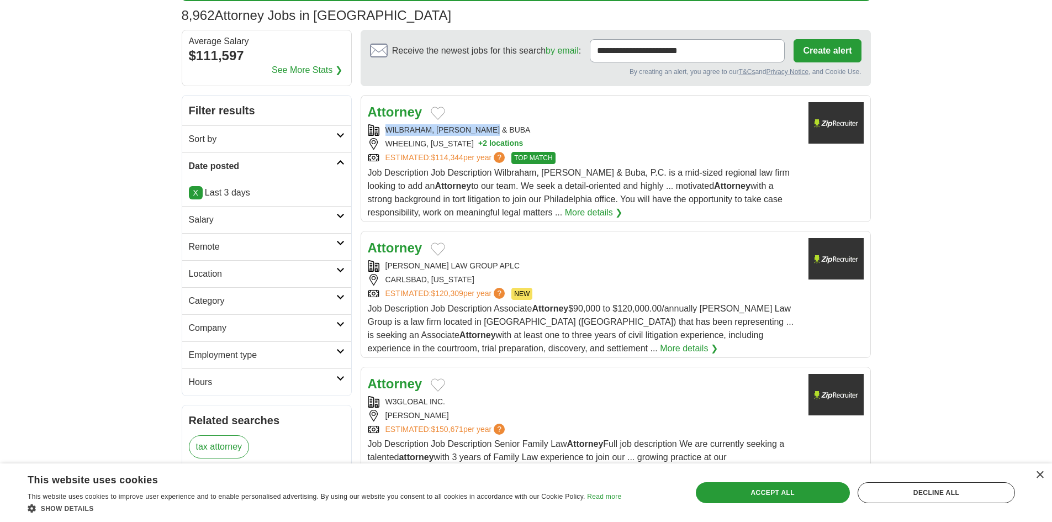
scroll to position [110, 0]
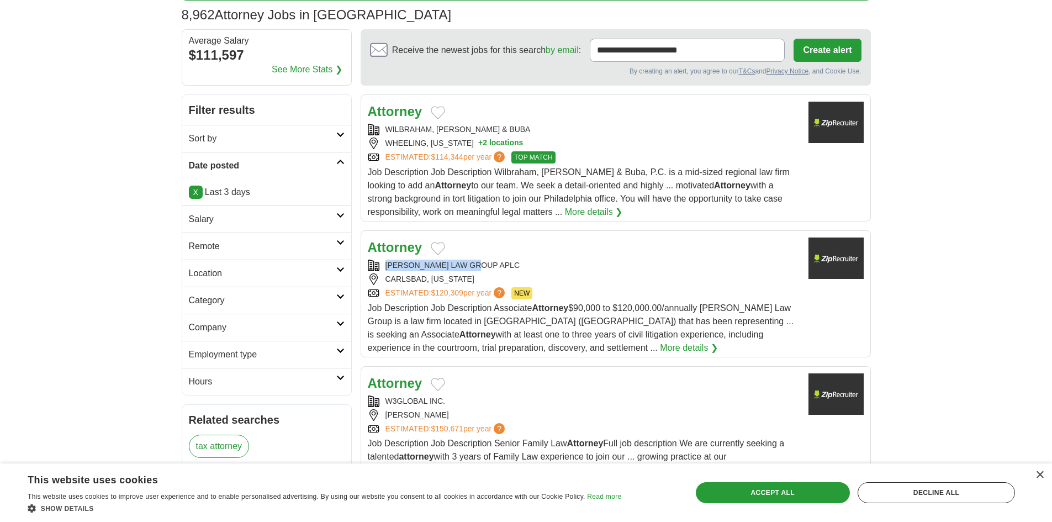
drag, startPoint x: 381, startPoint y: 264, endPoint x: 515, endPoint y: 266, distance: 133.6
click at [515, 266] on div "REESE LAW GROUP APLC" at bounding box center [584, 265] width 432 height 12
copy div "REESE LAW GROUP APLC"
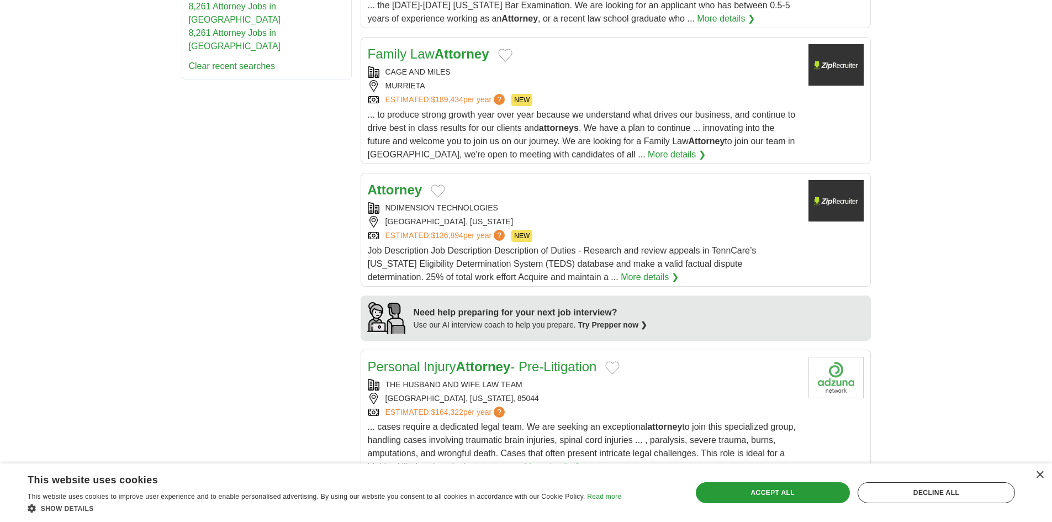
scroll to position [662, 0]
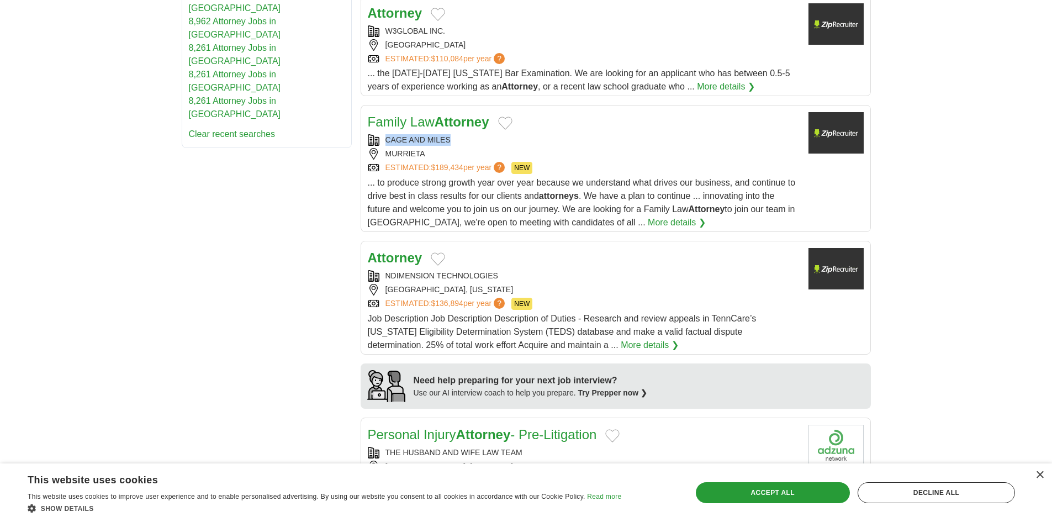
drag, startPoint x: 384, startPoint y: 135, endPoint x: 473, endPoint y: 137, distance: 89.5
click at [473, 137] on div "CAGE AND MILES" at bounding box center [584, 140] width 432 height 12
copy div "CAGE AND MILES"
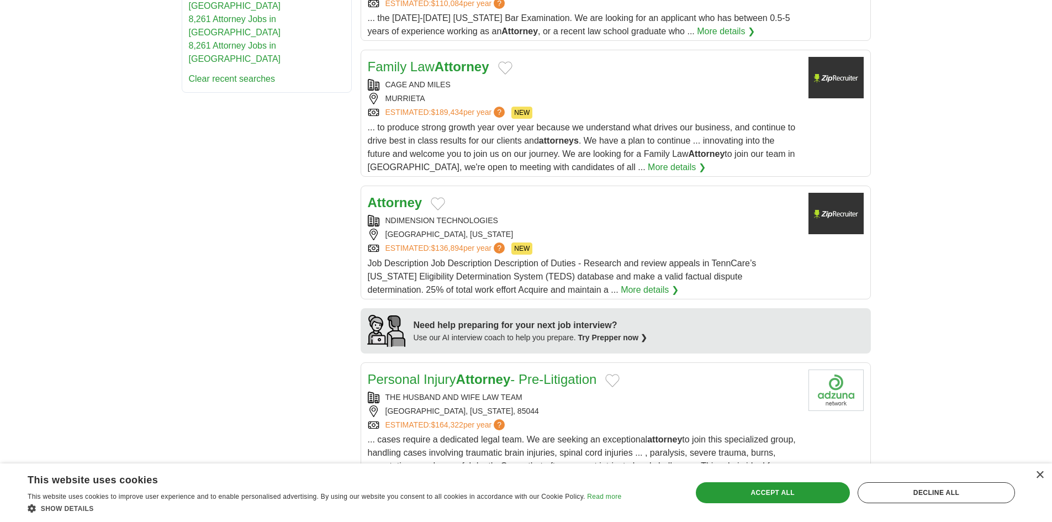
click at [434, 229] on div "NASHVILLE, TENNESSEE" at bounding box center [584, 235] width 432 height 12
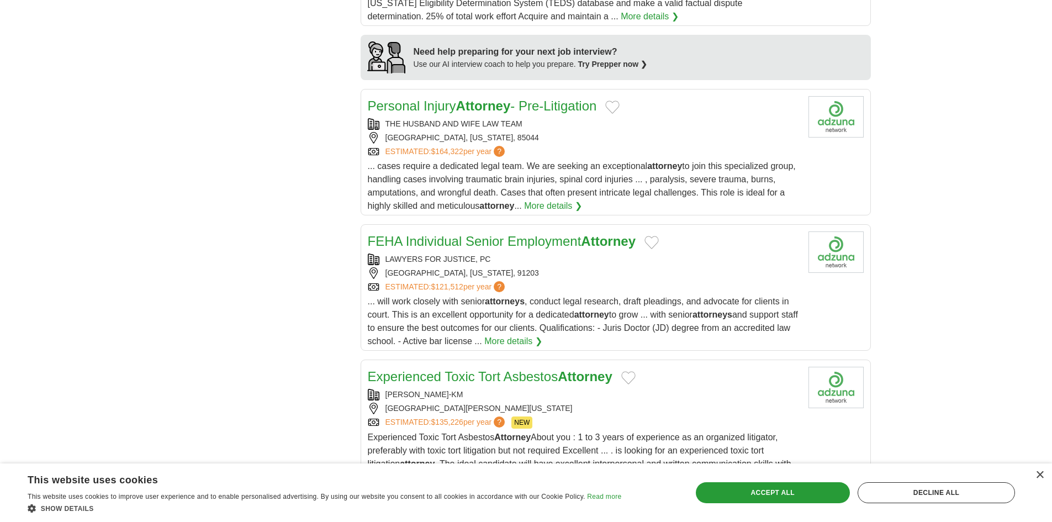
scroll to position [994, 0]
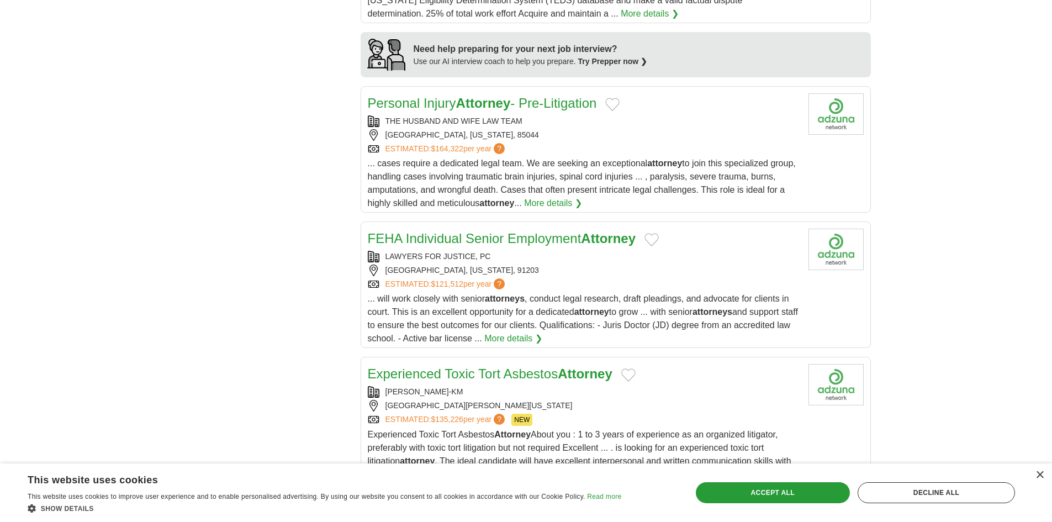
drag, startPoint x: 449, startPoint y: 106, endPoint x: 452, endPoint y: 111, distance: 5.7
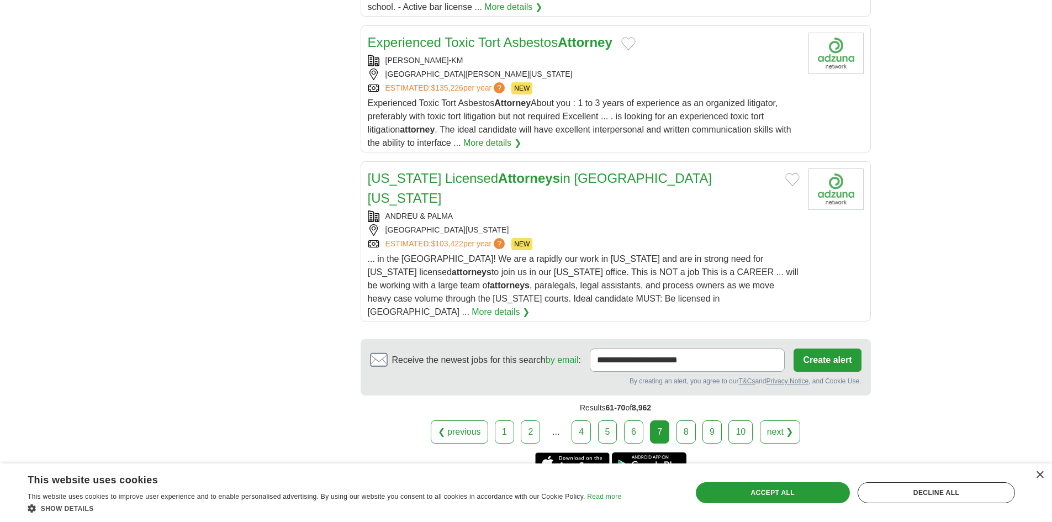
scroll to position [1159, 0]
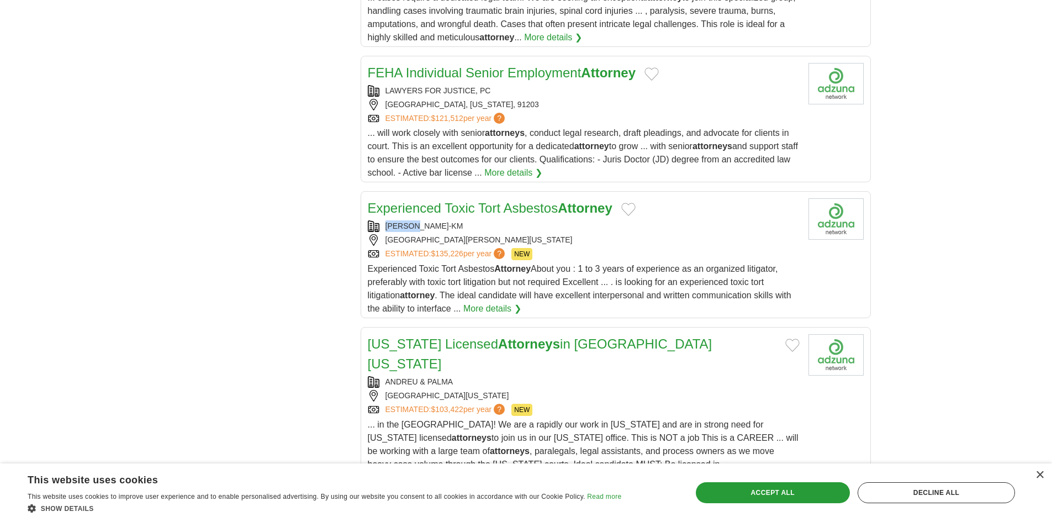
drag, startPoint x: 381, startPoint y: 222, endPoint x: 444, endPoint y: 222, distance: 62.9
click at [444, 222] on div "HAWS-KM" at bounding box center [584, 226] width 432 height 12
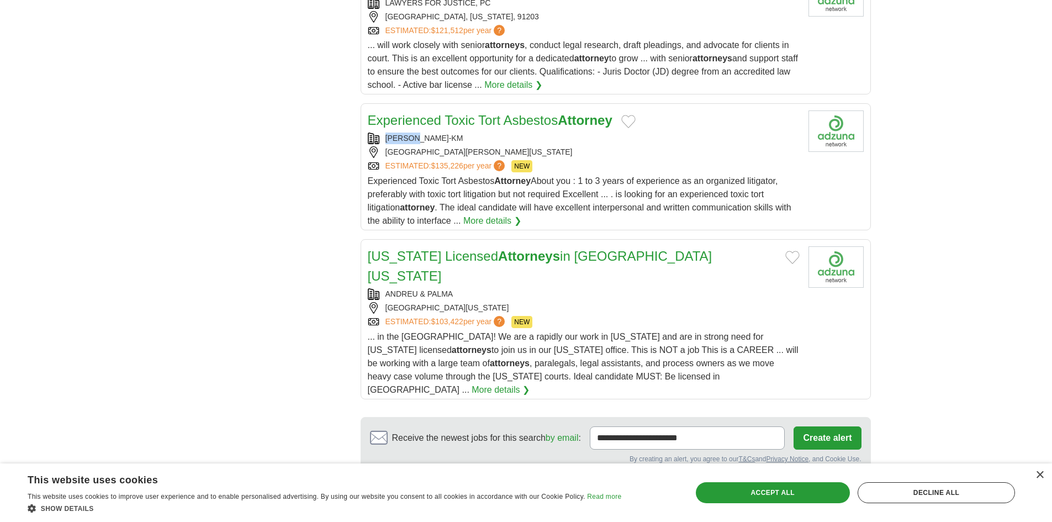
scroll to position [1325, 0]
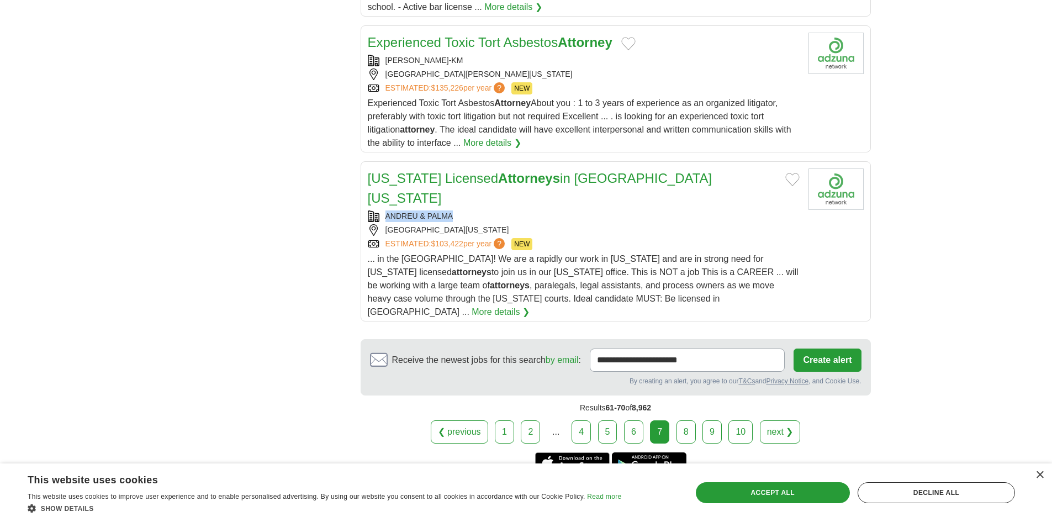
drag, startPoint x: 384, startPoint y: 194, endPoint x: 602, endPoint y: 219, distance: 220.1
click at [469, 210] on div "ANDREU & PALMA" at bounding box center [584, 216] width 432 height 12
copy div "ANDREU & PALMA"
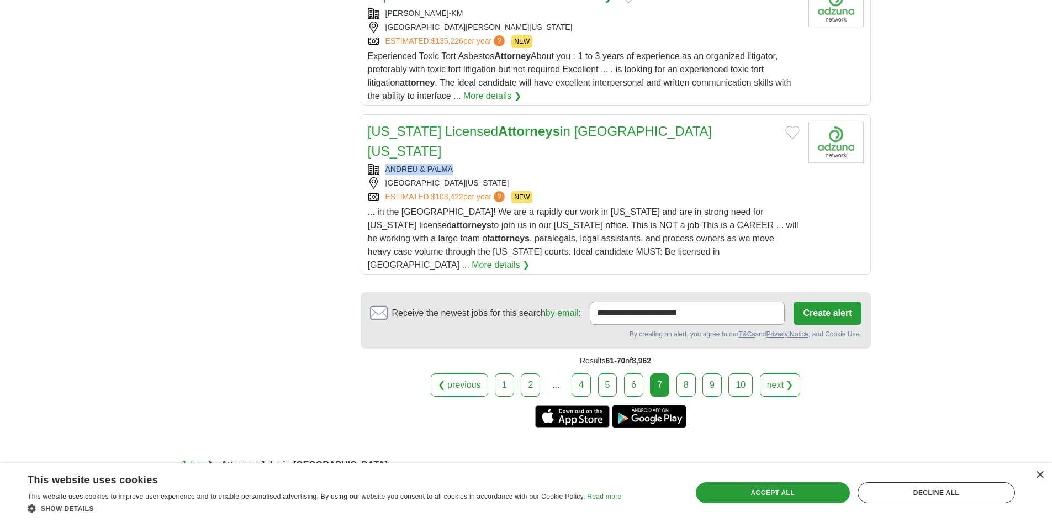
scroll to position [1435, 0]
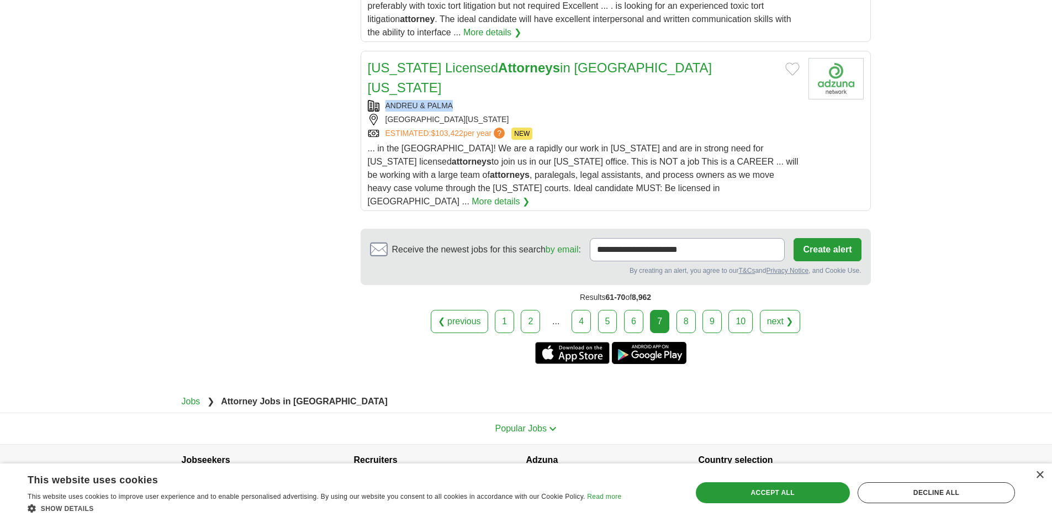
click at [682, 310] on link "8" at bounding box center [685, 321] width 19 height 23
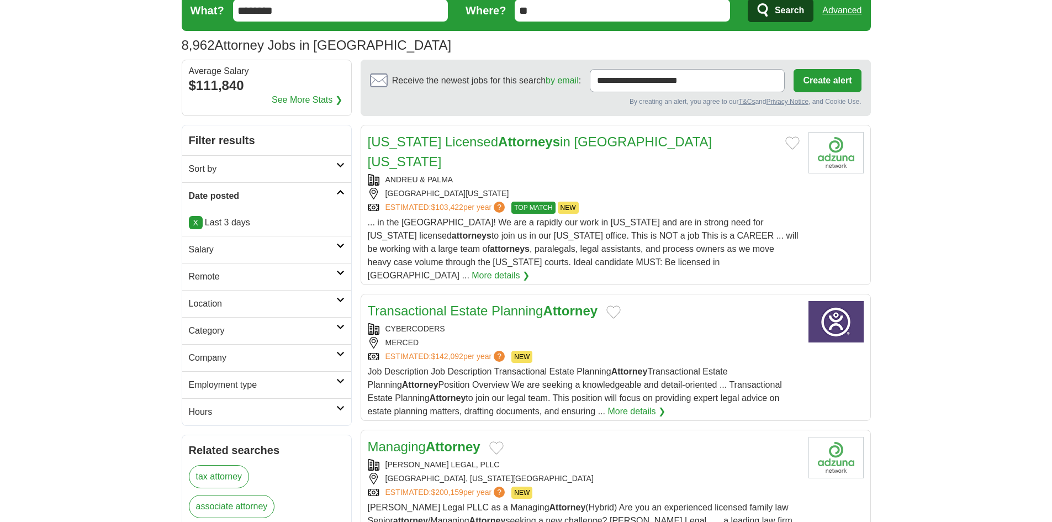
scroll to position [221, 0]
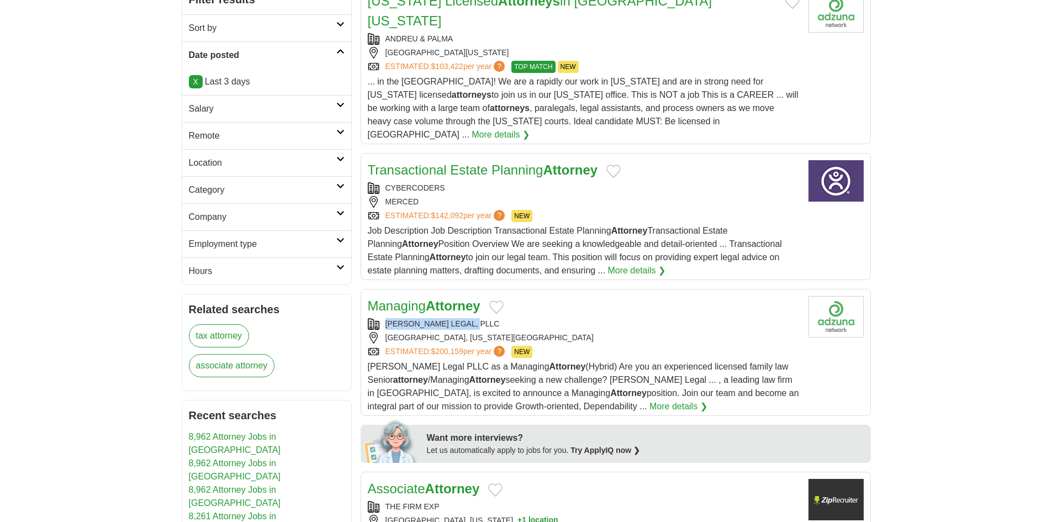
drag, startPoint x: 383, startPoint y: 289, endPoint x: 489, endPoint y: 285, distance: 106.6
click at [489, 318] on div "KIMBROUGH LEGAL, PLLC" at bounding box center [584, 324] width 432 height 12
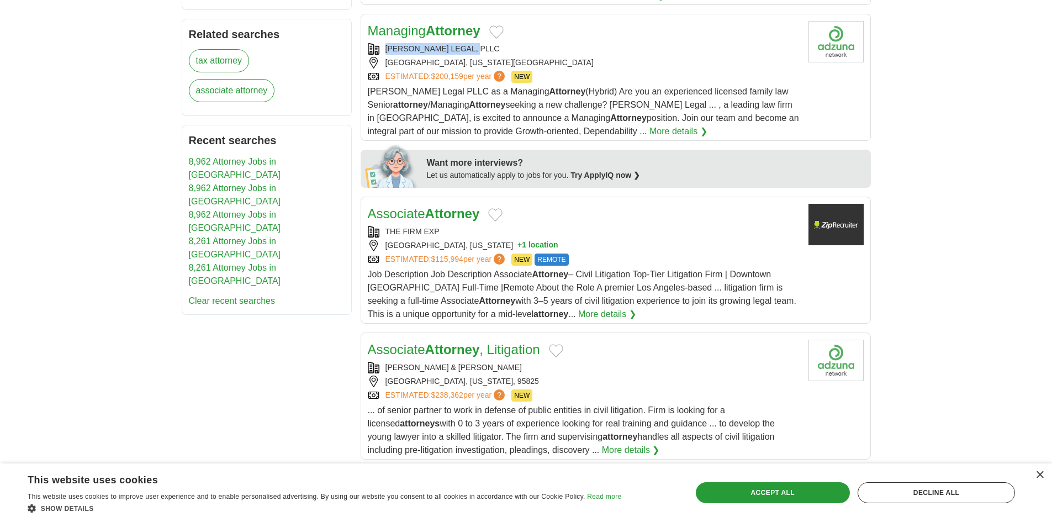
scroll to position [497, 0]
drag, startPoint x: 381, startPoint y: 195, endPoint x: 446, endPoint y: 197, distance: 65.2
click at [446, 225] on div "THE FIRM EXP" at bounding box center [584, 231] width 432 height 12
copy div "THE FIRM EXP"
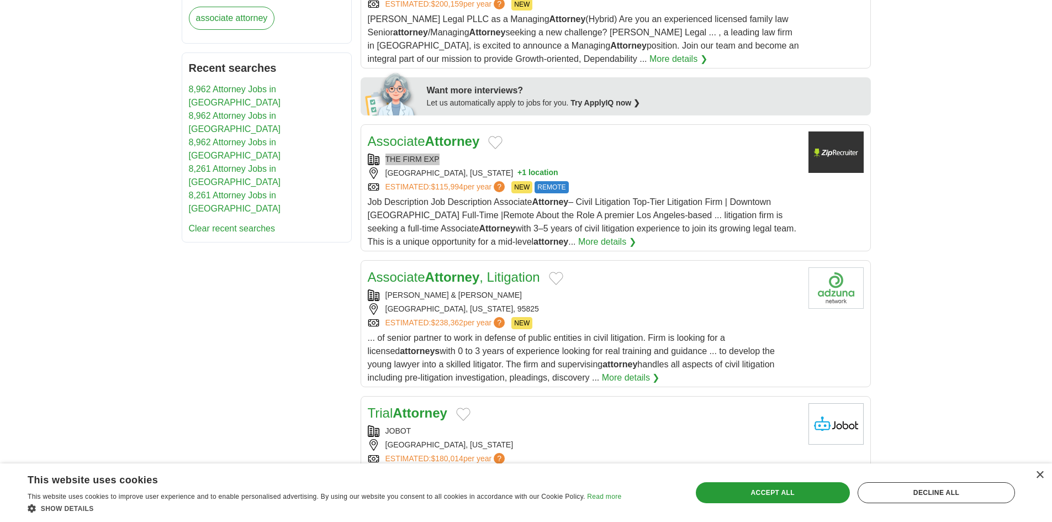
scroll to position [607, 0]
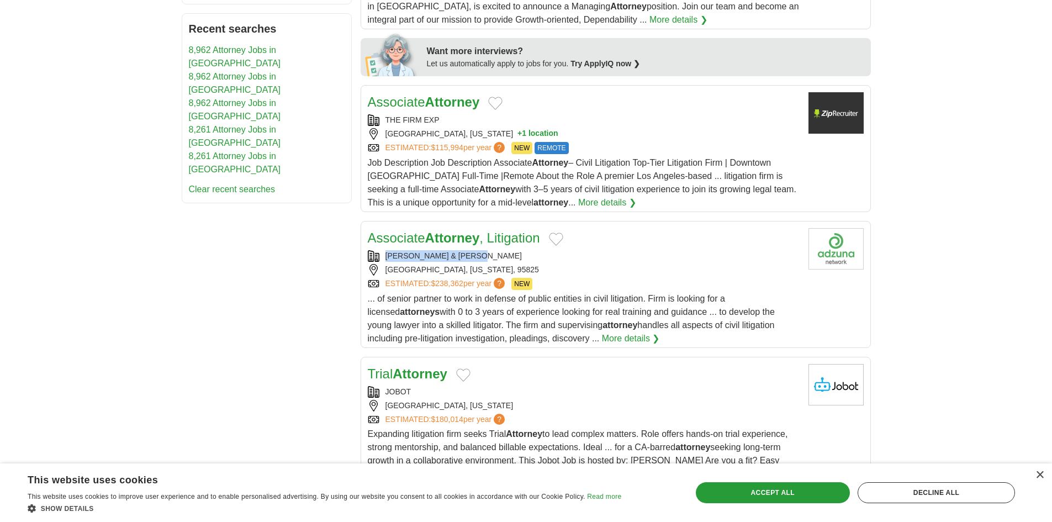
drag, startPoint x: 383, startPoint y: 217, endPoint x: 497, endPoint y: 219, distance: 114.3
click at [497, 250] on div "SPINELLI DONALD & NOTT" at bounding box center [584, 256] width 432 height 12
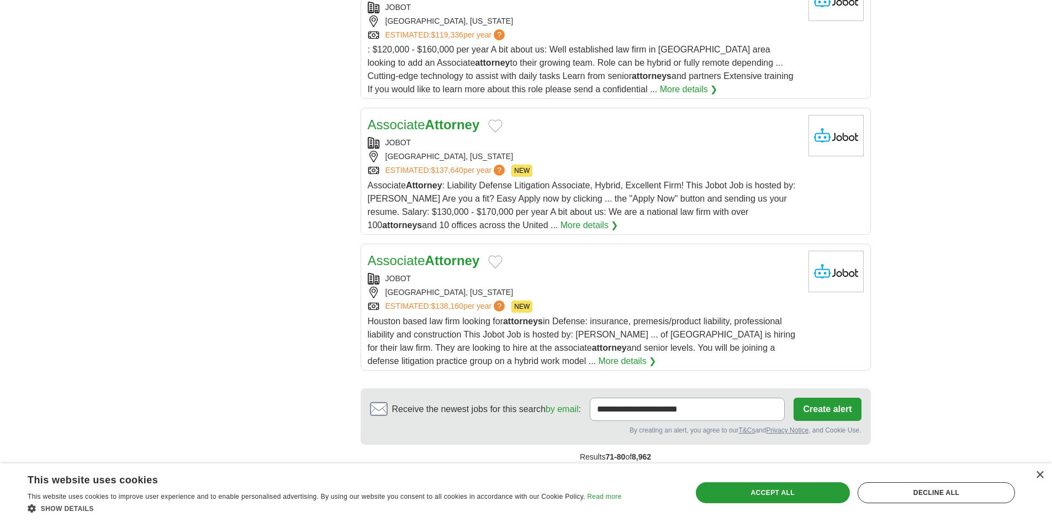
scroll to position [1380, 0]
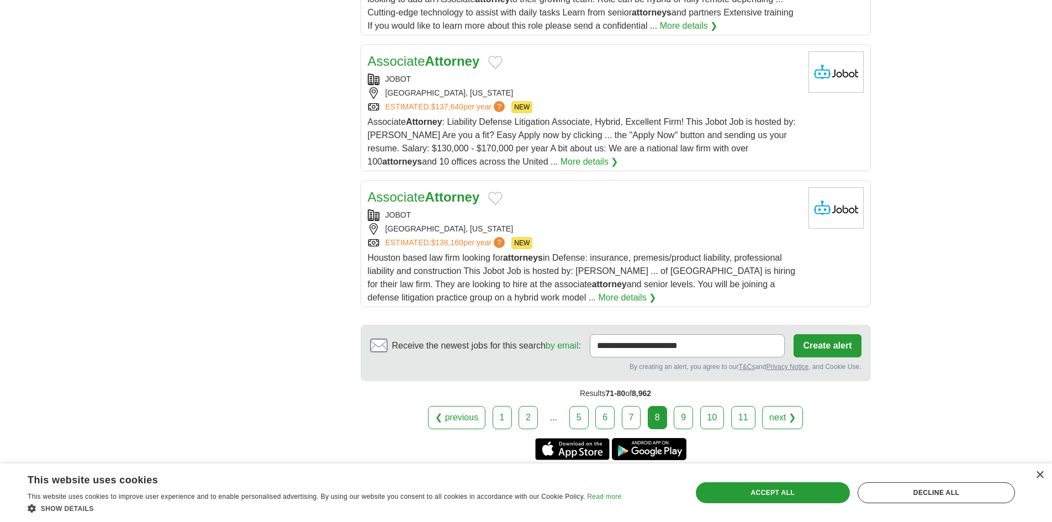
click at [688, 406] on link "9" at bounding box center [683, 417] width 19 height 23
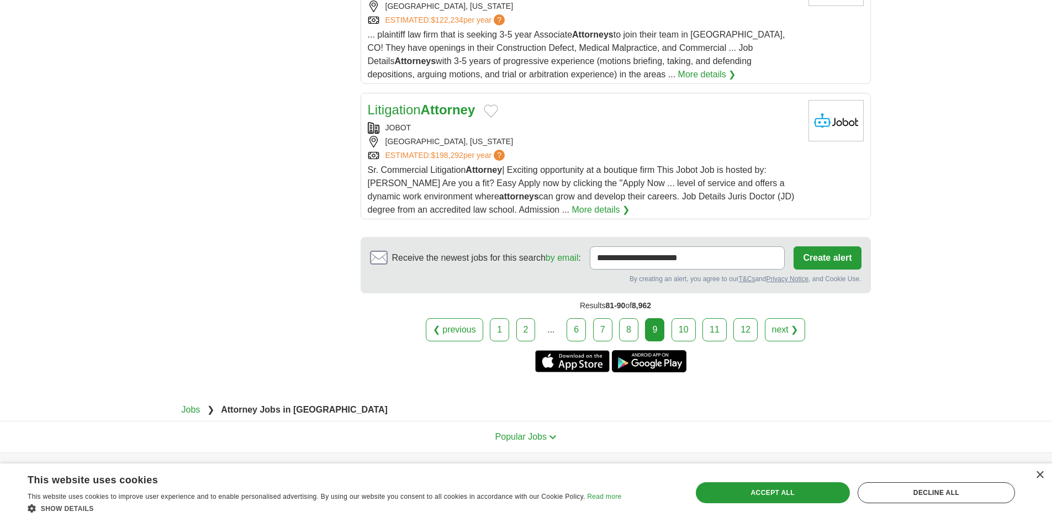
scroll to position [1435, 0]
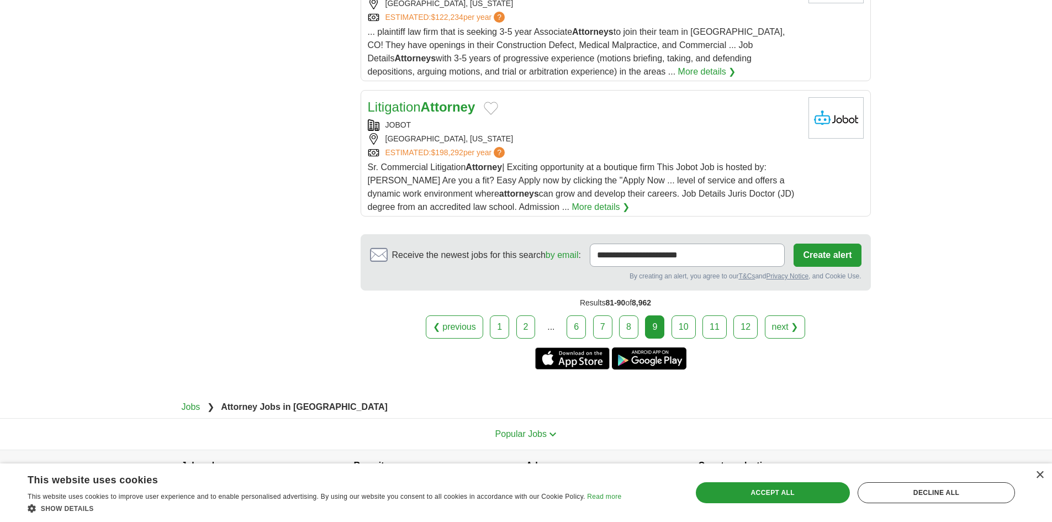
click at [691, 326] on link "10" at bounding box center [683, 326] width 24 height 23
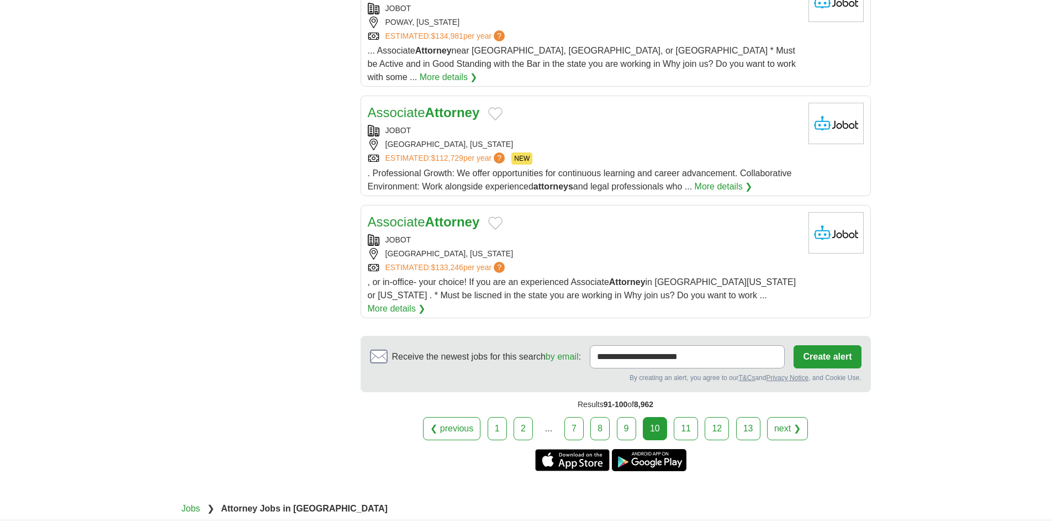
scroll to position [1217, 0]
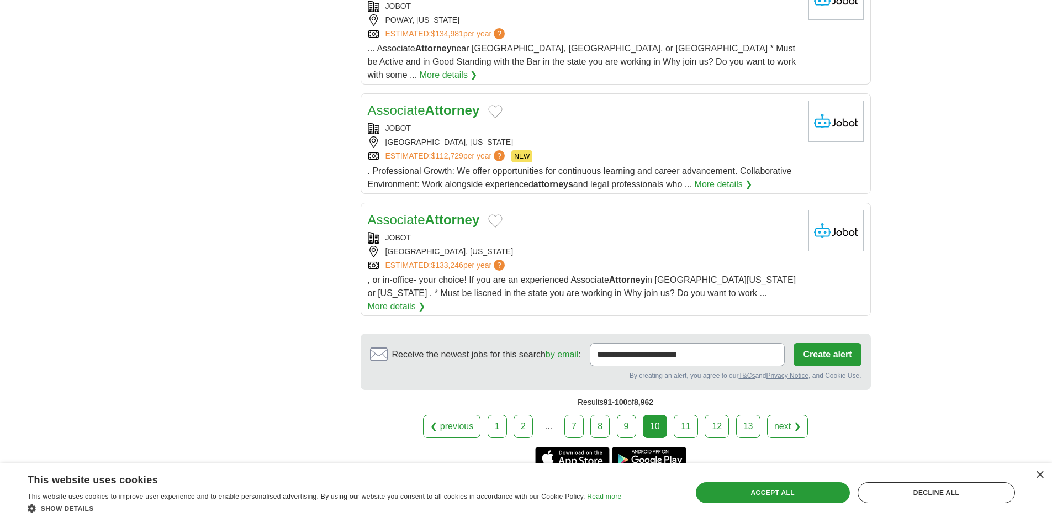
click at [686, 415] on link "11" at bounding box center [686, 426] width 24 height 23
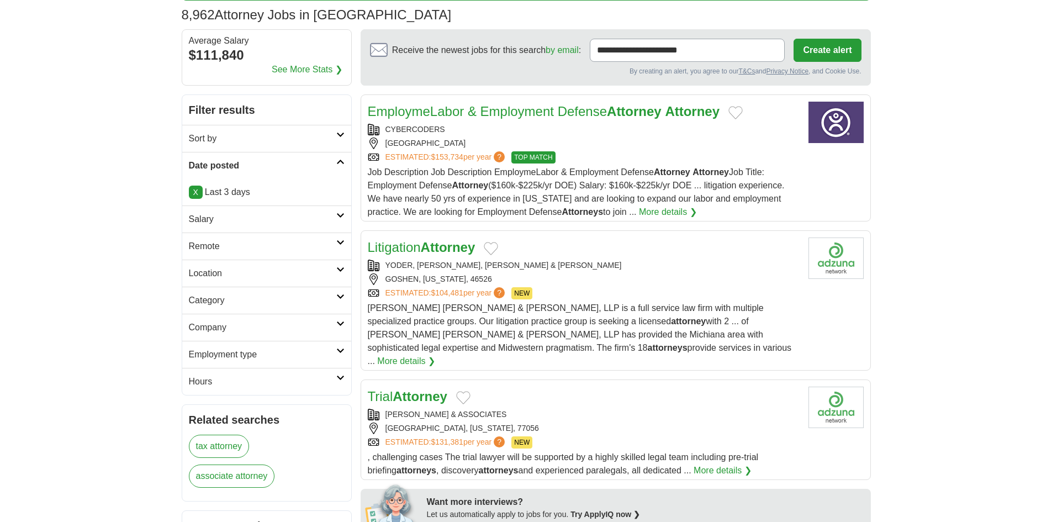
scroll to position [166, 0]
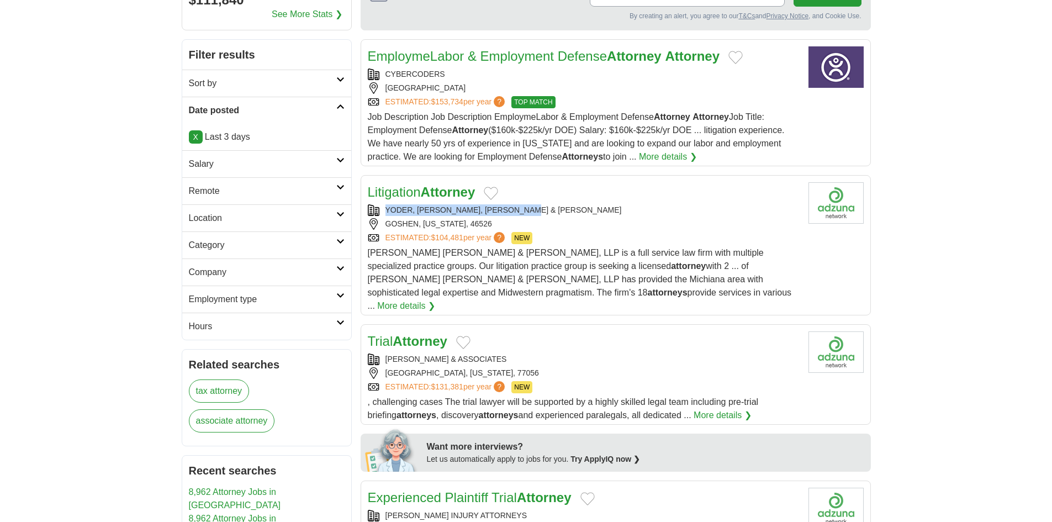
drag, startPoint x: 385, startPoint y: 210, endPoint x: 533, endPoint y: 215, distance: 148.1
click at [533, 215] on div "YODER, AINLAY, ULMER & BUCKINGHAM" at bounding box center [584, 210] width 432 height 12
copy div "YODER, AINLAY, ULMER & BUCKINGHAM"
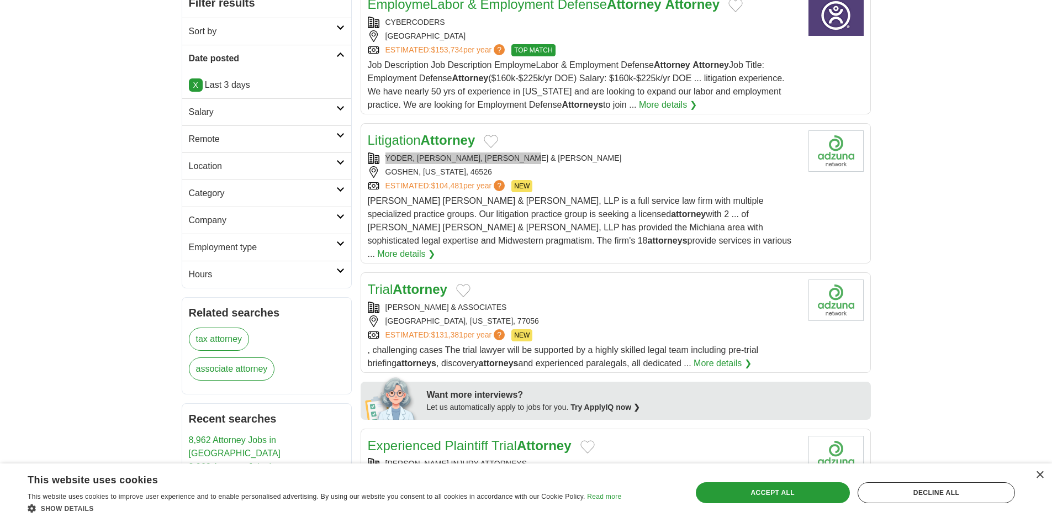
scroll to position [276, 0]
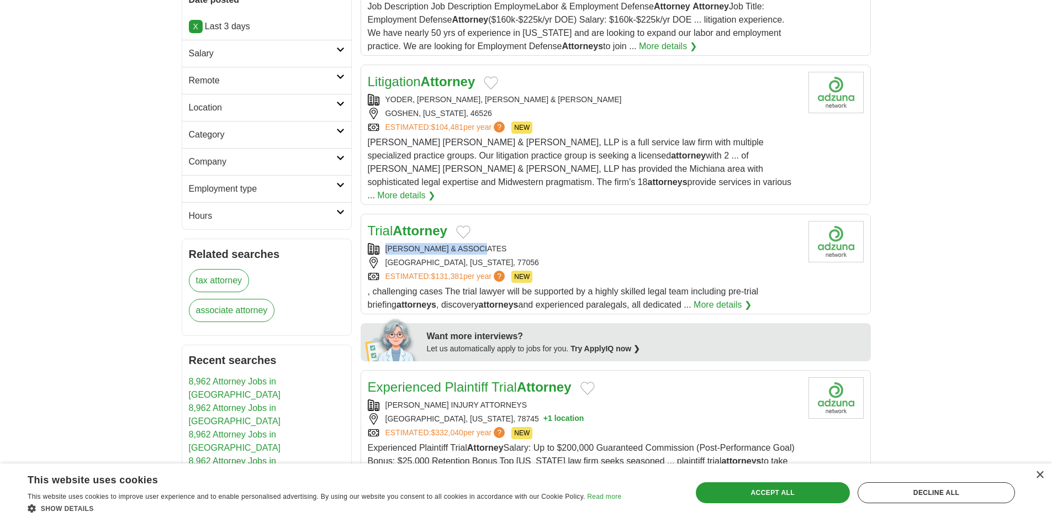
drag, startPoint x: 381, startPoint y: 229, endPoint x: 522, endPoint y: 237, distance: 140.5
click at [494, 237] on div "Trial Attorney JIM ADLER & ASSOCIATES HOUSTON, TEXAS, 77056 ESTIMATED: $131,381…" at bounding box center [584, 266] width 432 height 91
copy div "JIM ADLER & ASSOCIATES"
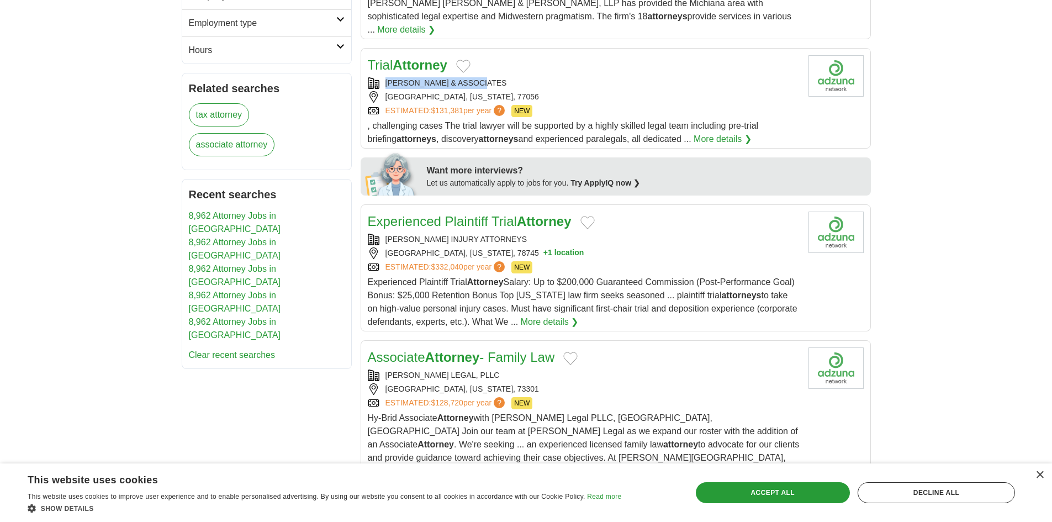
drag, startPoint x: 383, startPoint y: 219, endPoint x: 555, endPoint y: 219, distance: 171.7
click at [555, 219] on div "Experienced Plaintiff Trial Attorney THOMAS J HENRY INJURY ATTORNEYS AUSTIN, TE…" at bounding box center [584, 269] width 432 height 117
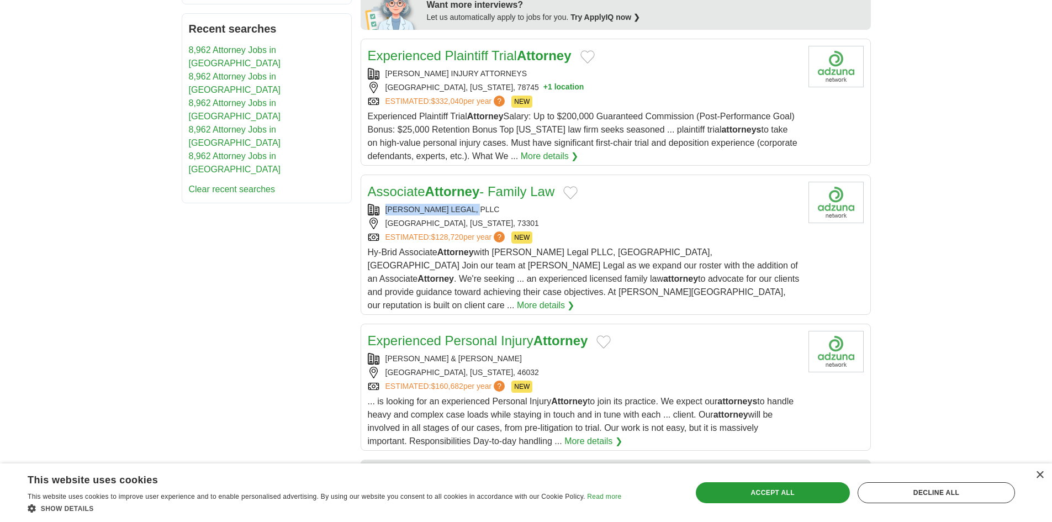
drag, startPoint x: 378, startPoint y: 190, endPoint x: 565, endPoint y: 200, distance: 187.4
click at [519, 204] on div "KIMBROUGH LEGAL, PLLC" at bounding box center [584, 210] width 432 height 12
copy div "KIMBROUGH LEGAL, PLLC"
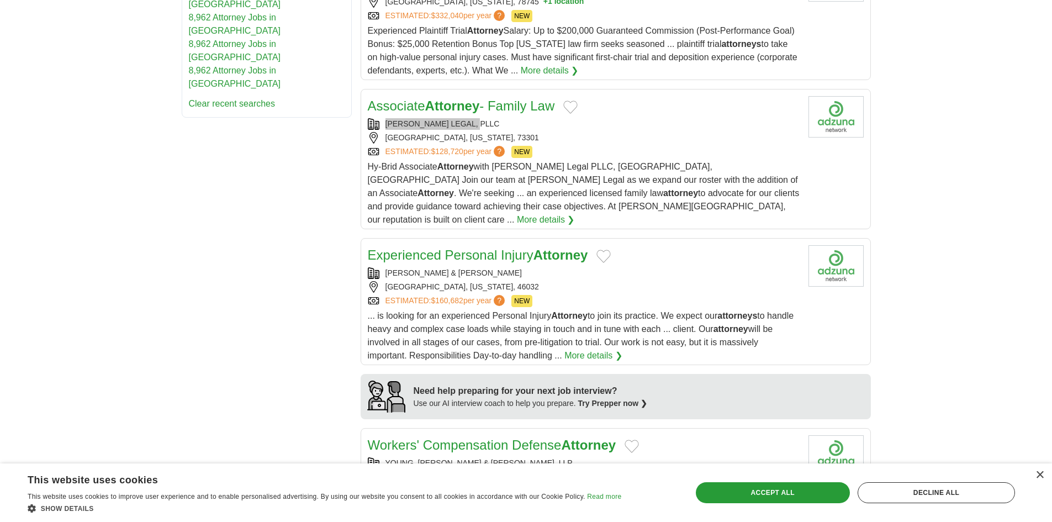
scroll to position [773, 0]
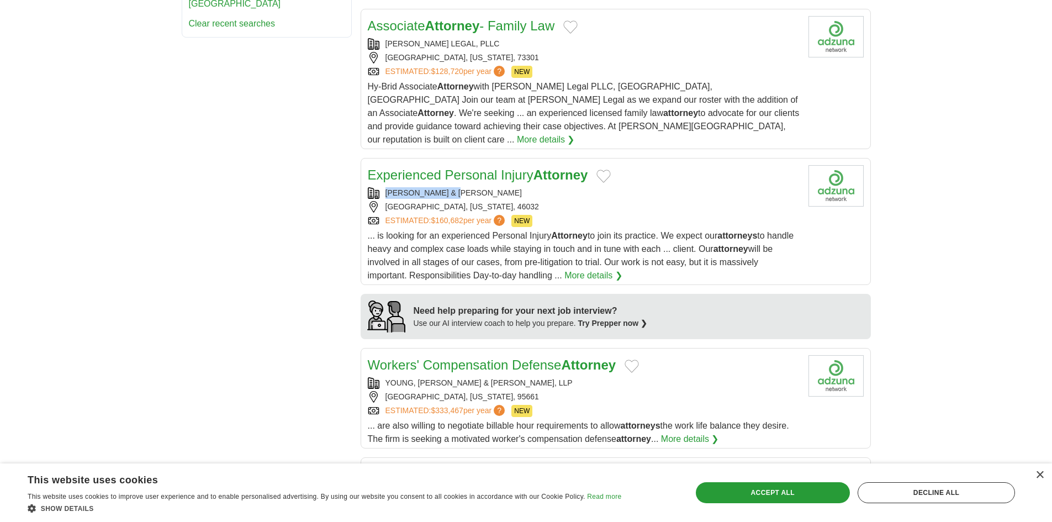
drag, startPoint x: 377, startPoint y: 164, endPoint x: 522, endPoint y: 181, distance: 146.1
click at [485, 187] on div "VAUGHAN & VAUGHAN" at bounding box center [584, 193] width 432 height 12
copy div "VAUGHAN & VAUGHAN"
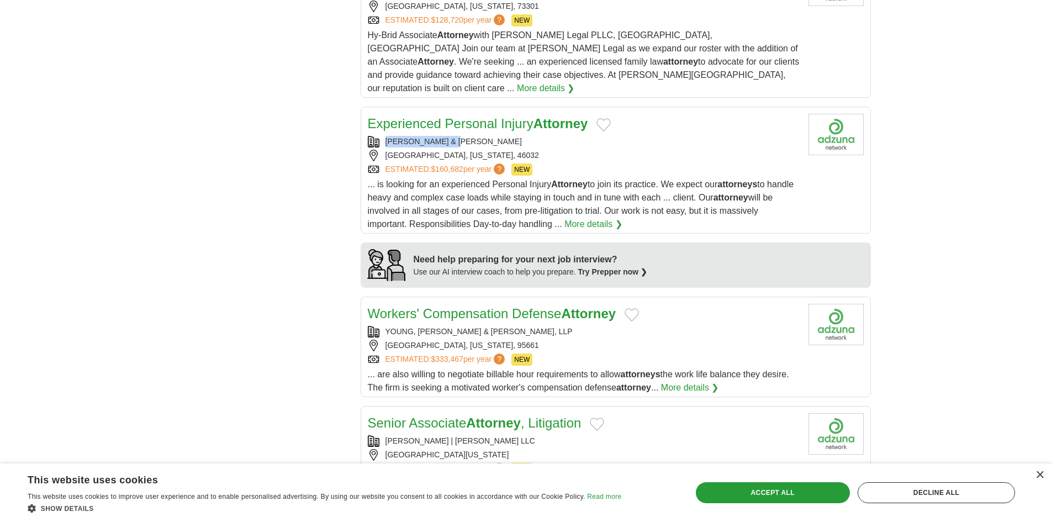
scroll to position [883, 0]
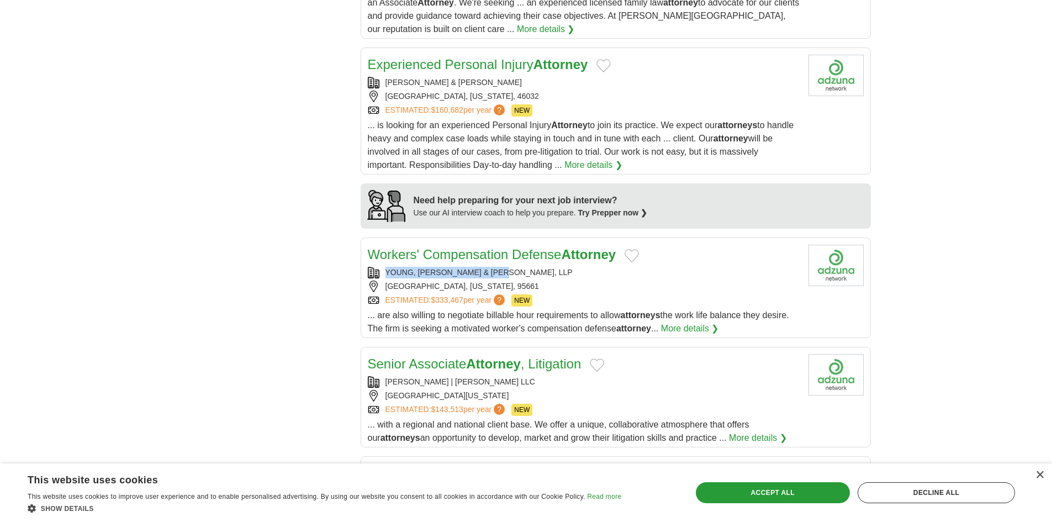
drag, startPoint x: 380, startPoint y: 241, endPoint x: 558, endPoint y: 250, distance: 178.0
click at [518, 267] on div "YOUNG, COHEN & DURRETT, LLP" at bounding box center [584, 273] width 432 height 12
copy div "YOUNG, COHEN & DURRETT, LLP"
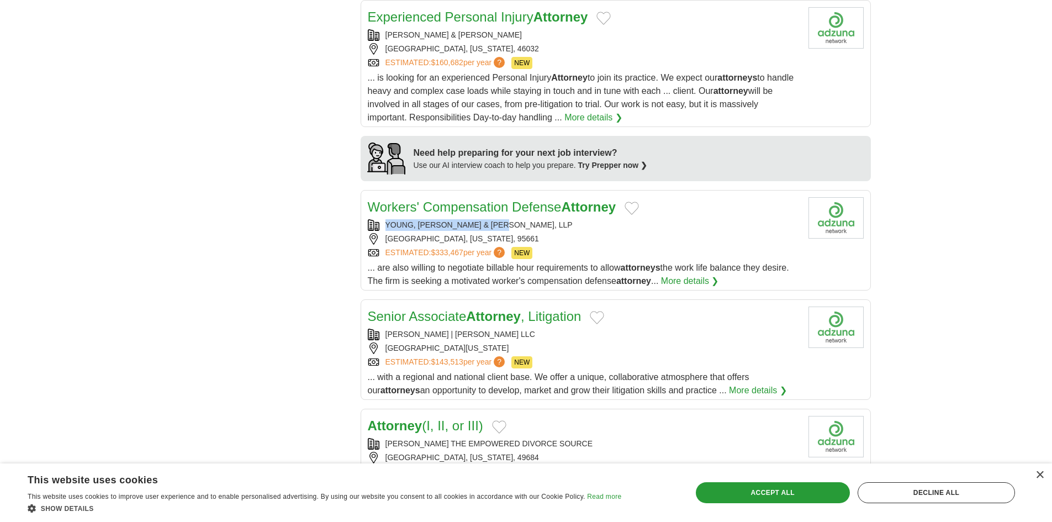
scroll to position [994, 0]
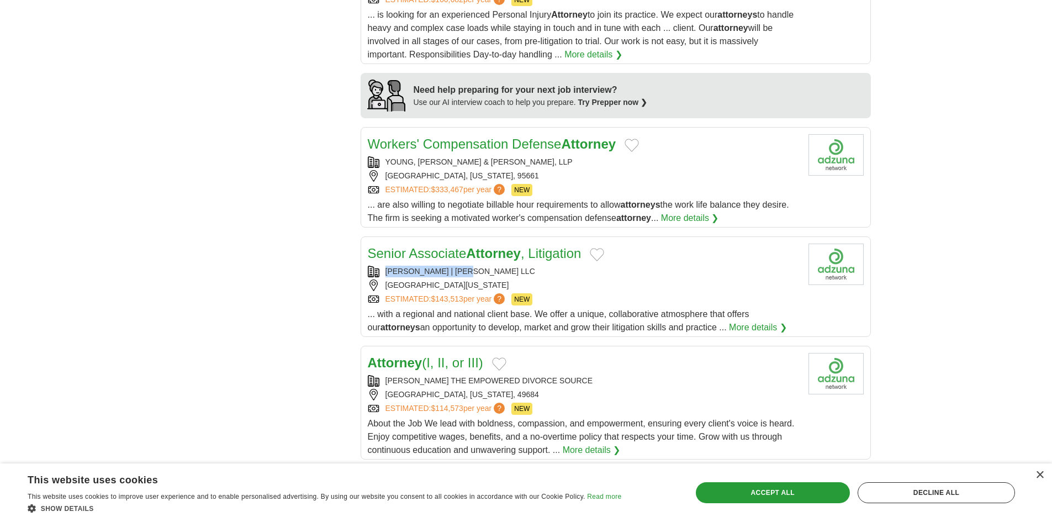
drag, startPoint x: 379, startPoint y: 240, endPoint x: 497, endPoint y: 245, distance: 117.7
click at [497, 266] on div "STANTON | BARTON LLC" at bounding box center [584, 272] width 432 height 12
copy div "STANTON | BARTON LLC"
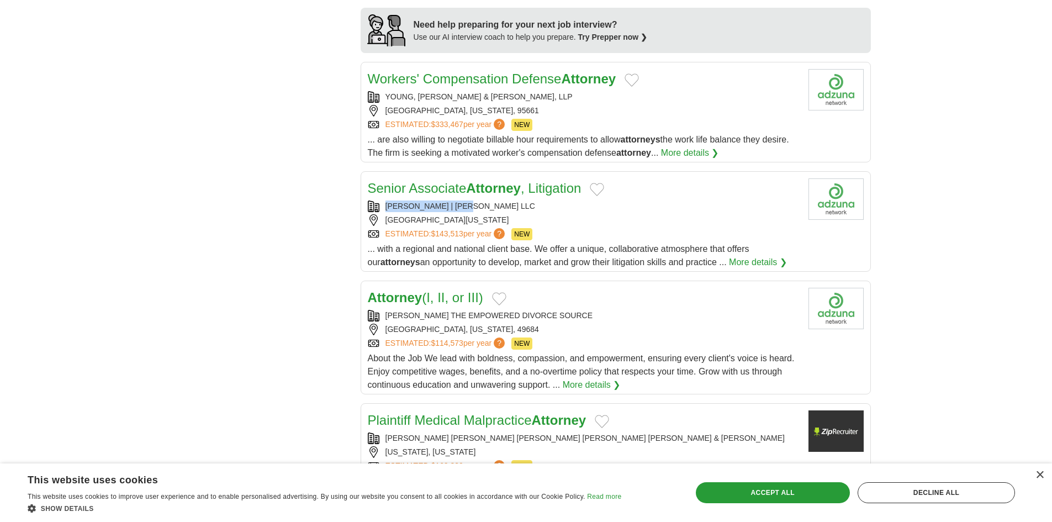
scroll to position [1159, 0]
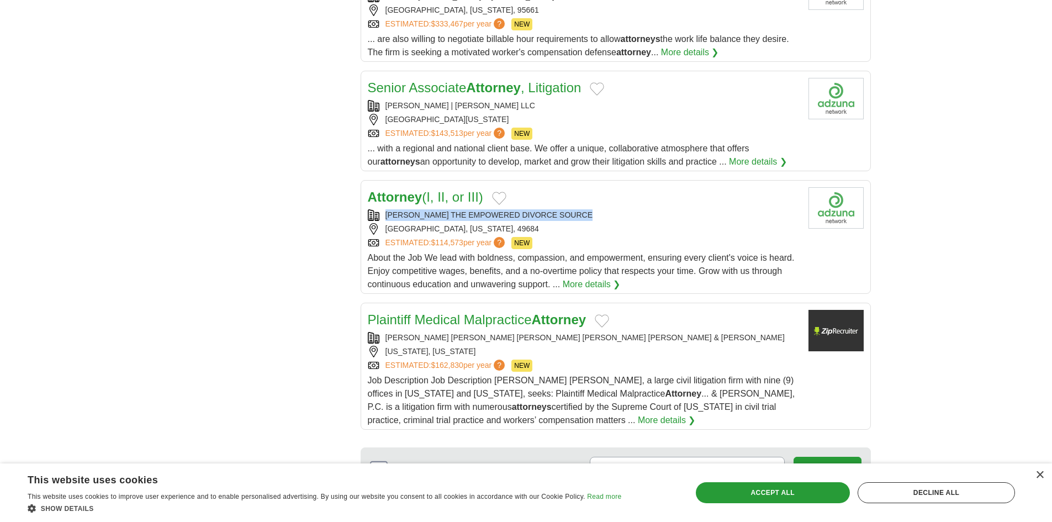
drag, startPoint x: 381, startPoint y: 183, endPoint x: 603, endPoint y: 188, distance: 222.0
click at [603, 209] on div "WILSON KESTER THE EMPOWERED DIVORCE SOURCE" at bounding box center [584, 215] width 432 height 12
copy div "WILSON KESTER THE EMPOWERED DIVORCE SOURCE"
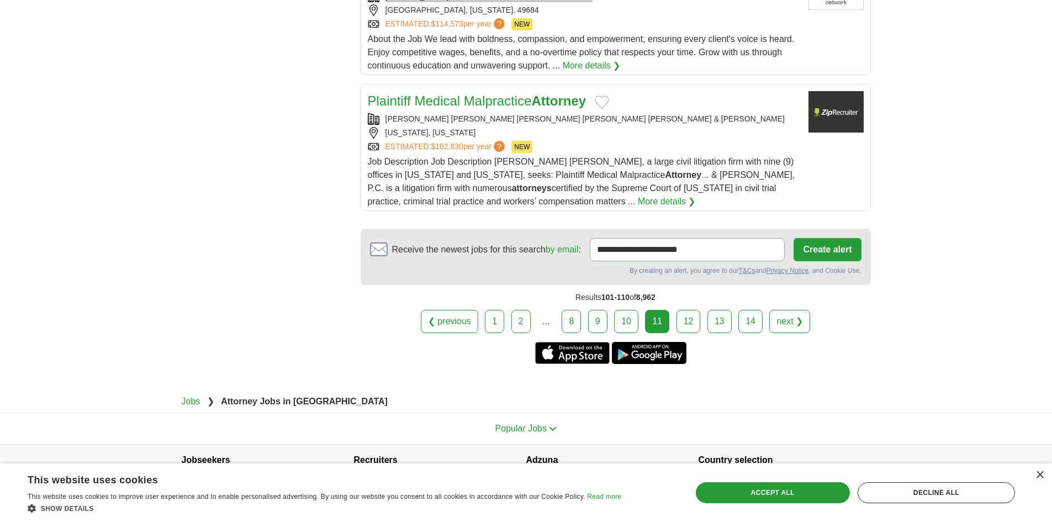
scroll to position [1380, 0]
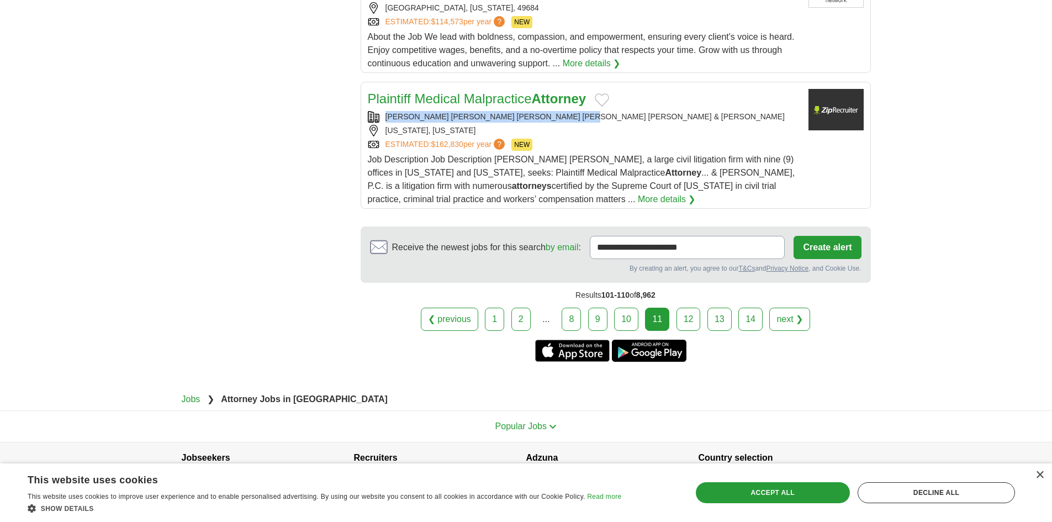
drag, startPoint x: 384, startPoint y: 84, endPoint x: 600, endPoint y: 93, distance: 216.6
click at [600, 93] on div "Plaintiff Medical Malpractice Attorney JAVERBAUM WURGAFT HICKS KAHN WIKSTROM & …" at bounding box center [584, 147] width 432 height 117
copy div "JAVERBAUM WURGAFT HICKS KAHN WIKSTROM & SININS"
click at [694, 308] on link "12" at bounding box center [688, 319] width 24 height 23
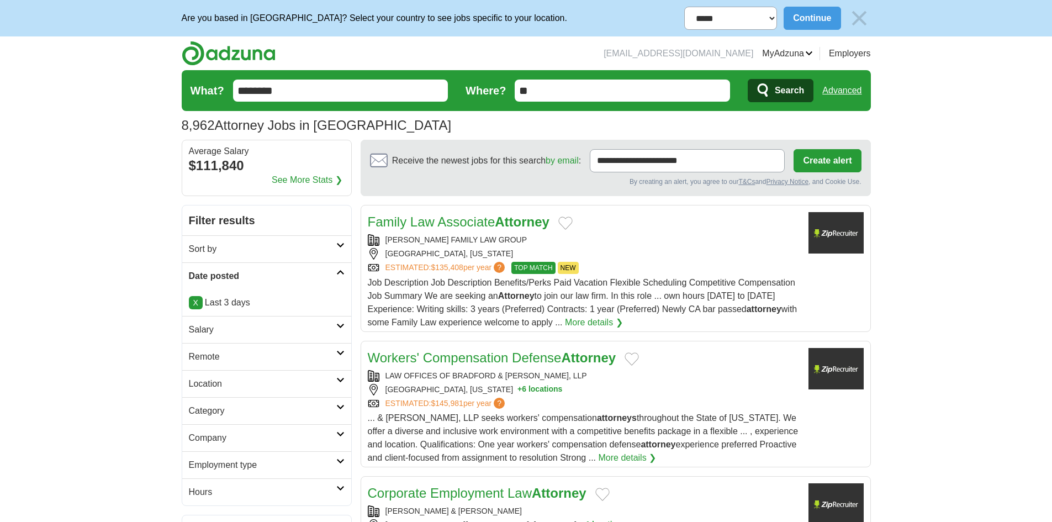
scroll to position [110, 0]
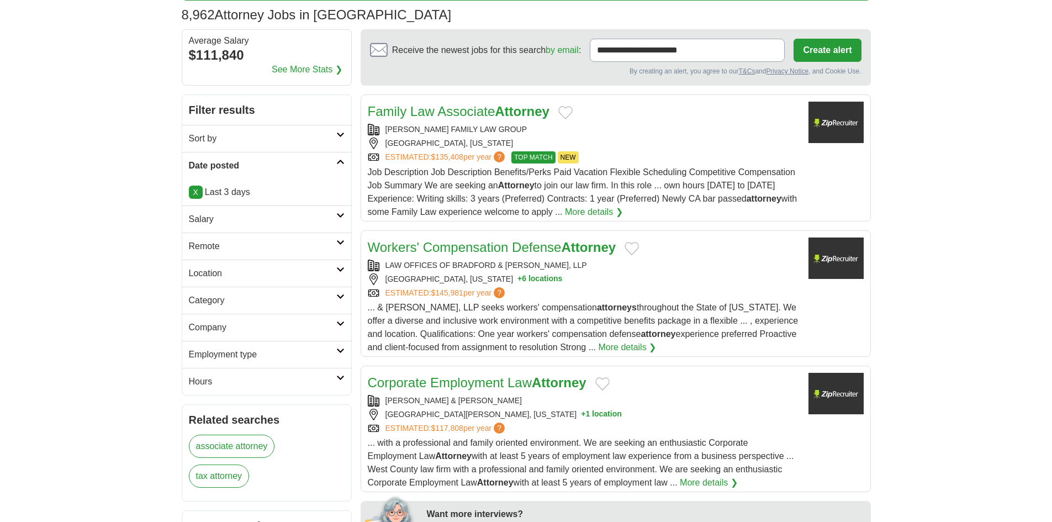
drag, startPoint x: 381, startPoint y: 120, endPoint x: 486, endPoint y: 131, distance: 106.0
click at [486, 131] on div "Family Law Associate Attorney [PERSON_NAME] FAMILY LAW GROUP [GEOGRAPHIC_DATA],…" at bounding box center [584, 160] width 432 height 117
drag, startPoint x: 77, startPoint y: 158, endPoint x: 97, endPoint y: 156, distance: 20.5
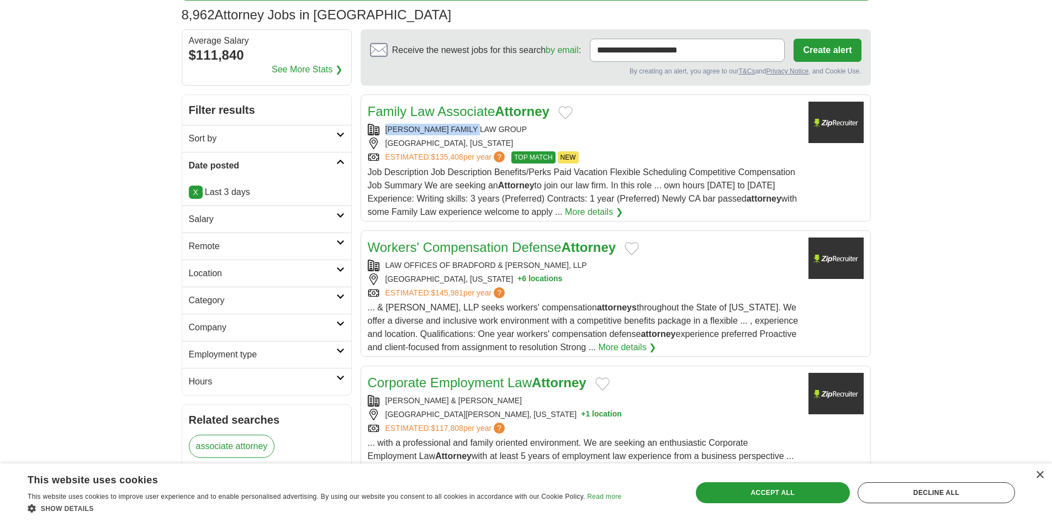
drag, startPoint x: 385, startPoint y: 126, endPoint x: 496, endPoint y: 128, distance: 111.0
click at [495, 127] on div "RYAN FAMILY LAW GROUP" at bounding box center [584, 130] width 432 height 12
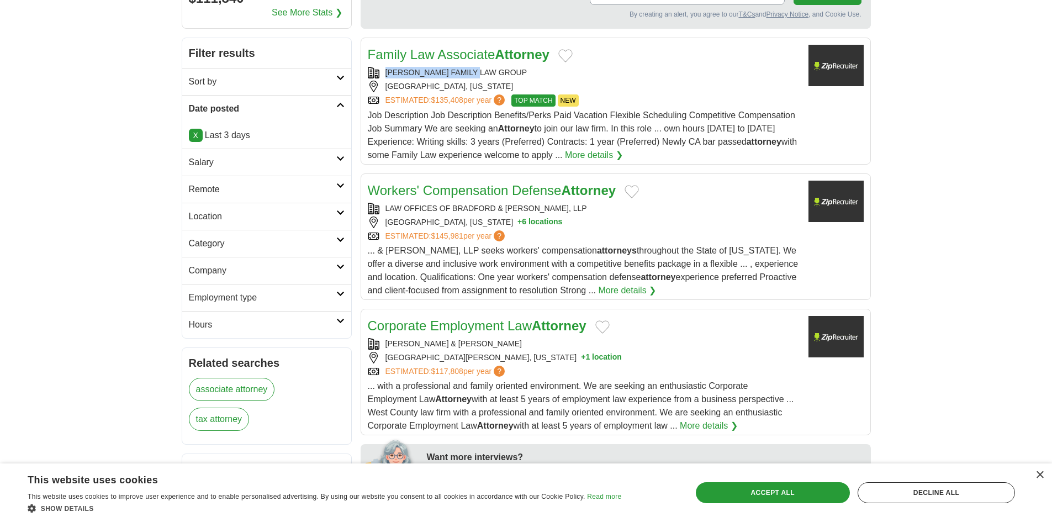
scroll to position [221, 0]
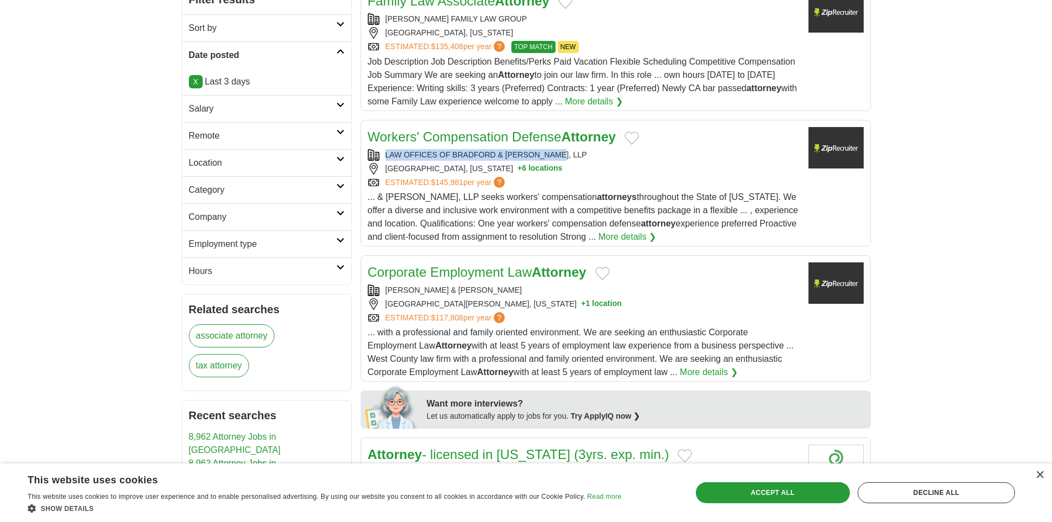
drag, startPoint x: 379, startPoint y: 152, endPoint x: 561, endPoint y: 158, distance: 182.3
click at [561, 158] on div "LAW OFFICES OF BRADFORD & BARTHEL, LLP" at bounding box center [584, 155] width 432 height 12
copy div "LAW OFFICES OF BRADFORD & BARTHEL, LLP"
drag, startPoint x: 383, startPoint y: 152, endPoint x: 569, endPoint y: 156, distance: 186.1
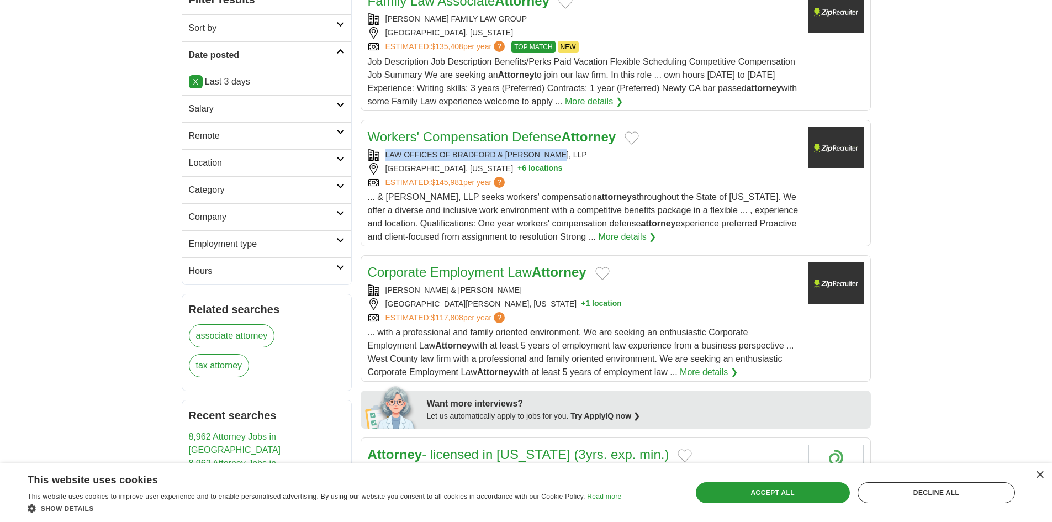
click at [569, 156] on div "LAW OFFICES OF BRADFORD & BARTHEL, LLP" at bounding box center [584, 155] width 432 height 12
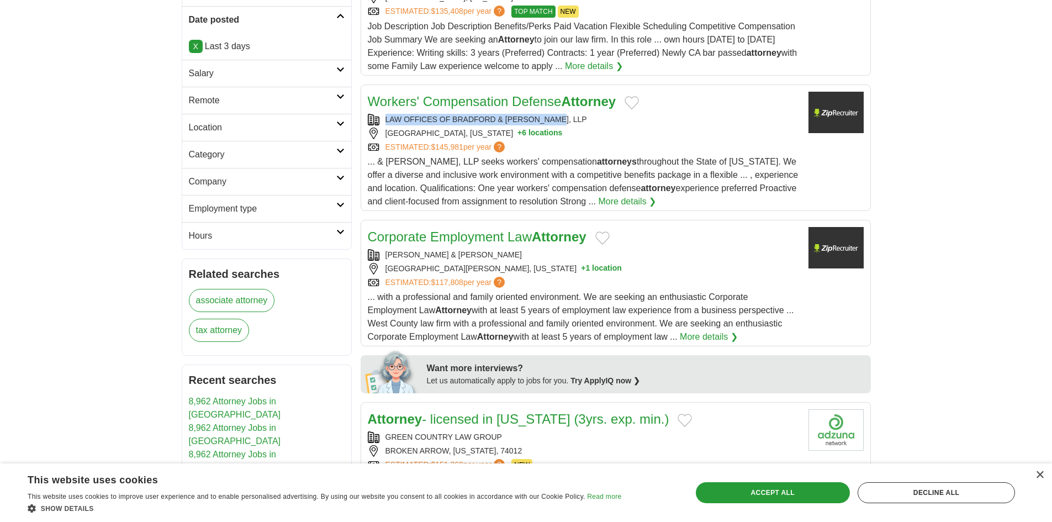
scroll to position [331, 0]
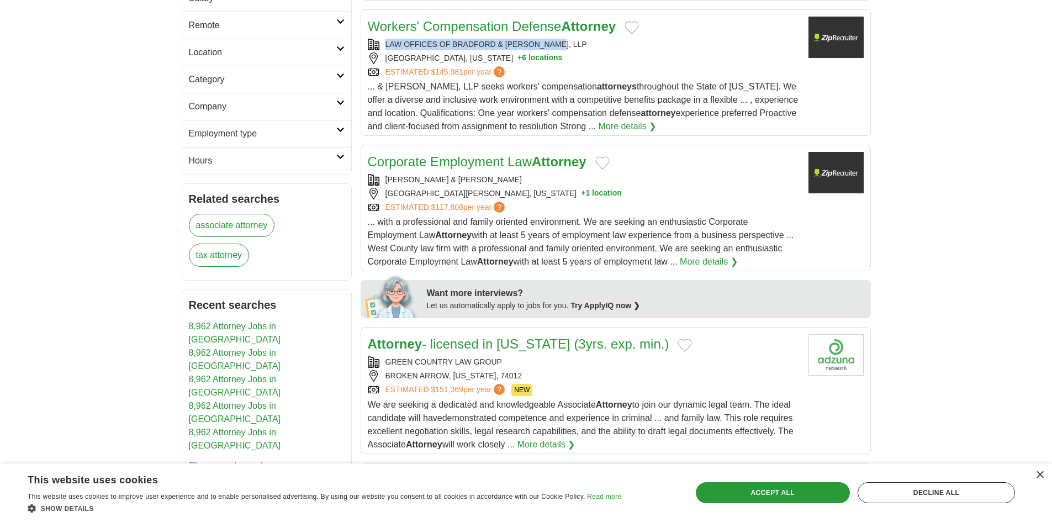
drag, startPoint x: 380, startPoint y: 173, endPoint x: 584, endPoint y: 173, distance: 203.7
click at [584, 173] on div "Corporate Employment Law Attorney MCCARTHY, LEONARD & KAEMMERER L.C. SAINT CHAR…" at bounding box center [584, 210] width 432 height 116
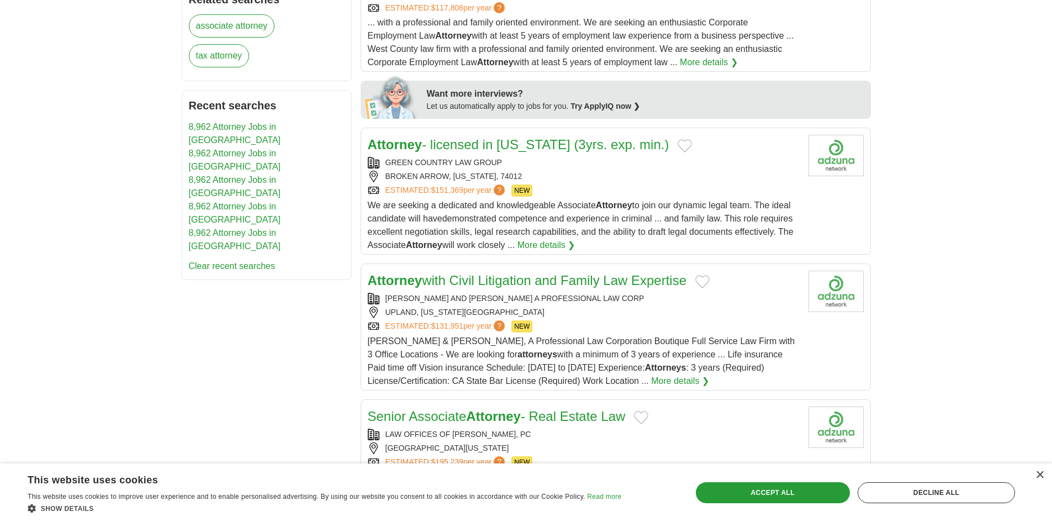
scroll to position [607, 0]
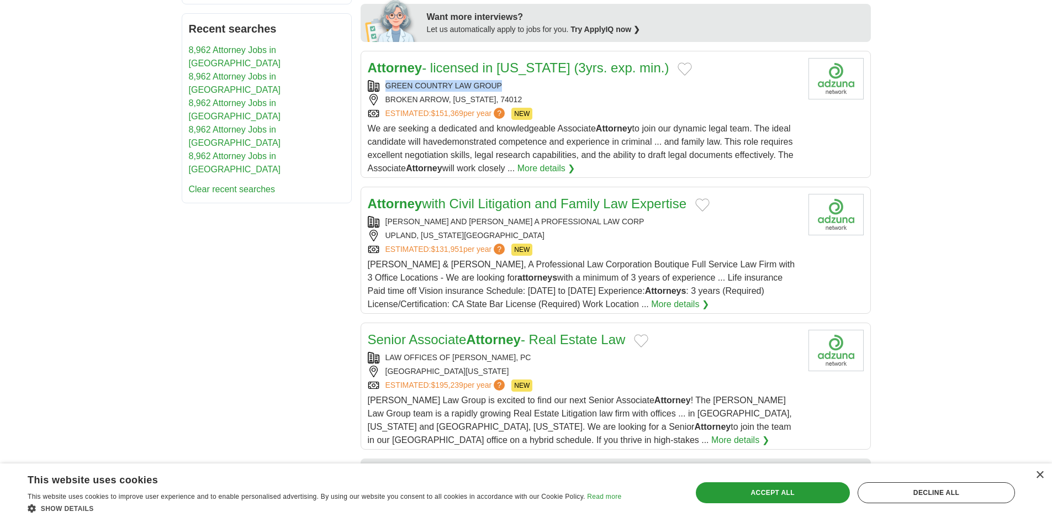
drag, startPoint x: 474, startPoint y: 78, endPoint x: 385, endPoint y: 82, distance: 88.4
click at [385, 82] on div "GREEN COUNTRY LAW GROUP" at bounding box center [584, 86] width 432 height 12
copy div "GREEN COUNTRY LAW GROUP"
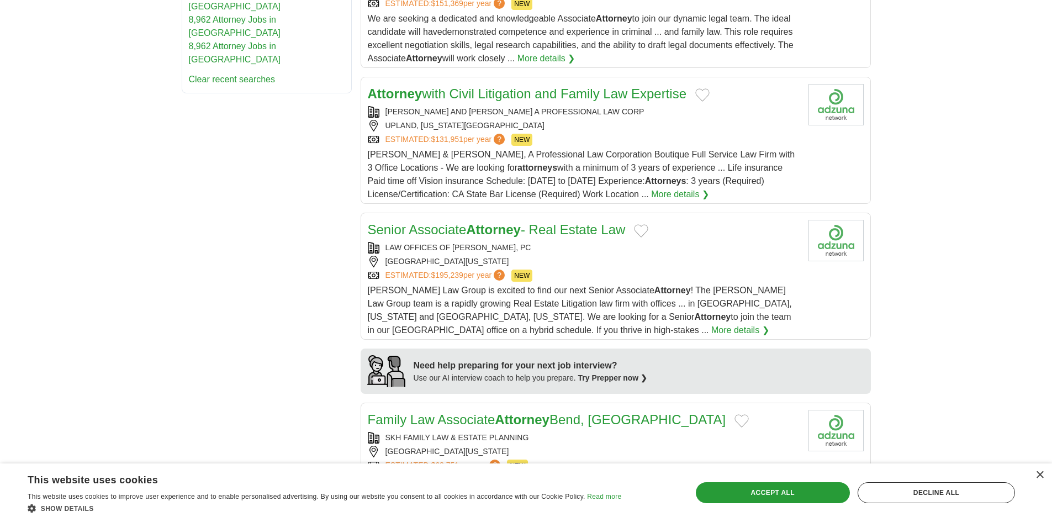
scroll to position [718, 0]
drag, startPoint x: 617, startPoint y: 102, endPoint x: 433, endPoint y: 112, distance: 184.1
click at [433, 112] on div "Attorney with Civil Litigation and Family Law Expertise ESTELLE AND KENNEDY A P…" at bounding box center [584, 141] width 432 height 117
drag, startPoint x: 315, startPoint y: 142, endPoint x: 344, endPoint y: 135, distance: 30.8
click at [315, 142] on div "**********" at bounding box center [526, 284] width 689 height 1595
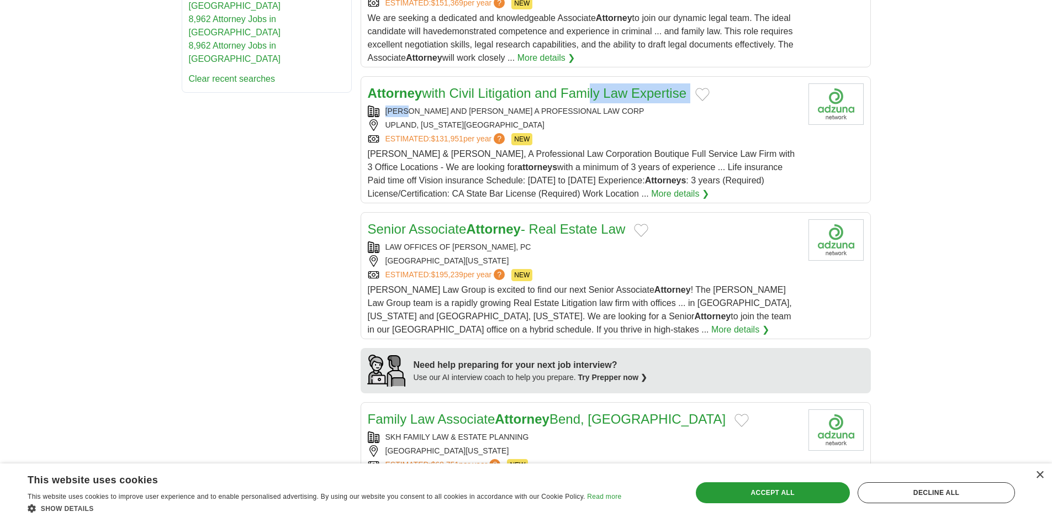
drag, startPoint x: 592, startPoint y: 102, endPoint x: 407, endPoint y: 108, distance: 184.5
click at [407, 108] on div "Attorney with Civil Litigation and Family Law Expertise ESTELLE AND KENNEDY A P…" at bounding box center [584, 141] width 432 height 117
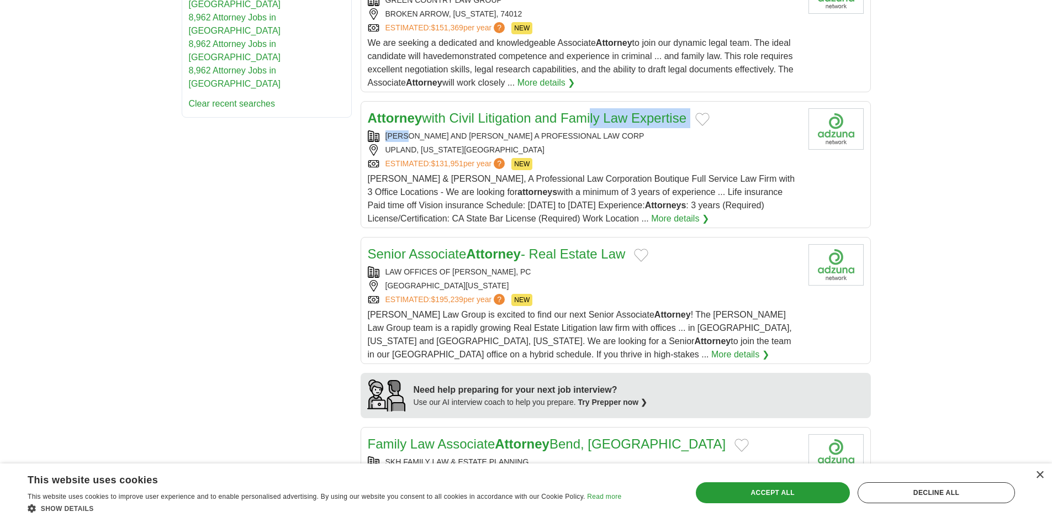
scroll to position [828, 0]
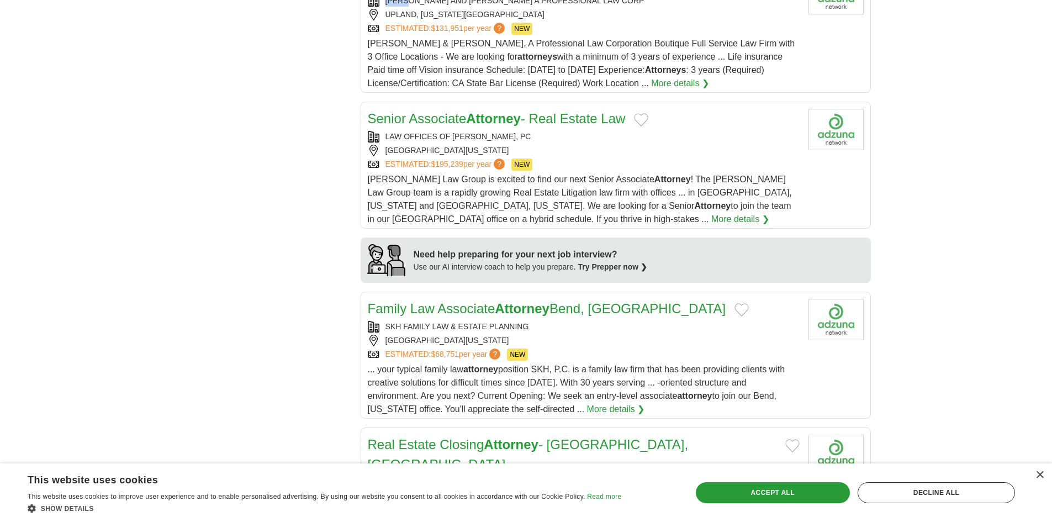
drag, startPoint x: 381, startPoint y: 131, endPoint x: 685, endPoint y: 161, distance: 304.5
click at [547, 134] on div "LAW OFFICES OF JASON W. ESTAVILLO, PC" at bounding box center [584, 137] width 432 height 12
copy div "LAW OFFICES OF JASON W. ESTAVILLO, PC"
drag, startPoint x: 496, startPoint y: 143, endPoint x: 386, endPoint y: 129, distance: 110.2
click at [386, 129] on div "Senior Associate Attorney - Real Estate Law LAW OFFICES OF JASON W. ESTAVILLO, …" at bounding box center [584, 167] width 432 height 117
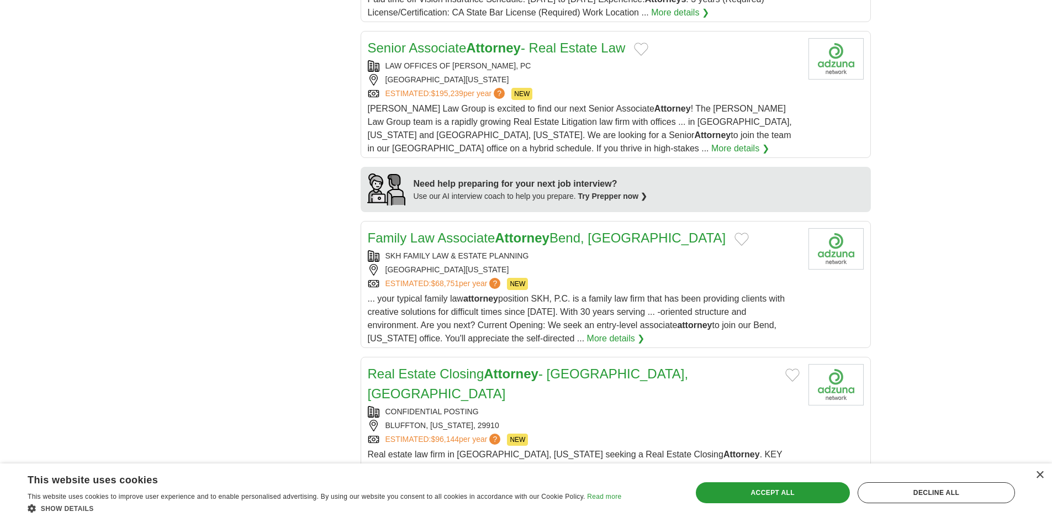
scroll to position [994, 0]
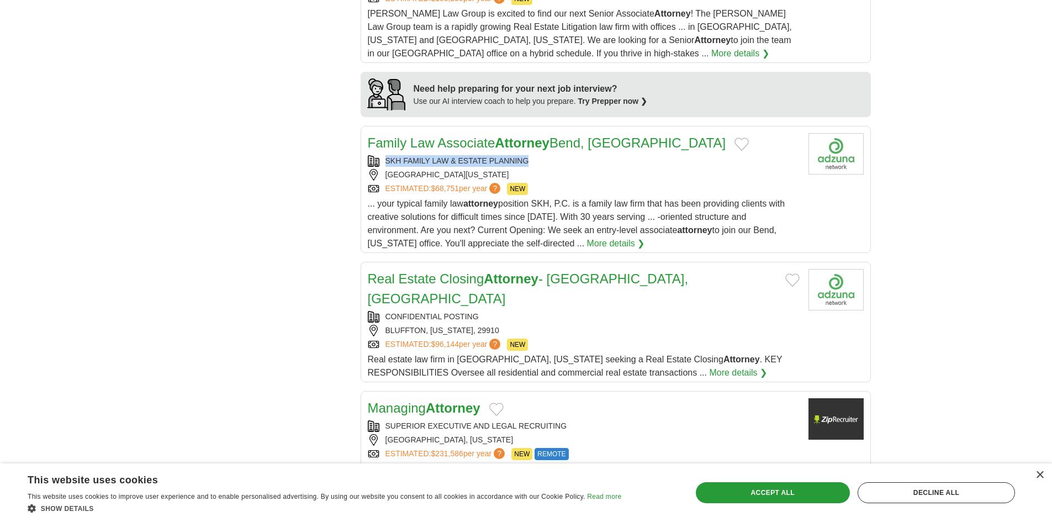
drag, startPoint x: 383, startPoint y: 156, endPoint x: 821, endPoint y: 192, distance: 439.3
click at [533, 158] on div "SKH FAMILY LAW & ESTATE PLANNING" at bounding box center [584, 161] width 432 height 12
copy div "SKH FAMILY LAW & ESTATE PLANNING"
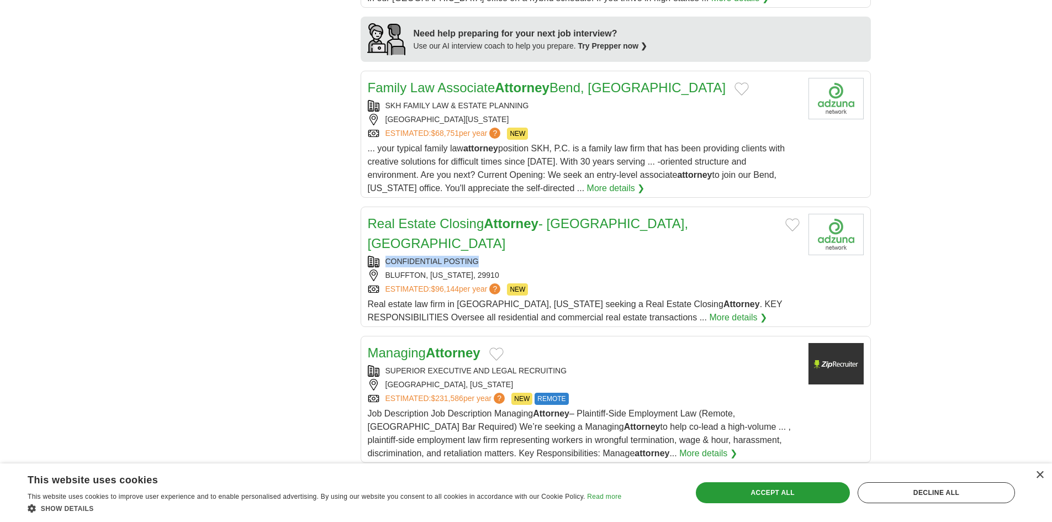
drag, startPoint x: 386, startPoint y: 241, endPoint x: 501, endPoint y: 246, distance: 115.0
click at [500, 256] on div "CONFIDENTIAL POSTING" at bounding box center [584, 262] width 432 height 12
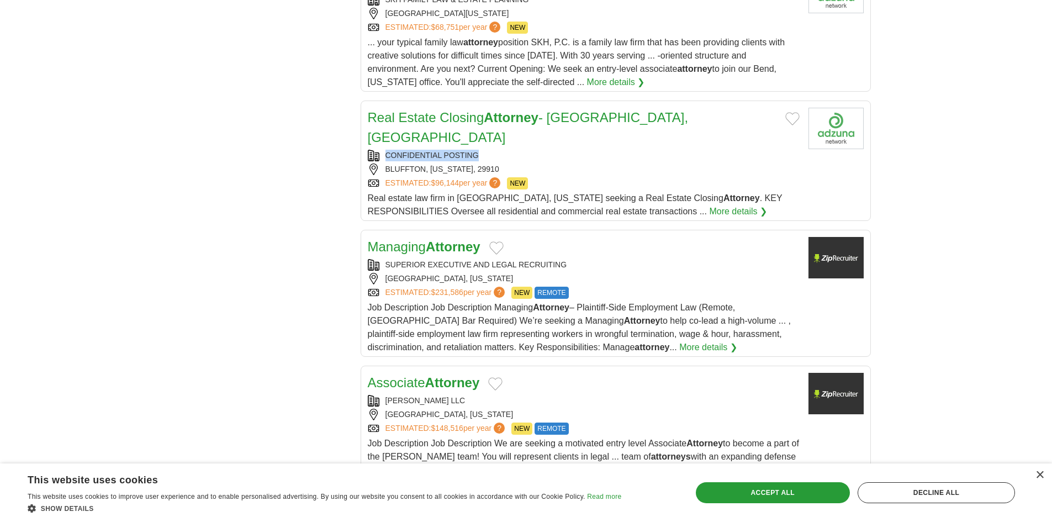
scroll to position [1159, 0]
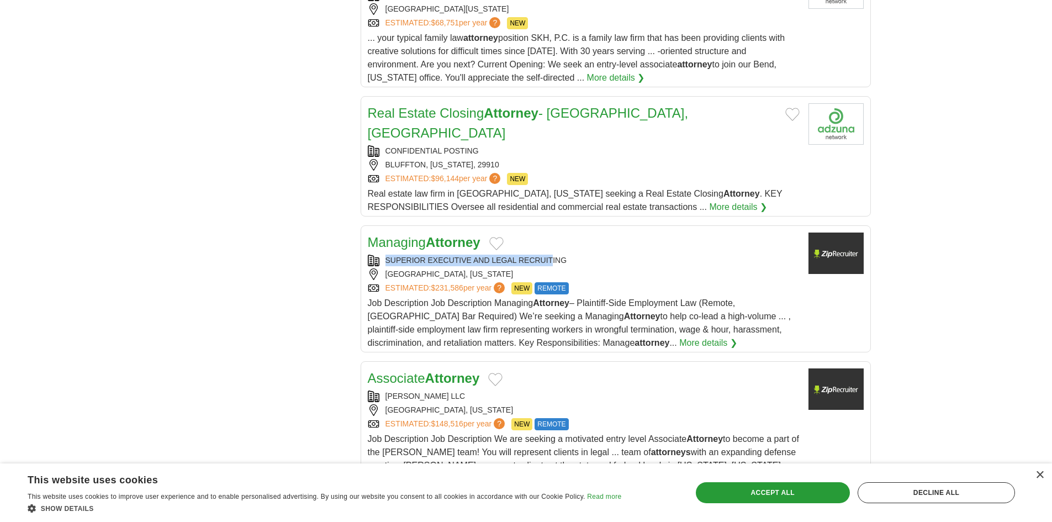
drag, startPoint x: 473, startPoint y: 232, endPoint x: 552, endPoint y: 238, distance: 79.7
click at [552, 238] on div "Managing Attorney SUPERIOR EXECUTIVE AND LEGAL RECRUITING OAKLAND, CALIFORNIA E…" at bounding box center [584, 290] width 432 height 117
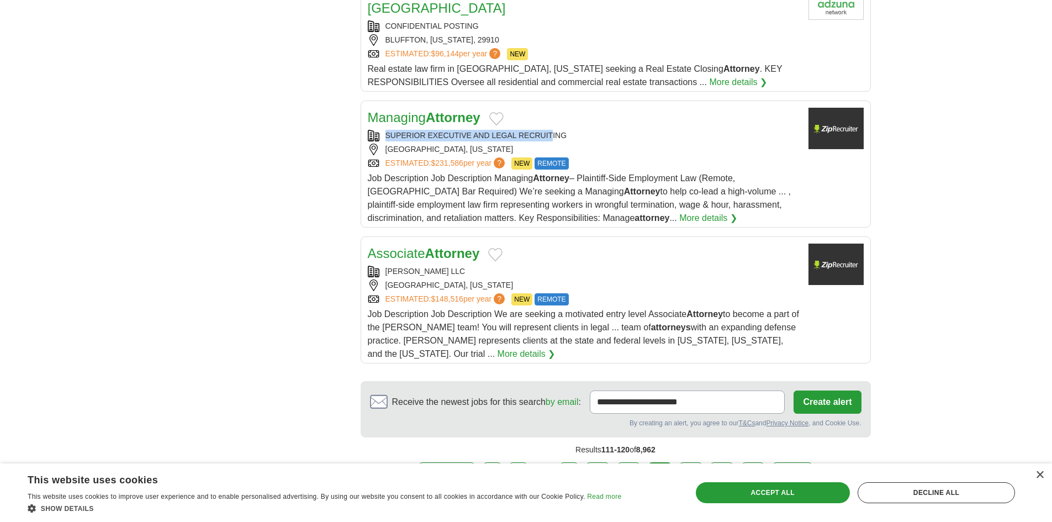
scroll to position [1325, 0]
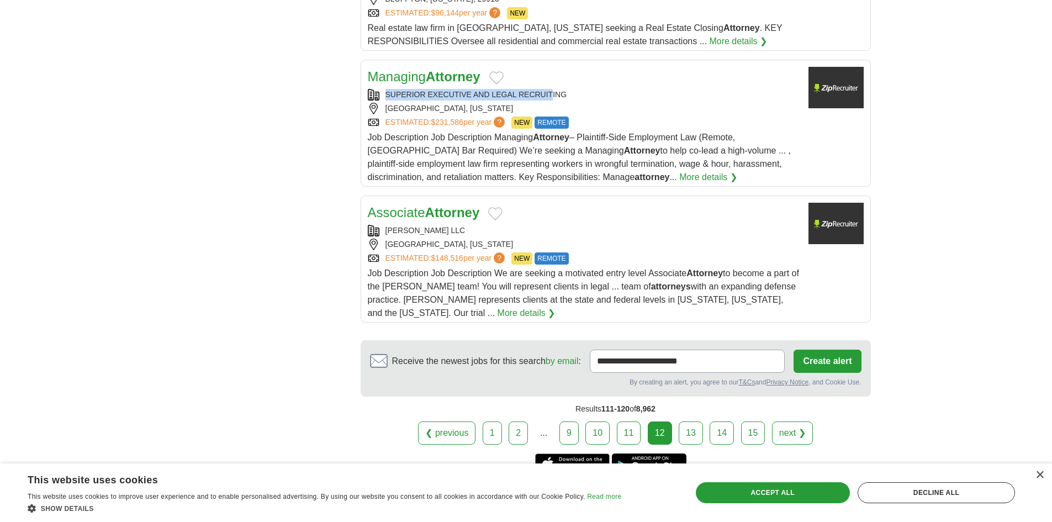
drag, startPoint x: 389, startPoint y: 209, endPoint x: 482, endPoint y: 210, distance: 92.8
click at [482, 225] on div "GODWIN TIROCCHI LLC" at bounding box center [584, 231] width 432 height 12
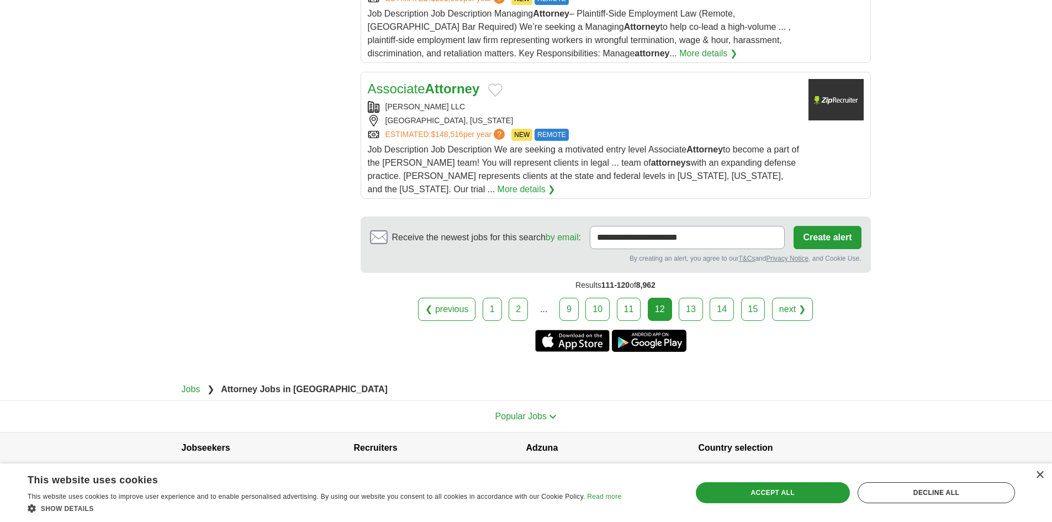
scroll to position [1450, 0]
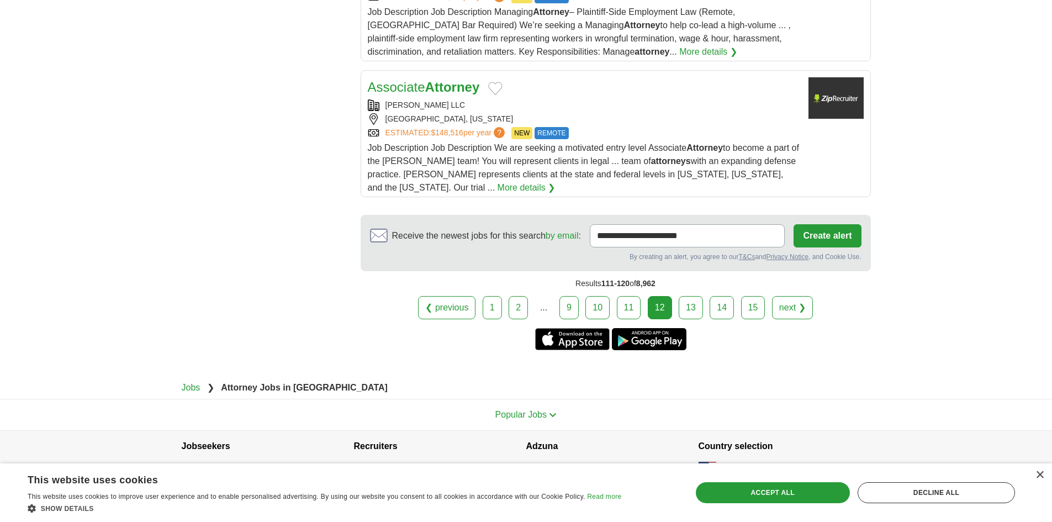
click at [693, 296] on link "13" at bounding box center [690, 307] width 24 height 23
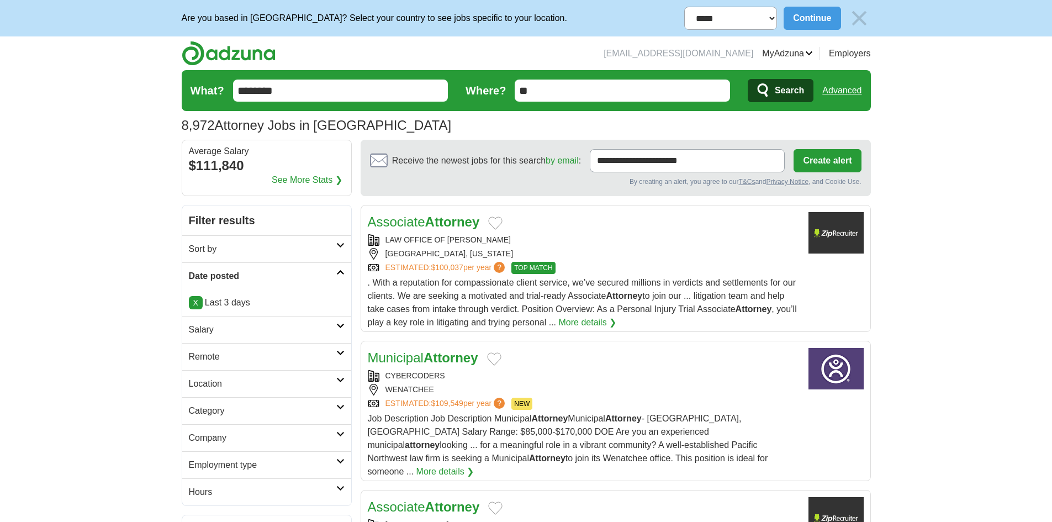
drag, startPoint x: 383, startPoint y: 237, endPoint x: 530, endPoint y: 237, distance: 146.8
click at [529, 237] on div "LAW OFFICE OF DOMINGO GARCIA" at bounding box center [584, 240] width 432 height 12
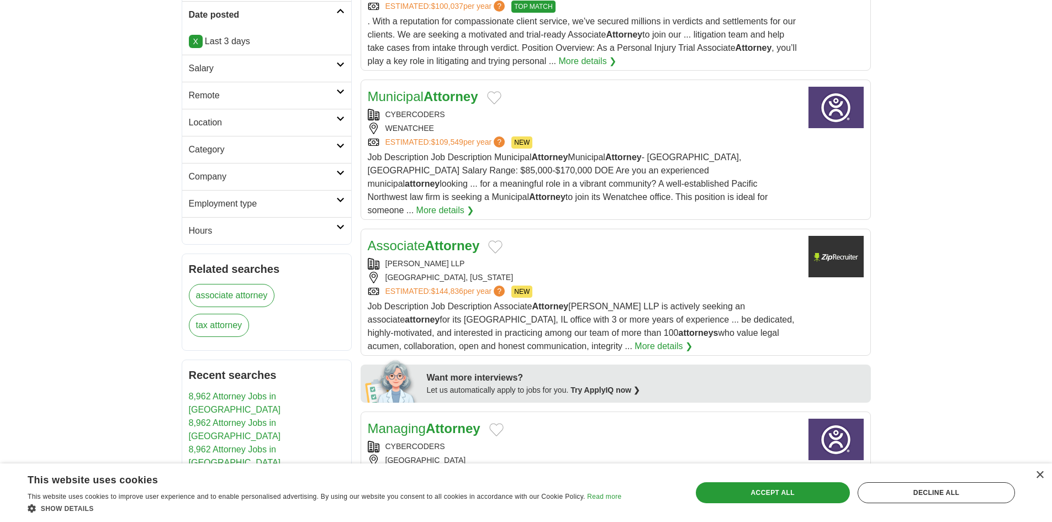
scroll to position [331, 0]
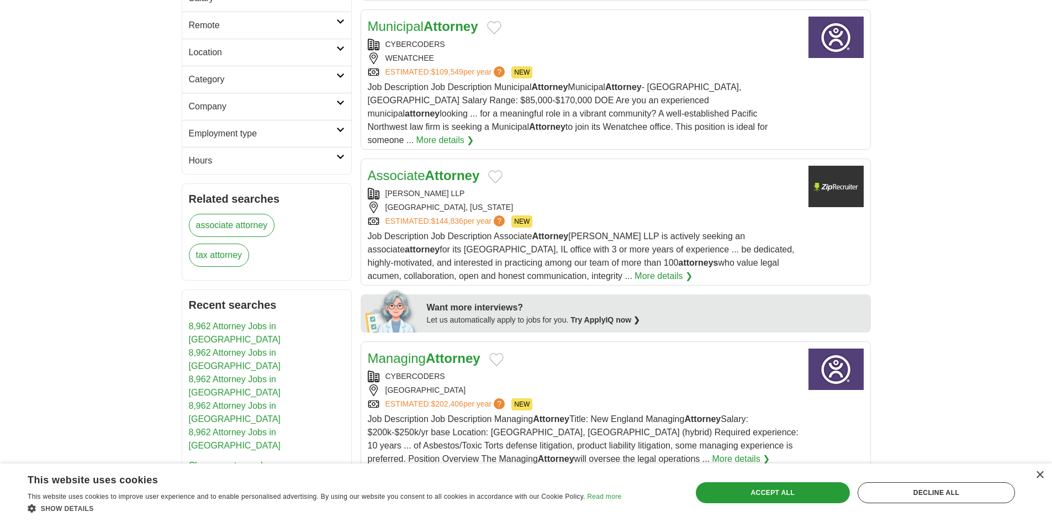
drag, startPoint x: 383, startPoint y: 175, endPoint x: 494, endPoint y: 179, distance: 111.0
click at [494, 188] on div "CASSIDAY SCHADE LLP" at bounding box center [584, 194] width 432 height 12
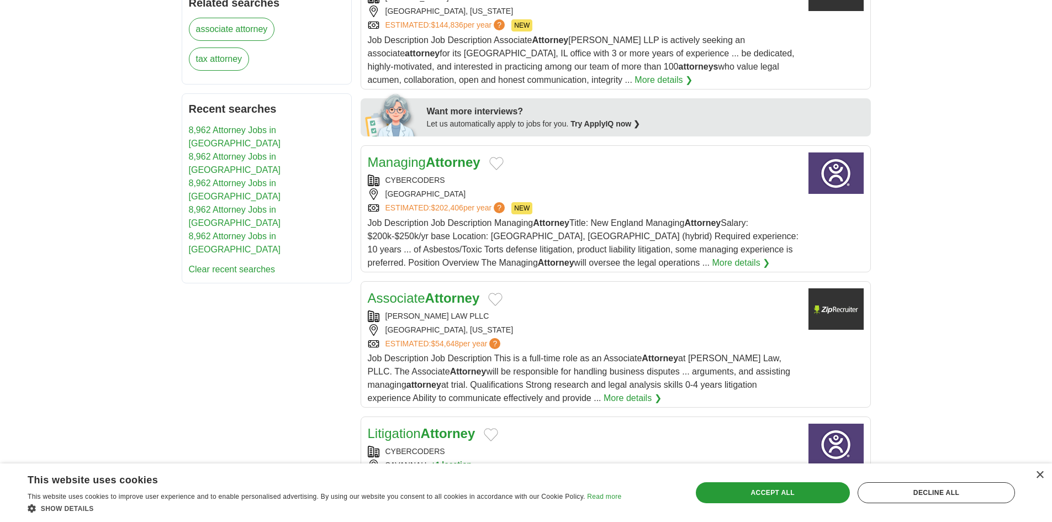
scroll to position [607, 0]
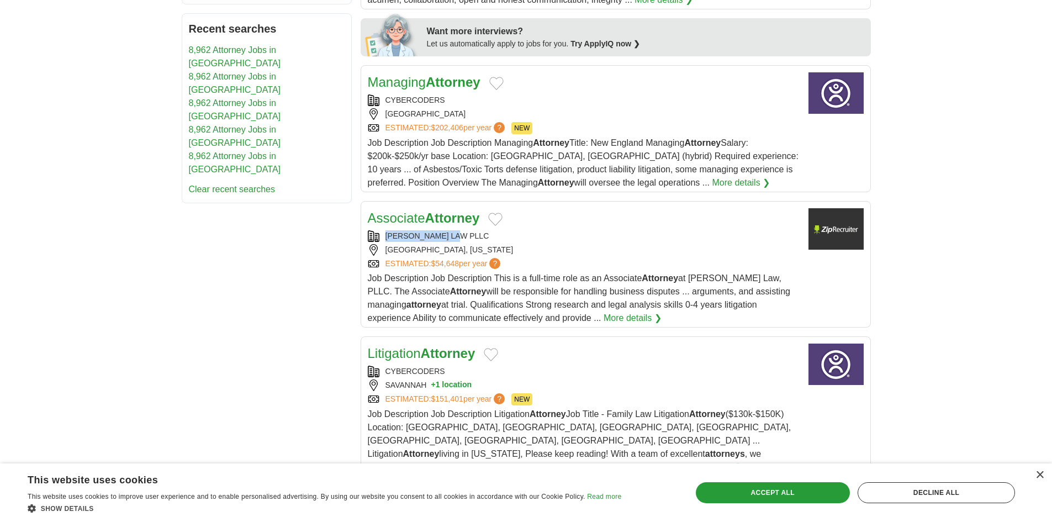
drag, startPoint x: 377, startPoint y: 218, endPoint x: 478, endPoint y: 222, distance: 100.6
click at [478, 230] on div "ZAZUETA LAW PLLC" at bounding box center [584, 236] width 432 height 12
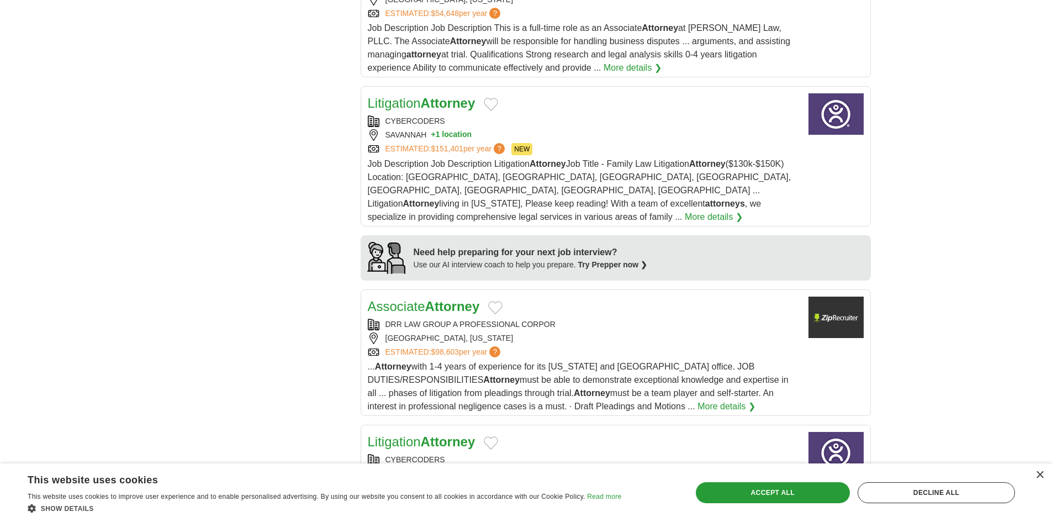
scroll to position [883, 0]
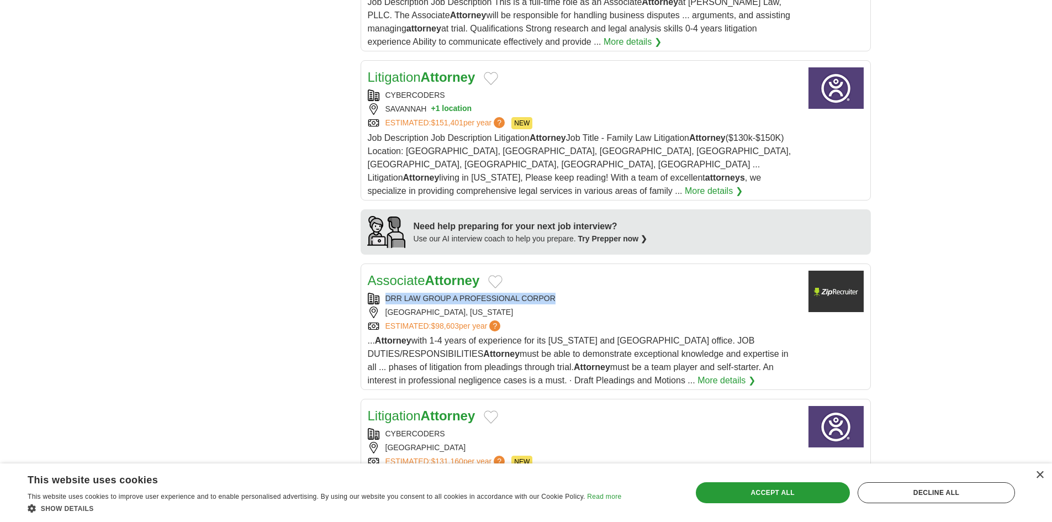
drag, startPoint x: 381, startPoint y: 267, endPoint x: 782, endPoint y: 269, distance: 401.4
click at [553, 293] on div "DRR LAW GROUP A PROFESSIONAL CORPOR" at bounding box center [584, 299] width 432 height 12
copy div "DRR LAW GROUP A PROFESSIONAL CORPOR"
drag, startPoint x: 431, startPoint y: 251, endPoint x: 421, endPoint y: 252, distance: 10.0
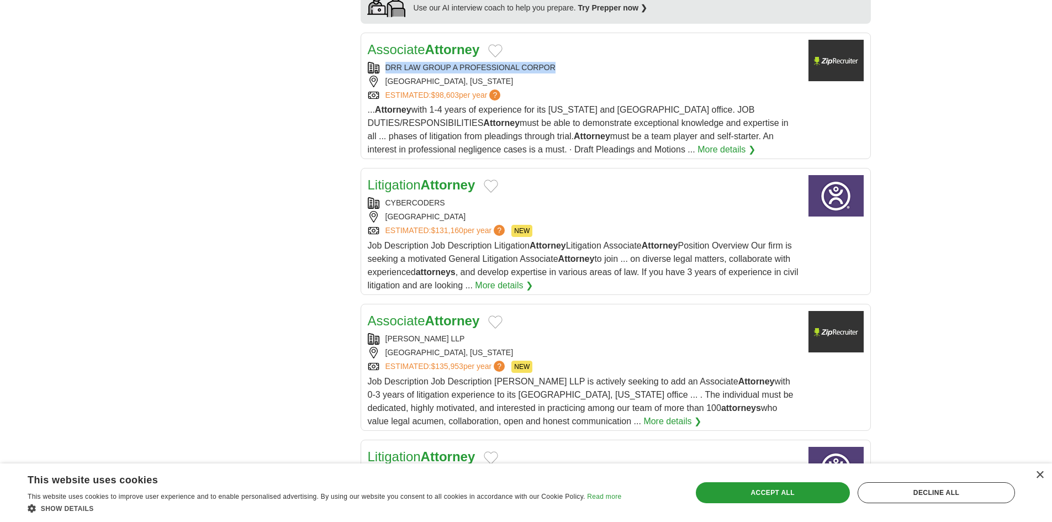
scroll to position [1215, 0]
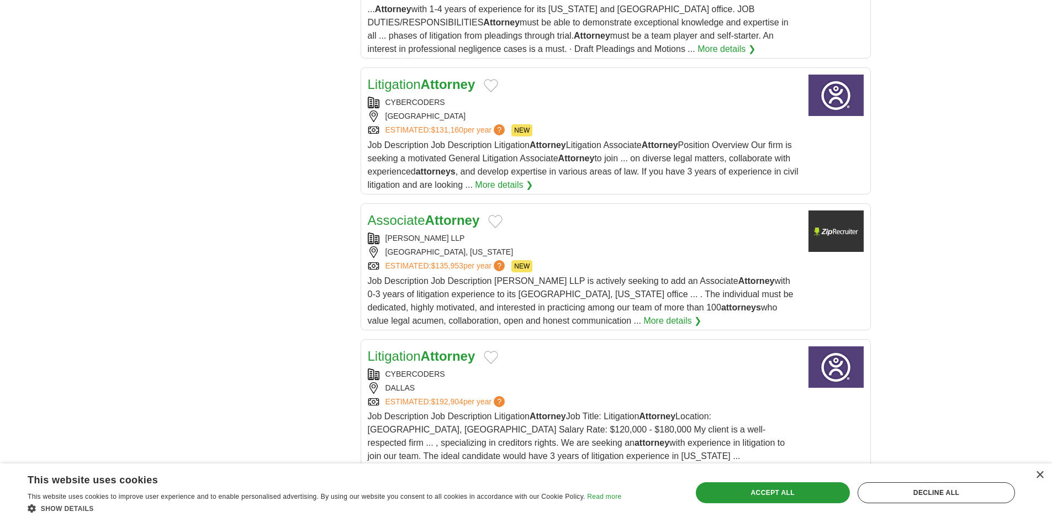
drag, startPoint x: 379, startPoint y: 209, endPoint x: 494, endPoint y: 213, distance: 114.9
click at [494, 232] on div "CASSIDAY SCHADE LLP" at bounding box center [584, 238] width 432 height 12
copy div "CASSIDAY SCHADE LLP"
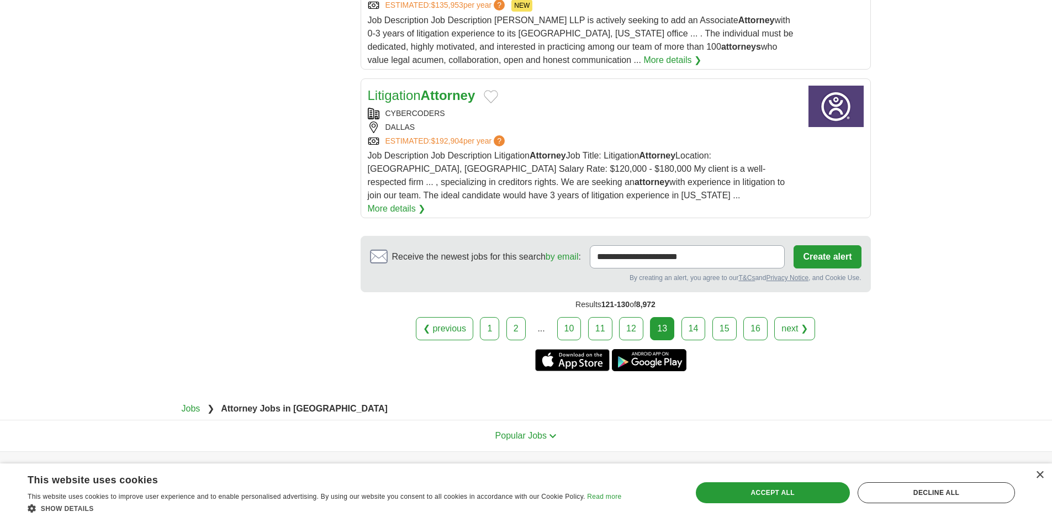
scroll to position [1476, 0]
click at [694, 316] on link "14" at bounding box center [693, 327] width 24 height 23
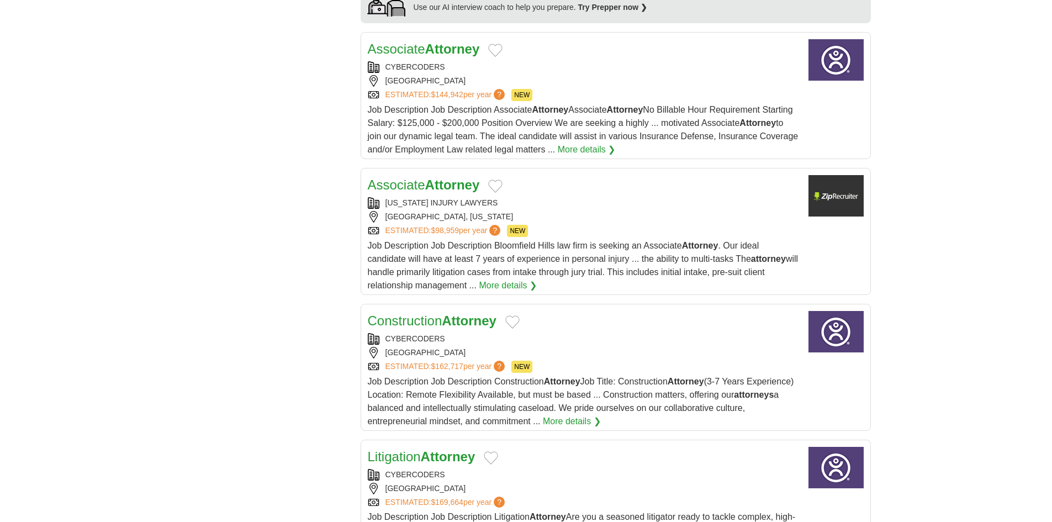
scroll to position [1215, 0]
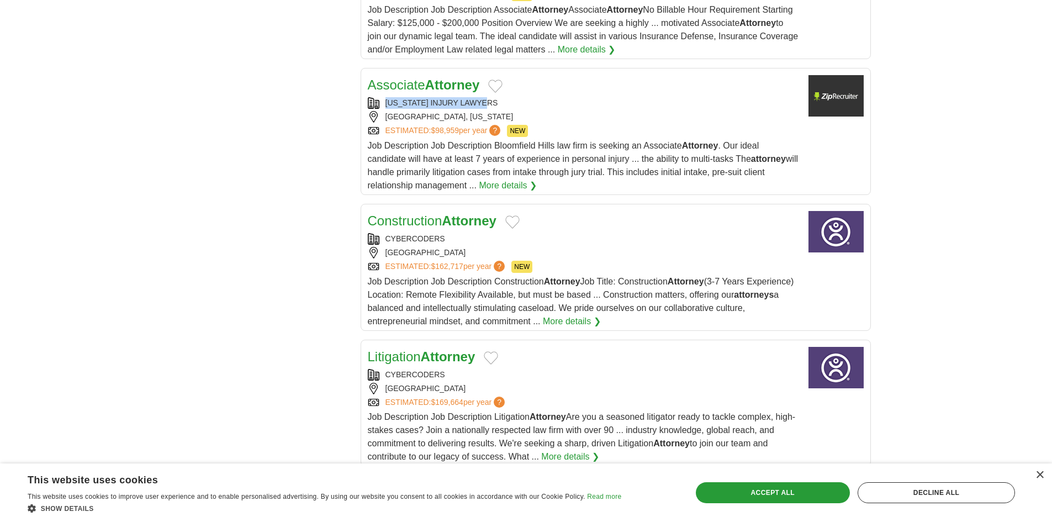
drag, startPoint x: 382, startPoint y: 75, endPoint x: 505, endPoint y: 83, distance: 122.8
click at [504, 97] on div "[US_STATE] INJURY LAWYERS [GEOGRAPHIC_DATA], [US_STATE] ESTIMATED: $98,959 per …" at bounding box center [584, 117] width 432 height 40
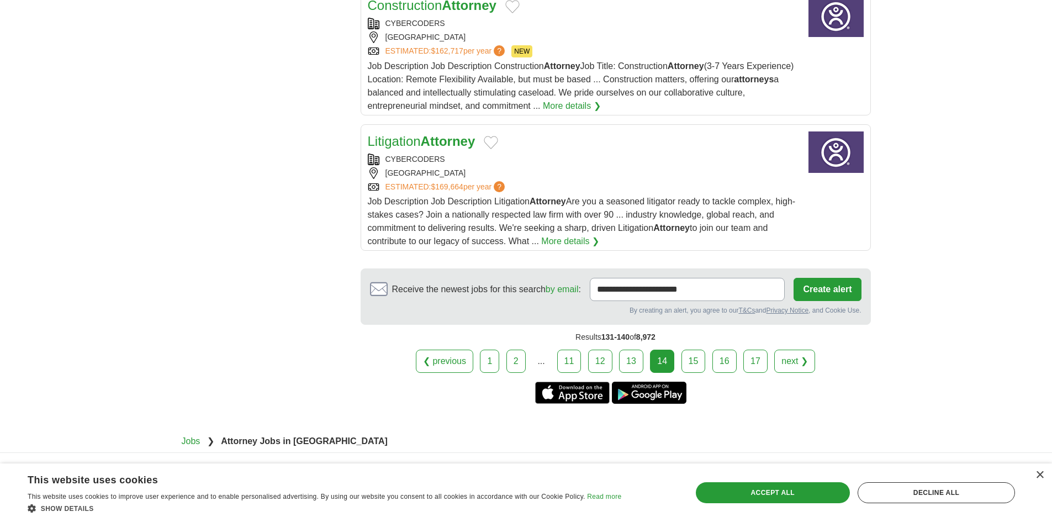
scroll to position [1477, 0]
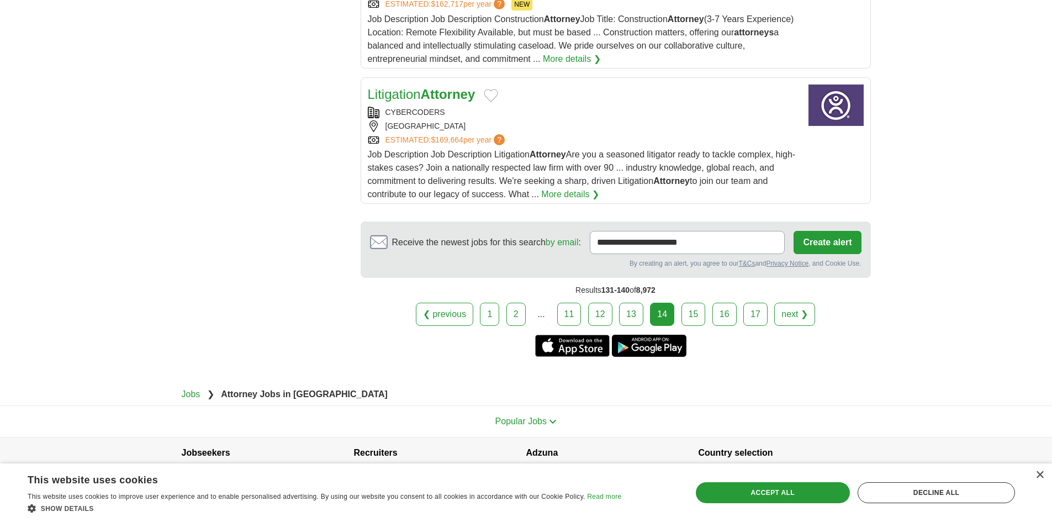
click at [691, 303] on link "15" at bounding box center [693, 314] width 24 height 23
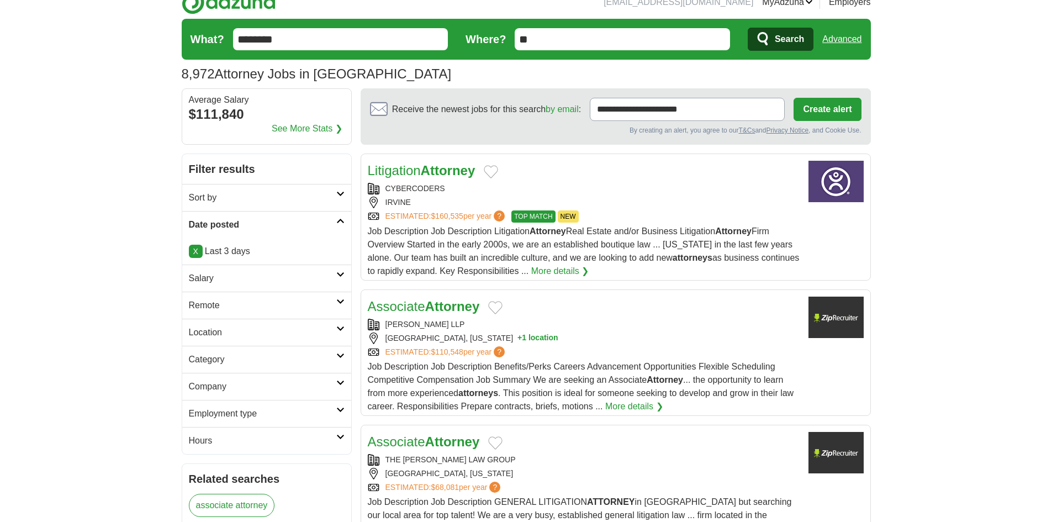
scroll to position [166, 0]
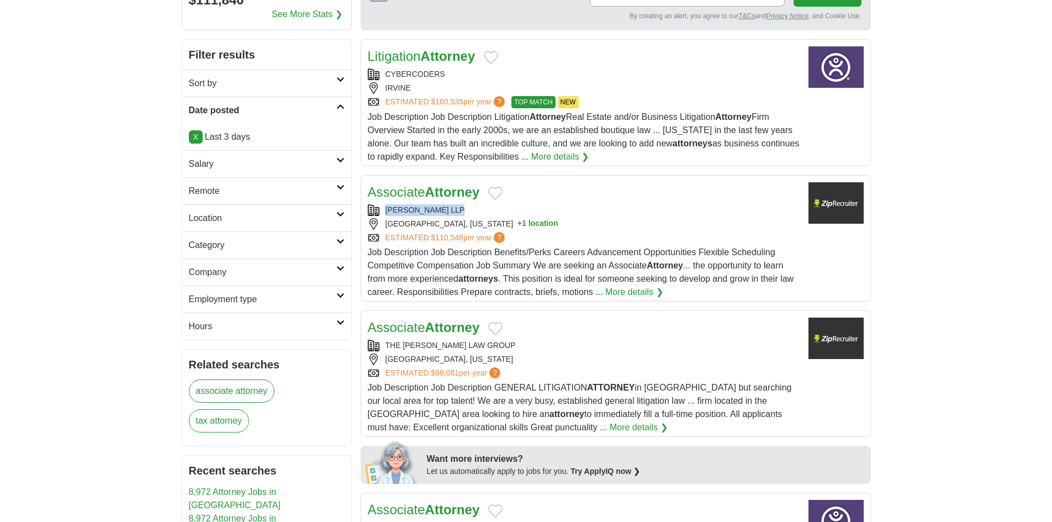
drag, startPoint x: 401, startPoint y: 209, endPoint x: 483, endPoint y: 208, distance: 81.7
click at [483, 208] on div "Associate Attorney [PERSON_NAME] LLP [GEOGRAPHIC_DATA], [US_STATE] + 1 location…" at bounding box center [584, 240] width 432 height 116
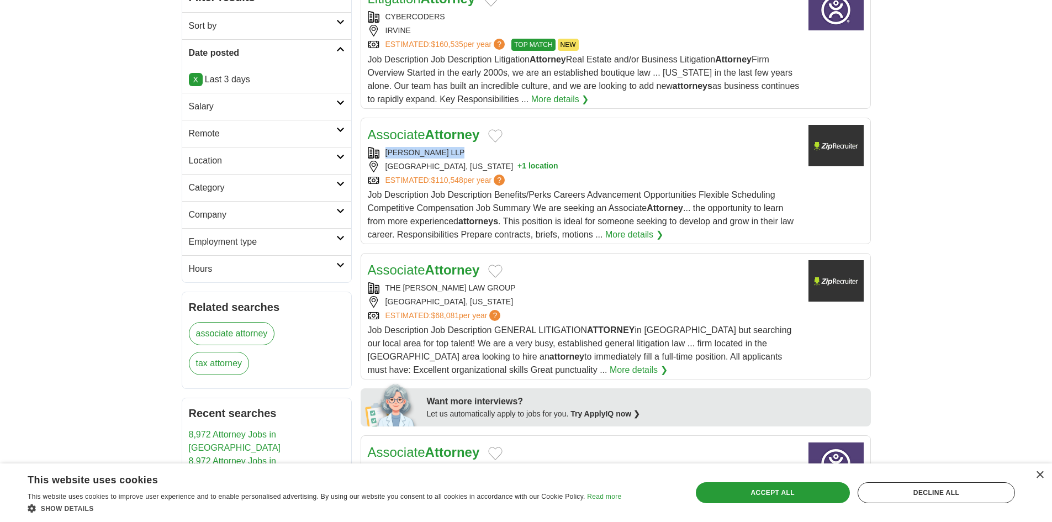
scroll to position [276, 0]
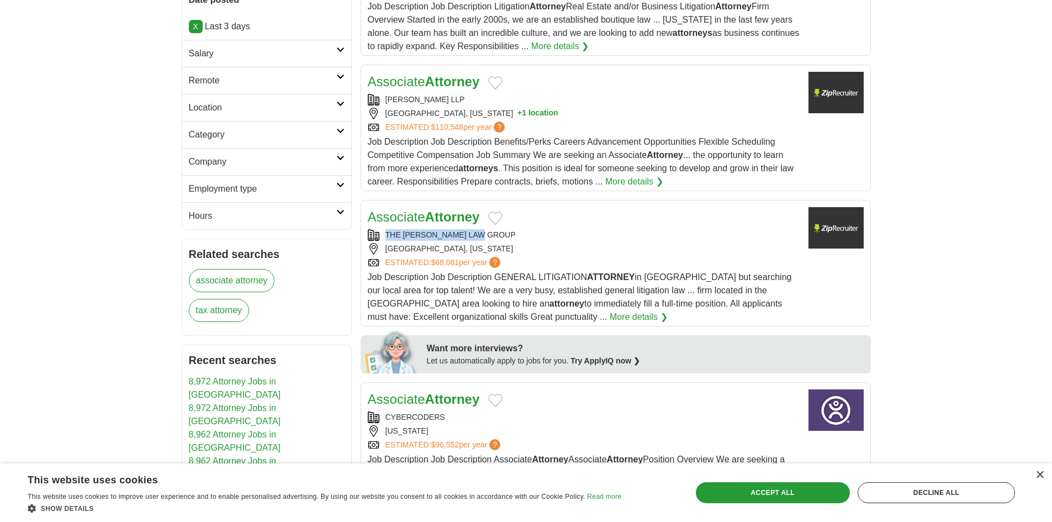
drag, startPoint x: 383, startPoint y: 230, endPoint x: 535, endPoint y: 237, distance: 152.5
click at [512, 237] on div "THE [PERSON_NAME] LAW GROUP" at bounding box center [584, 235] width 432 height 12
copy div "THE [PERSON_NAME] LAW GROUP"
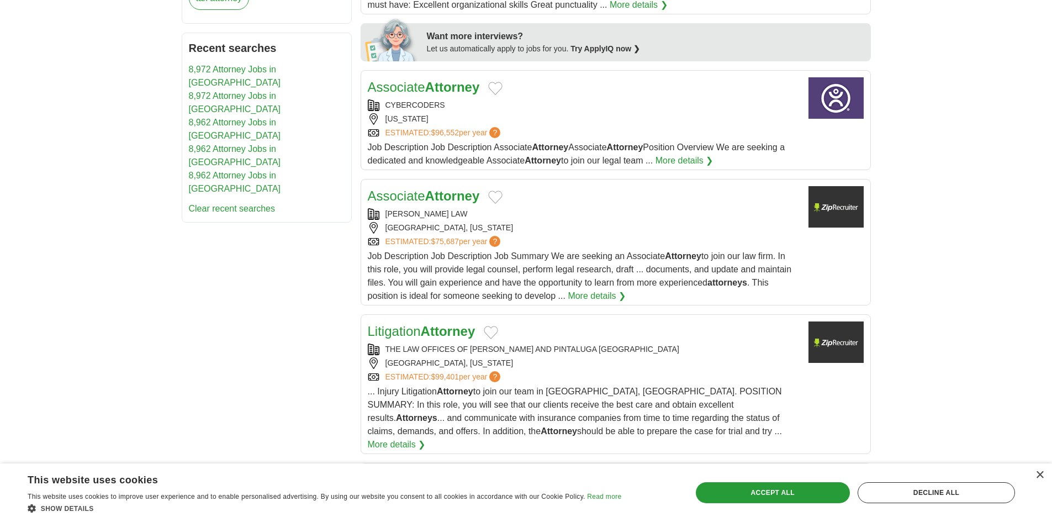
scroll to position [607, 0]
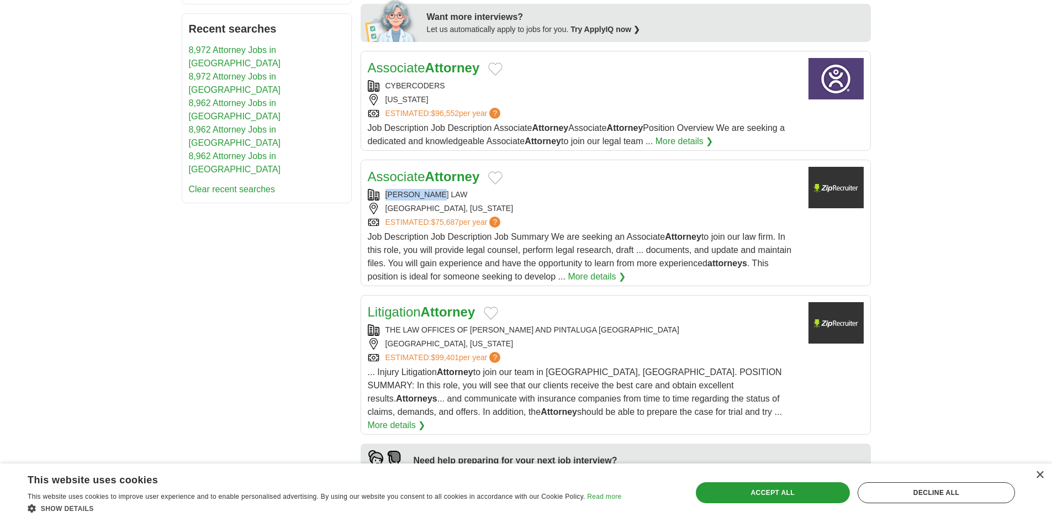
drag, startPoint x: 384, startPoint y: 193, endPoint x: 772, endPoint y: 207, distance: 388.3
click at [469, 197] on div "[PERSON_NAME] LAW" at bounding box center [584, 195] width 432 height 12
copy div "[PERSON_NAME] LAW"
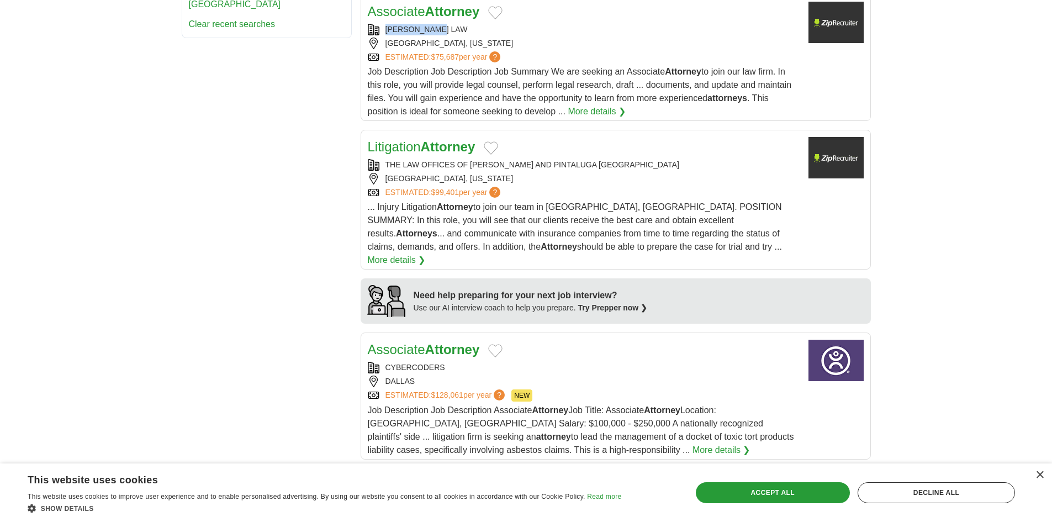
scroll to position [773, 0]
drag, startPoint x: 386, startPoint y: 155, endPoint x: 619, endPoint y: 161, distance: 233.1
click at [617, 161] on div "Litigation Attorney THE LAW OFFICES OF [GEOGRAPHIC_DATA] AND PINTALUGA PA [GEOG…" at bounding box center [584, 201] width 432 height 130
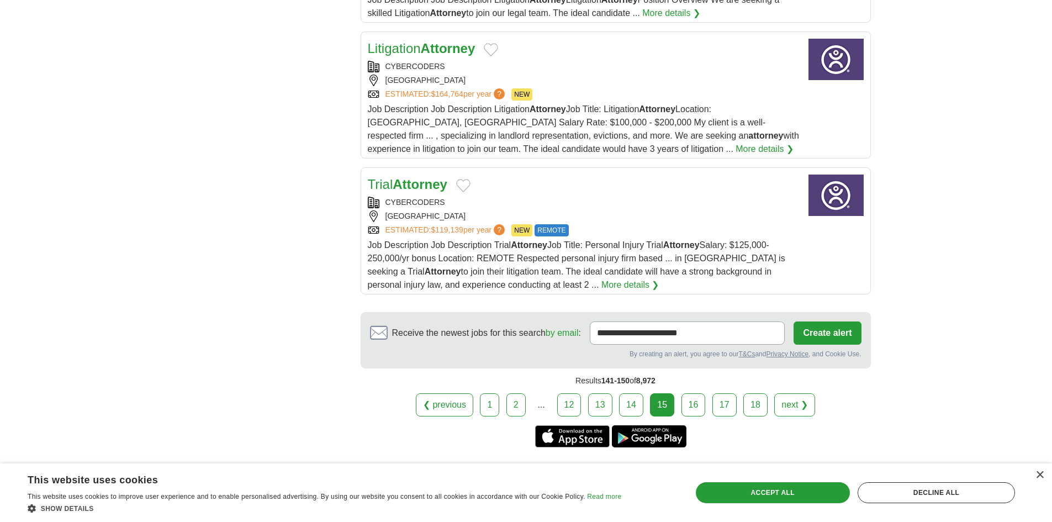
scroll to position [1380, 0]
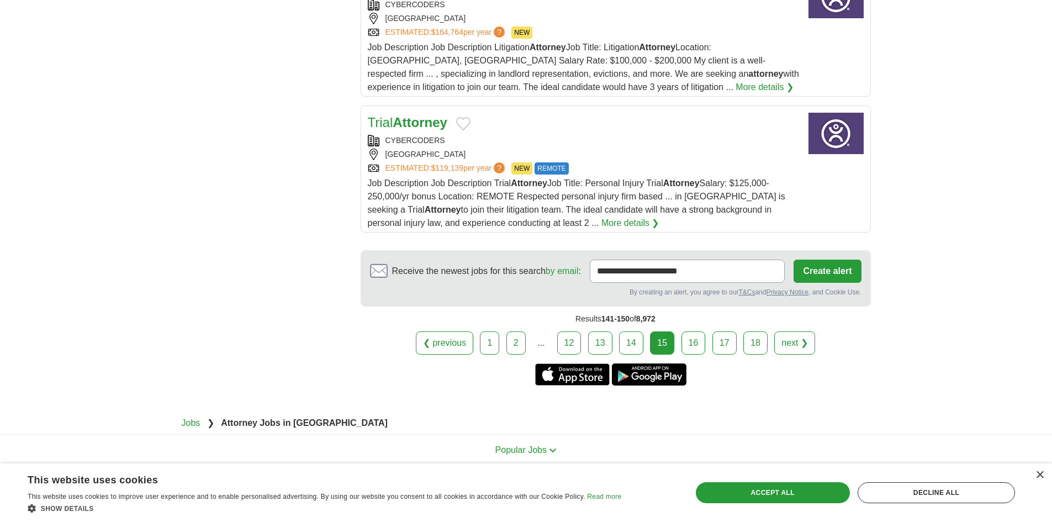
click at [691, 331] on link "16" at bounding box center [693, 342] width 24 height 23
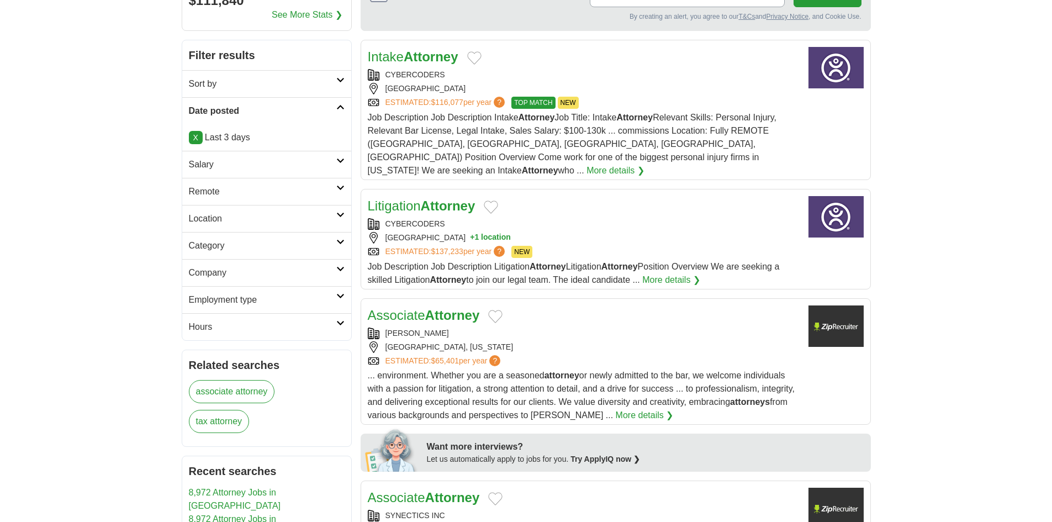
scroll to position [166, 0]
drag, startPoint x: 381, startPoint y: 317, endPoint x: 487, endPoint y: 317, distance: 105.4
click at [485, 327] on div "[PERSON_NAME]" at bounding box center [584, 333] width 432 height 12
copy div "[PERSON_NAME]"
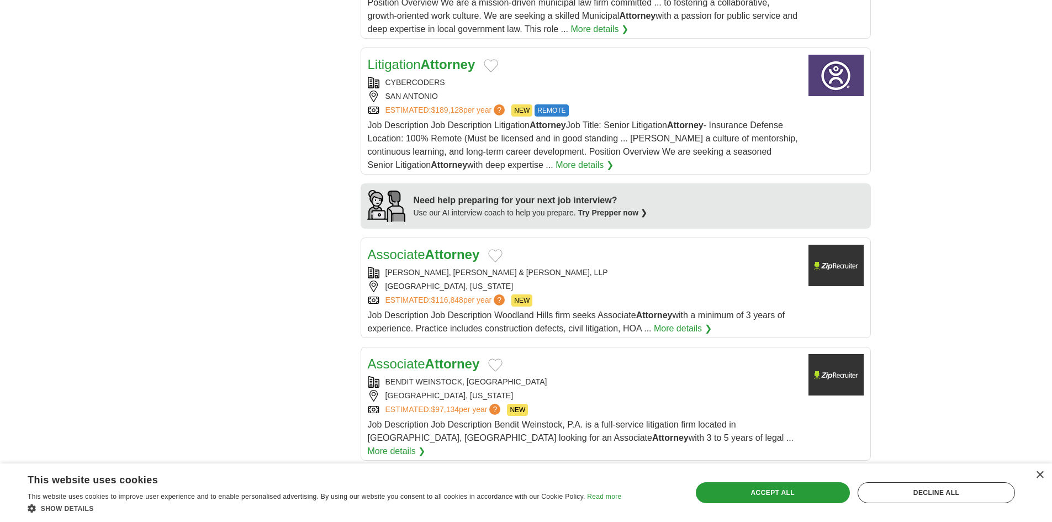
scroll to position [939, 0]
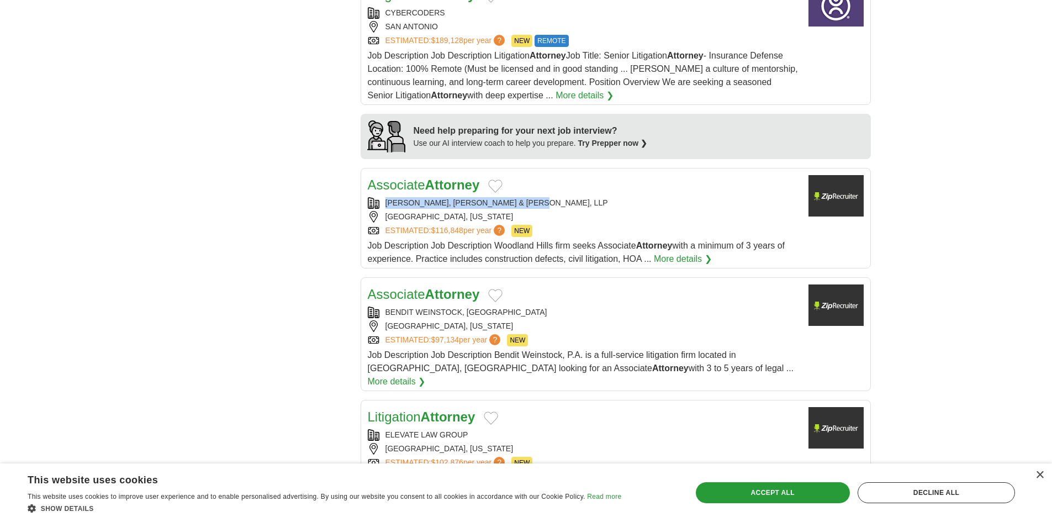
drag, startPoint x: 379, startPoint y: 187, endPoint x: 562, endPoint y: 188, distance: 182.7
click at [562, 197] on div "[PERSON_NAME], [PERSON_NAME] & [PERSON_NAME], LLP" at bounding box center [584, 203] width 432 height 12
copy div "[PERSON_NAME], [PERSON_NAME] & [PERSON_NAME], LLP"
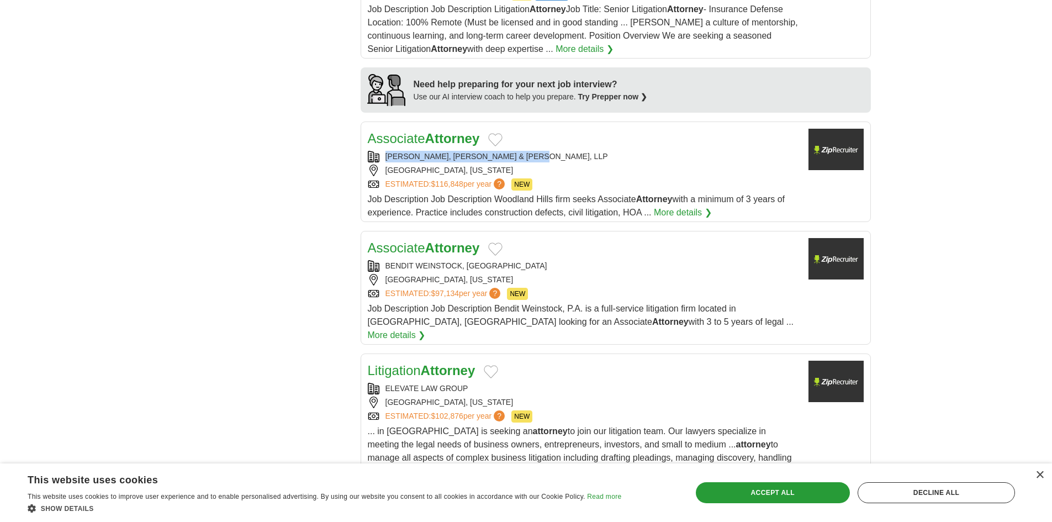
scroll to position [1104, 0]
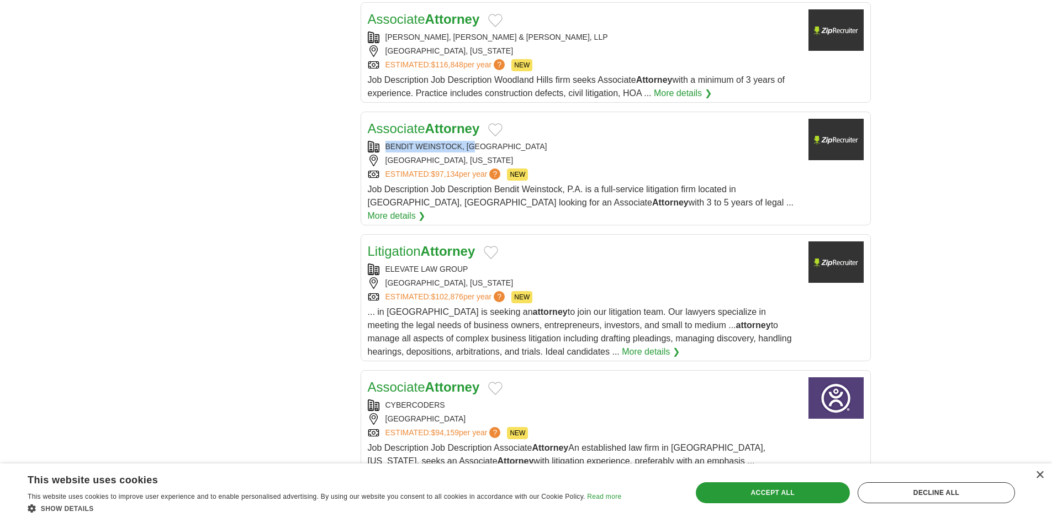
drag, startPoint x: 379, startPoint y: 128, endPoint x: 484, endPoint y: 135, distance: 105.2
click at [483, 141] on div "BENDIT WEINSTOCK, [GEOGRAPHIC_DATA]" at bounding box center [584, 147] width 432 height 12
copy div "BENDIT WEINSTOCK, [GEOGRAPHIC_DATA]"
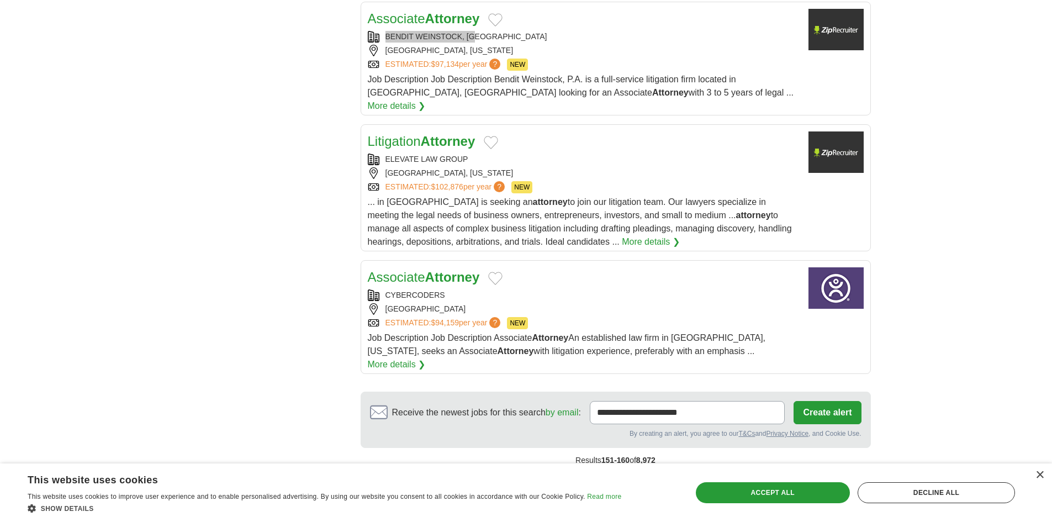
scroll to position [1215, 0]
drag, startPoint x: 381, startPoint y: 129, endPoint x: 1049, endPoint y: 190, distance: 671.4
click at [486, 153] on div "ELEVATE LAW GROUP [GEOGRAPHIC_DATA], [US_STATE] ESTIMATED: $102,876 per year ? …" at bounding box center [584, 173] width 432 height 40
copy div "ELEVATE LAW GROUP"
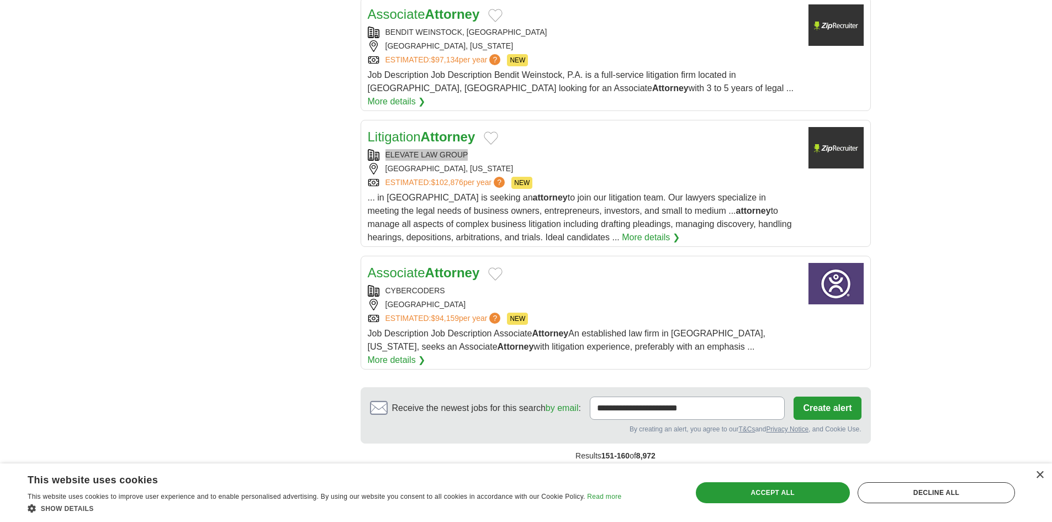
scroll to position [1371, 0]
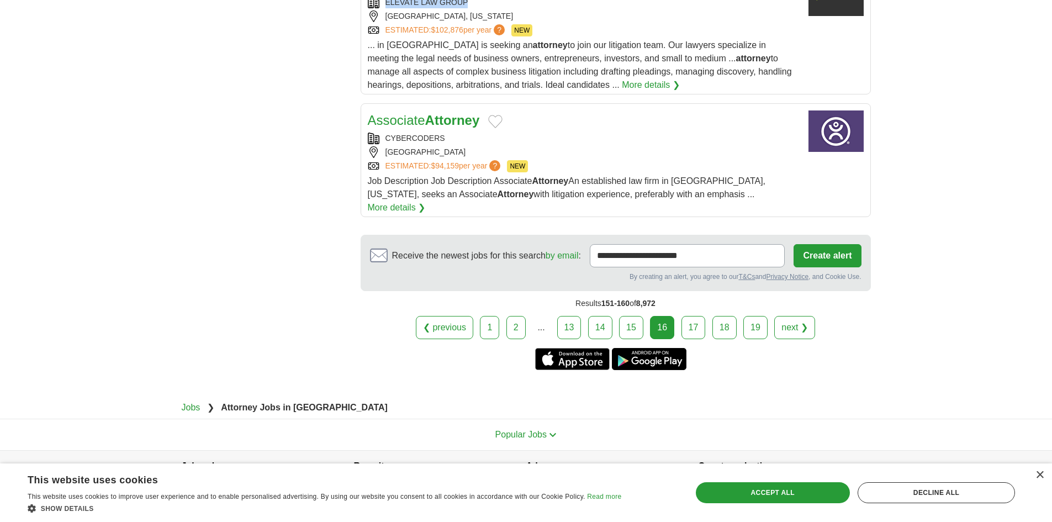
click at [697, 316] on link "17" at bounding box center [693, 327] width 24 height 23
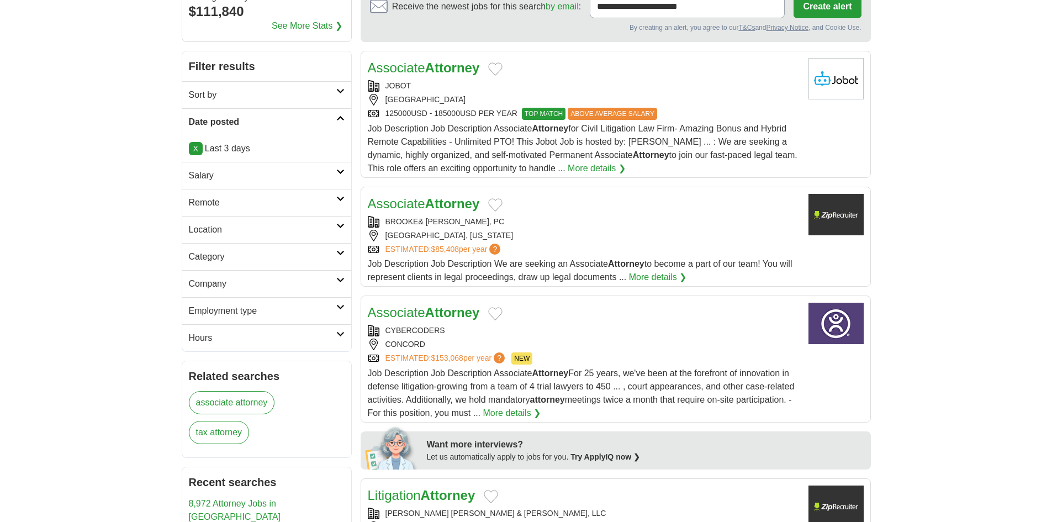
scroll to position [166, 0]
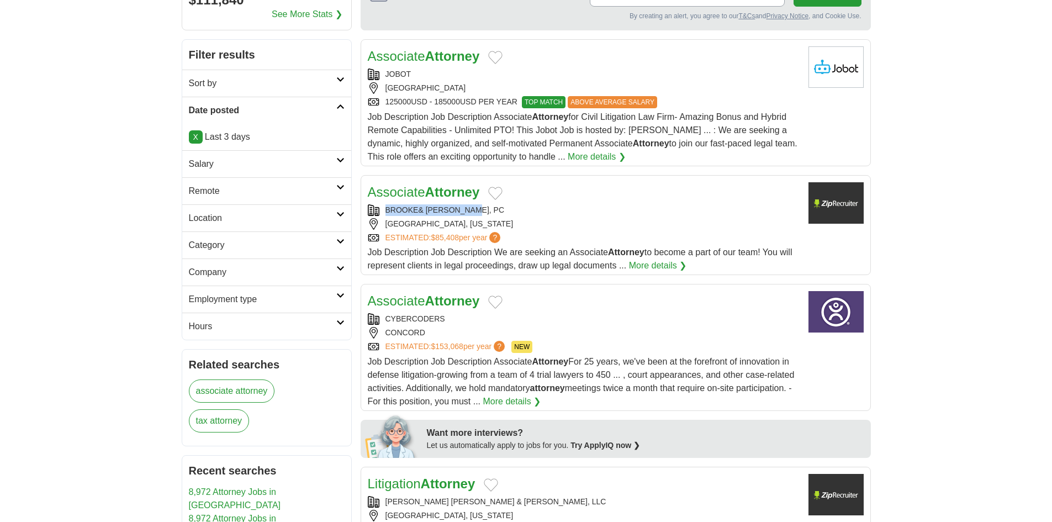
drag, startPoint x: 385, startPoint y: 207, endPoint x: 511, endPoint y: 213, distance: 126.5
click at [511, 213] on div "BROOKE& [PERSON_NAME], PC" at bounding box center [584, 210] width 432 height 12
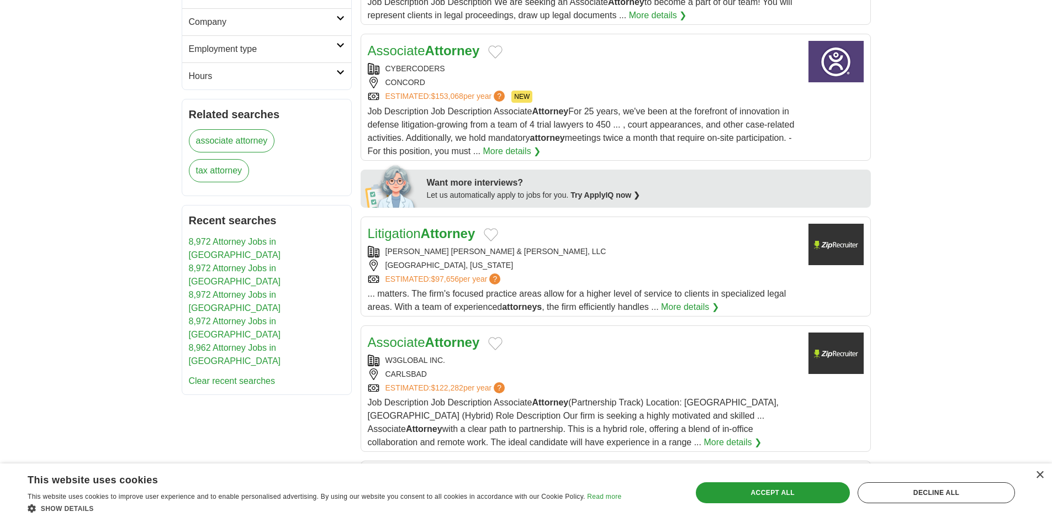
scroll to position [497, 0]
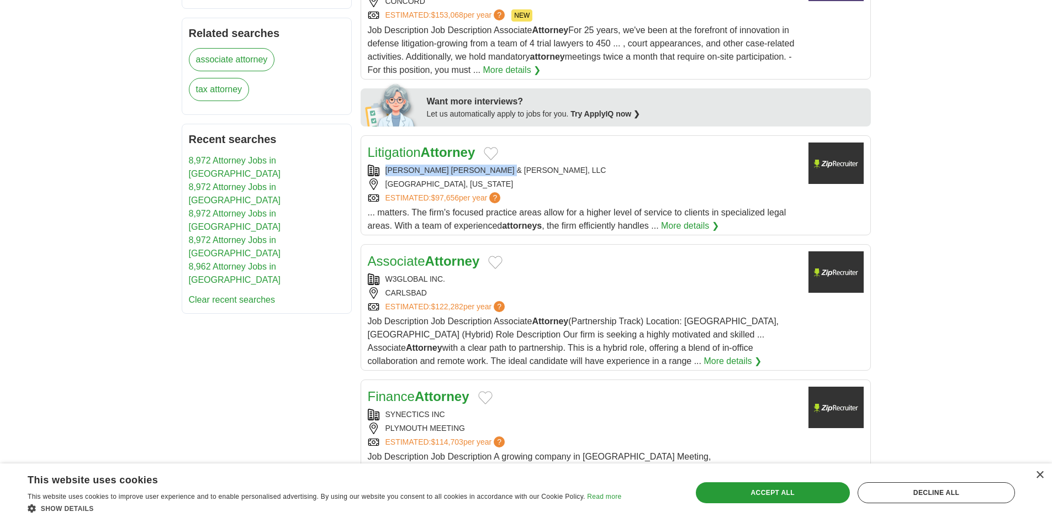
drag, startPoint x: 378, startPoint y: 168, endPoint x: 645, endPoint y: 199, distance: 269.0
click at [527, 163] on div "Litigation Attorney [PERSON_NAME] [PERSON_NAME] & [PERSON_NAME], LLC [GEOGRAPHI…" at bounding box center [584, 187] width 432 height 90
copy div "[PERSON_NAME] [PERSON_NAME] & [PERSON_NAME], LLC"
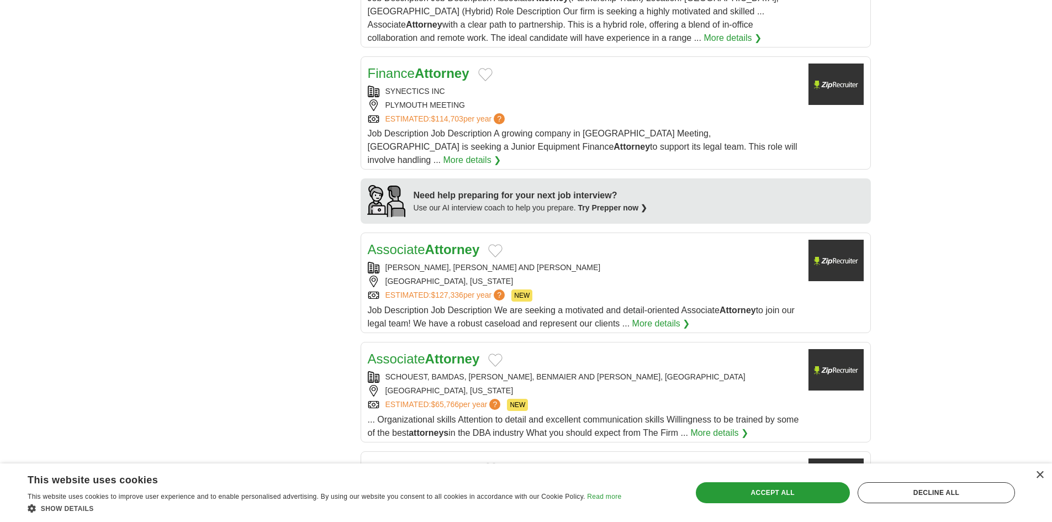
scroll to position [883, 0]
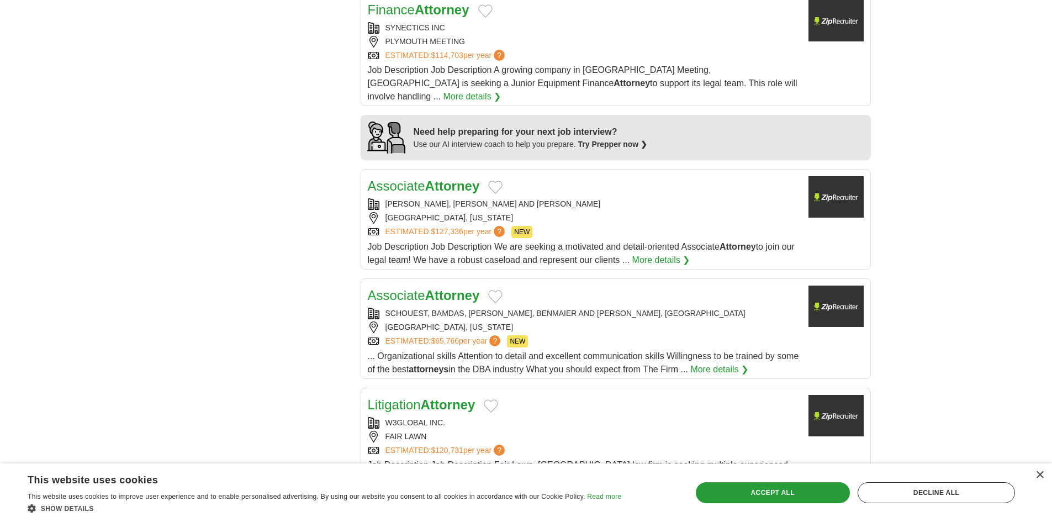
click at [440, 178] on strong "Attorney" at bounding box center [452, 185] width 55 height 15
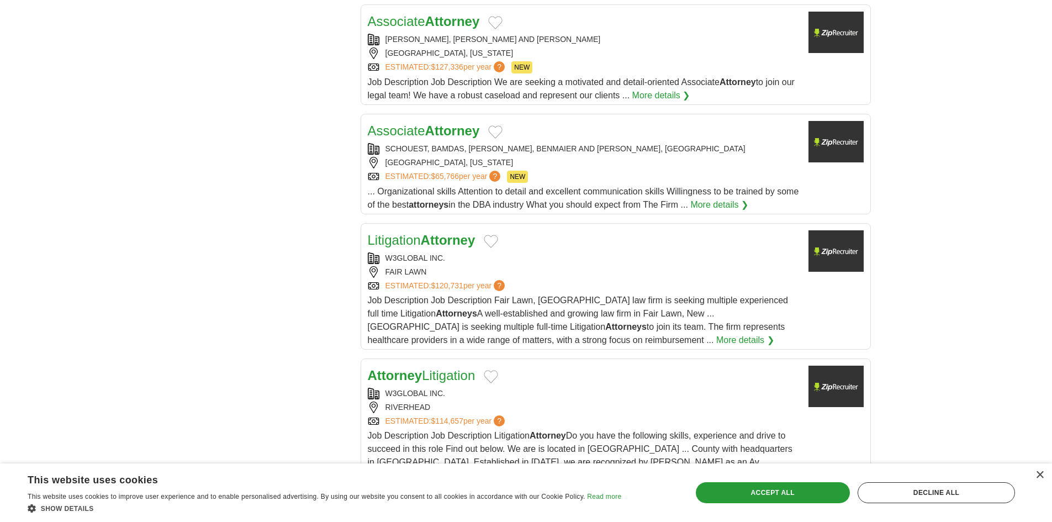
scroll to position [1049, 0]
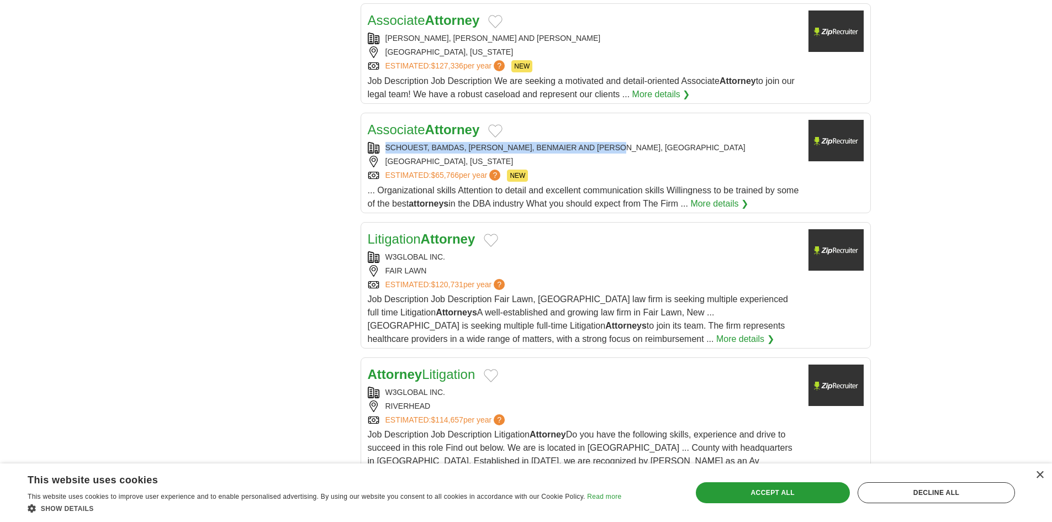
drag, startPoint x: 383, startPoint y: 131, endPoint x: 643, endPoint y: 137, distance: 260.1
click at [643, 142] on div "SCHOUEST, BAMDAS, [PERSON_NAME], BENMAIER AND [PERSON_NAME], [GEOGRAPHIC_DATA]" at bounding box center [584, 148] width 432 height 12
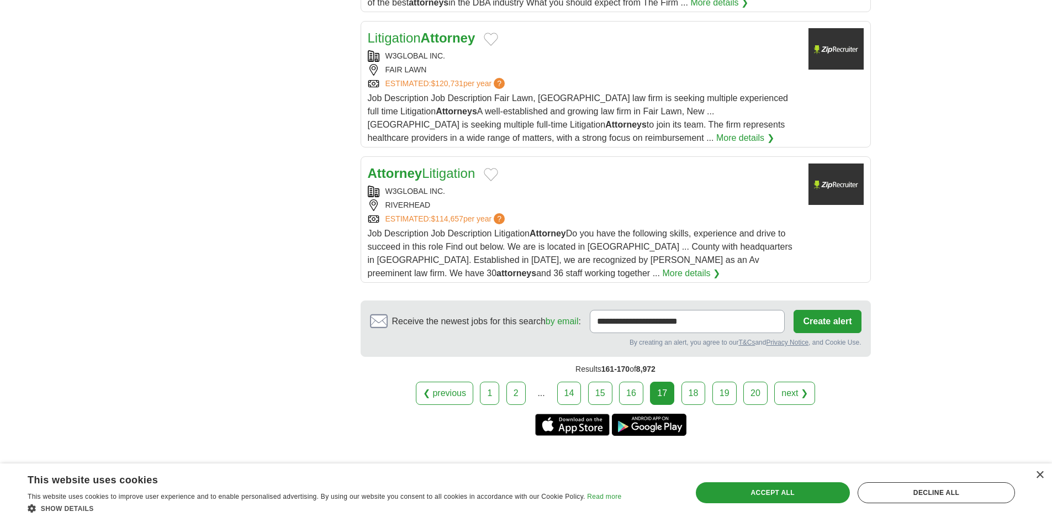
scroll to position [1270, 0]
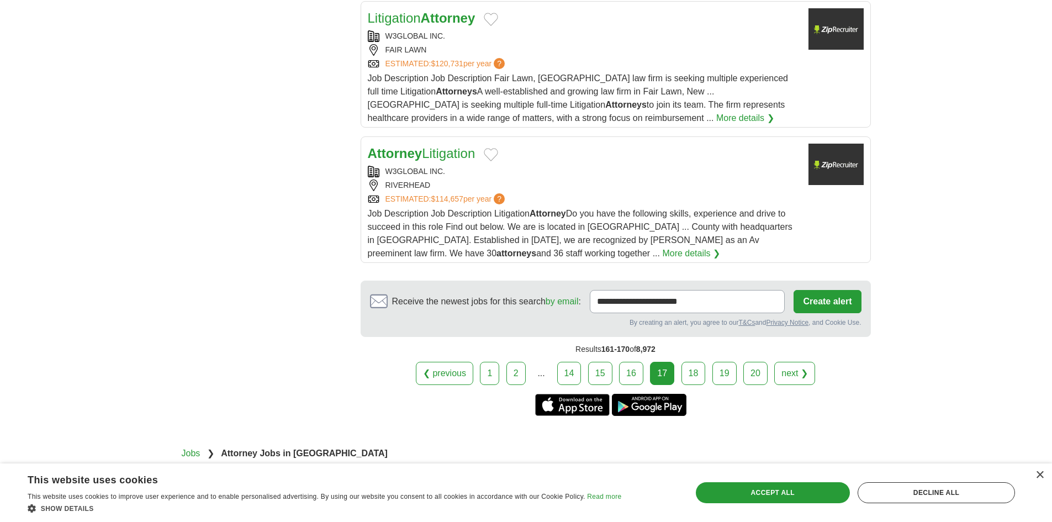
click at [694, 362] on link "18" at bounding box center [693, 373] width 24 height 23
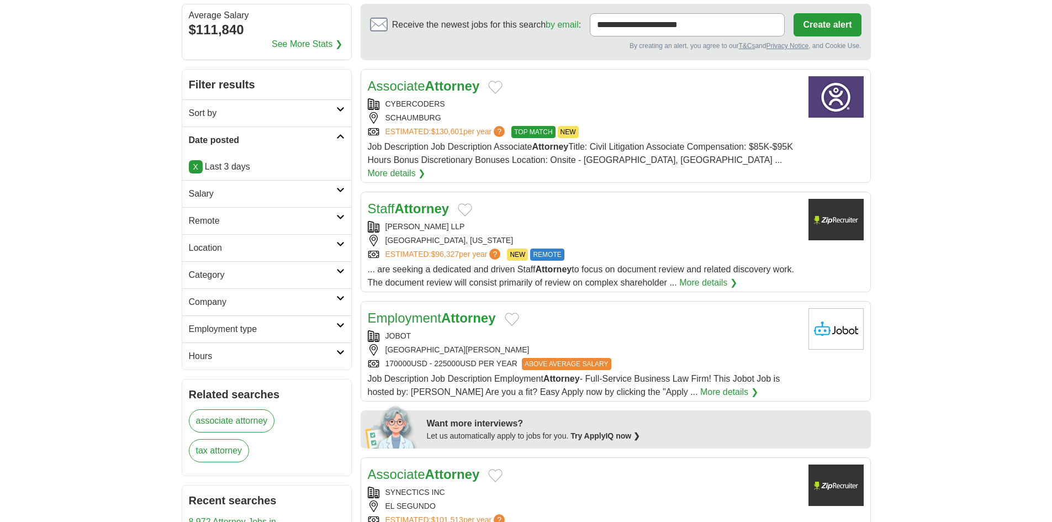
scroll to position [166, 0]
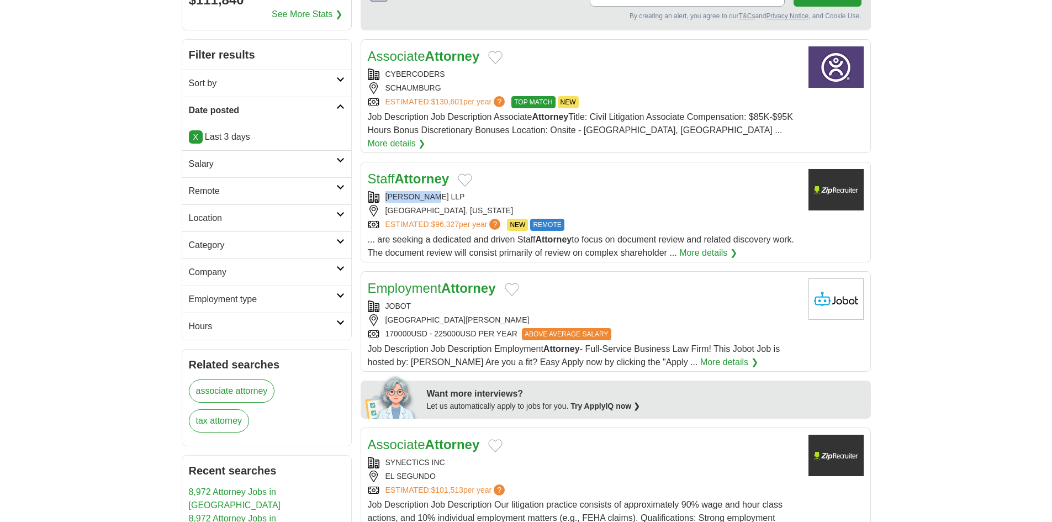
drag, startPoint x: 383, startPoint y: 179, endPoint x: 460, endPoint y: 178, distance: 77.3
click at [459, 191] on div "[PERSON_NAME] LLP" at bounding box center [584, 197] width 432 height 12
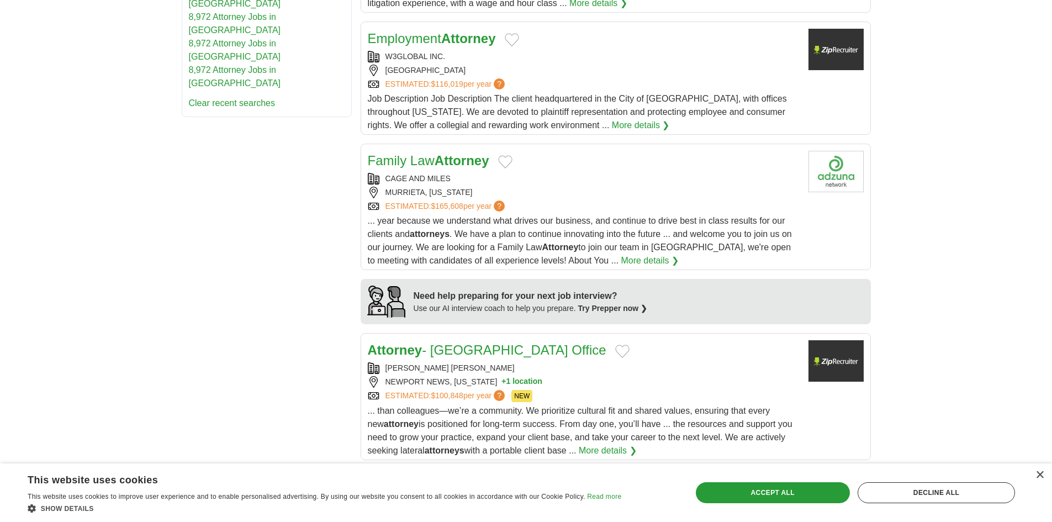
scroll to position [718, 0]
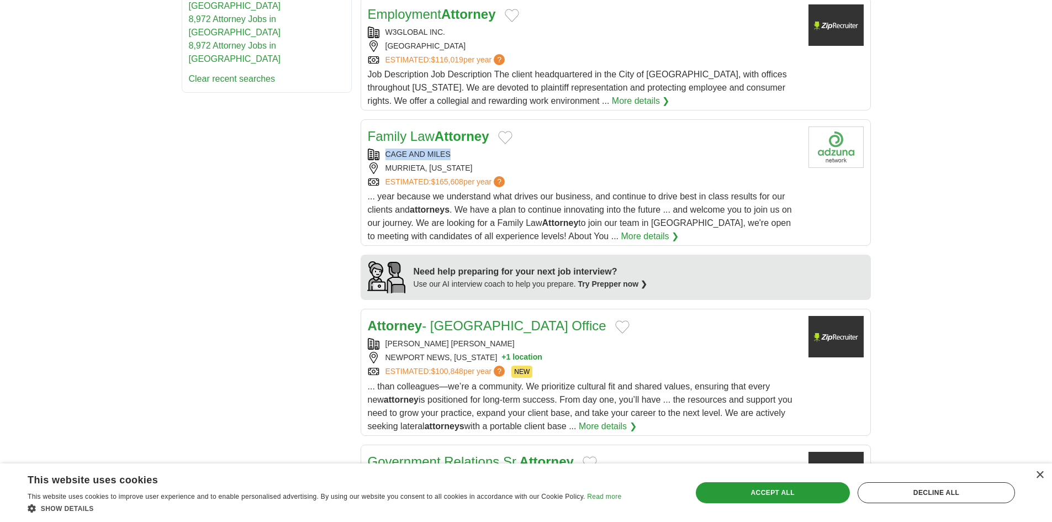
drag, startPoint x: 387, startPoint y: 137, endPoint x: 460, endPoint y: 137, distance: 73.4
click at [460, 149] on div "CAGE AND MILES" at bounding box center [584, 155] width 432 height 12
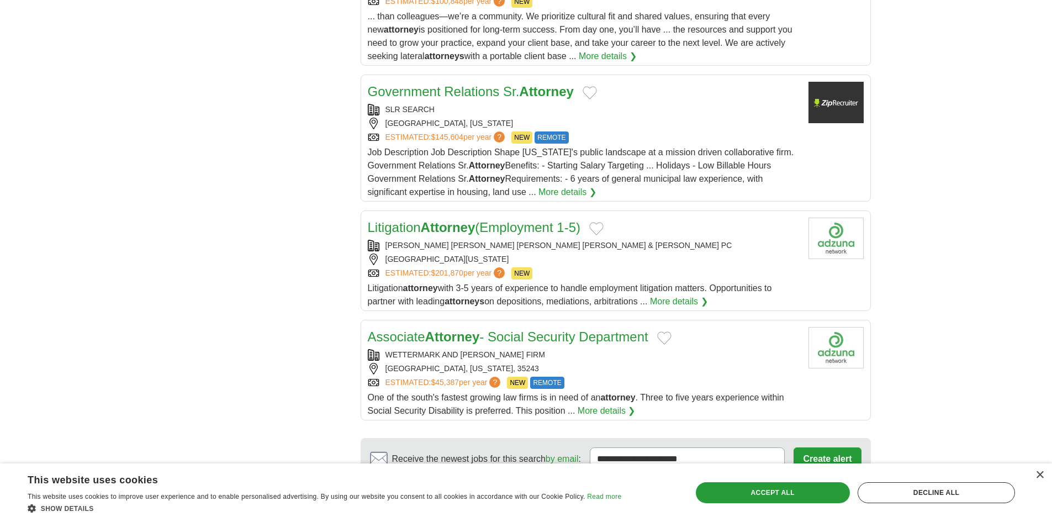
scroll to position [1215, 0]
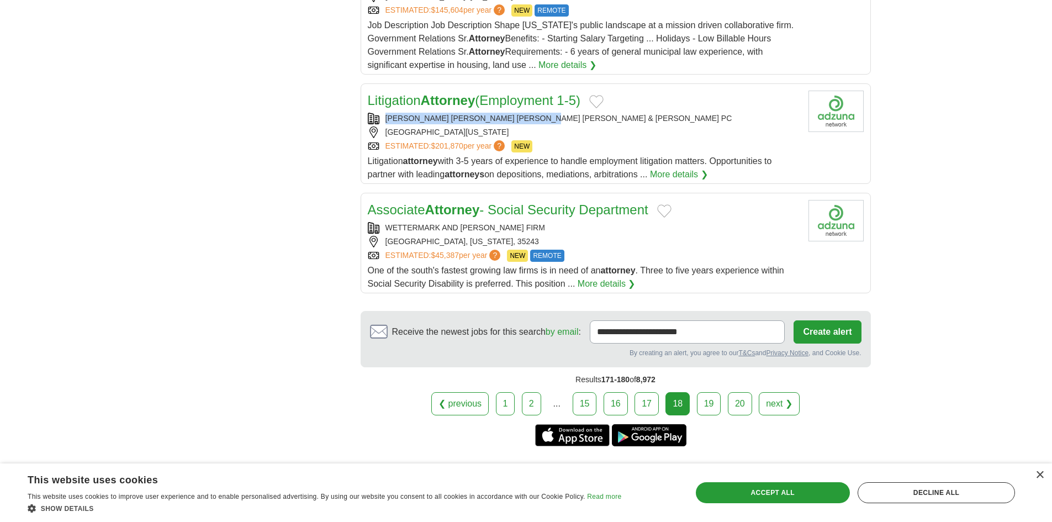
drag, startPoint x: 380, startPoint y: 100, endPoint x: 569, endPoint y: 113, distance: 189.2
click at [553, 113] on div "[PERSON_NAME] [PERSON_NAME] [PERSON_NAME] [PERSON_NAME] & [PERSON_NAME] PC" at bounding box center [584, 119] width 432 height 12
copy div "[PERSON_NAME] [PERSON_NAME] [PERSON_NAME] [PERSON_NAME] & [PERSON_NAME] PC"
click at [452, 236] on div "[GEOGRAPHIC_DATA], [US_STATE], 35243" at bounding box center [584, 242] width 432 height 12
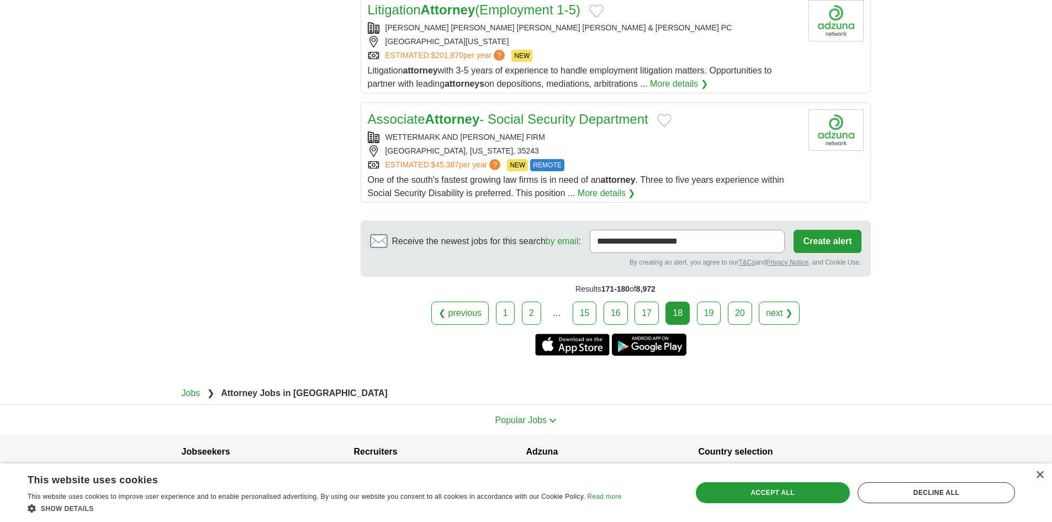
scroll to position [1317, 0]
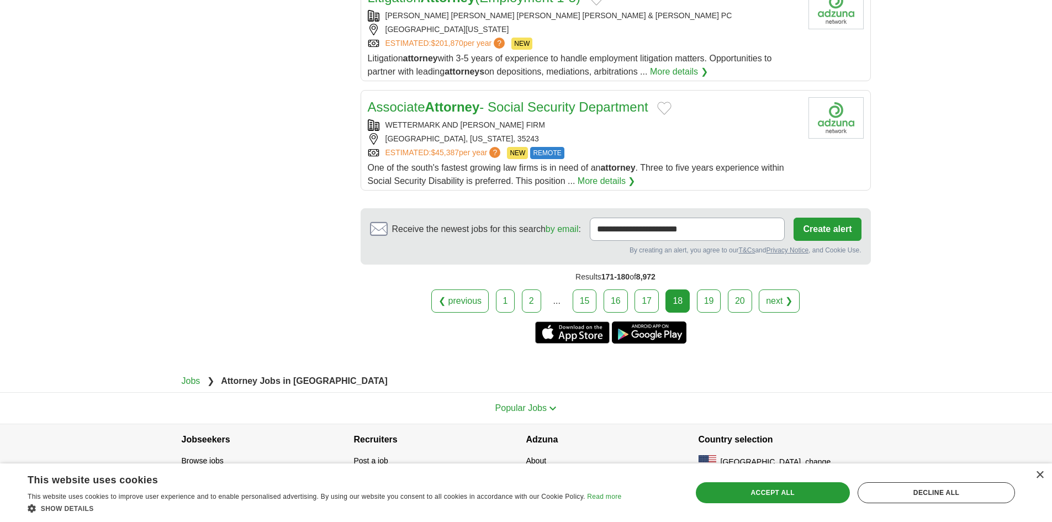
click at [701, 289] on link "19" at bounding box center [709, 300] width 24 height 23
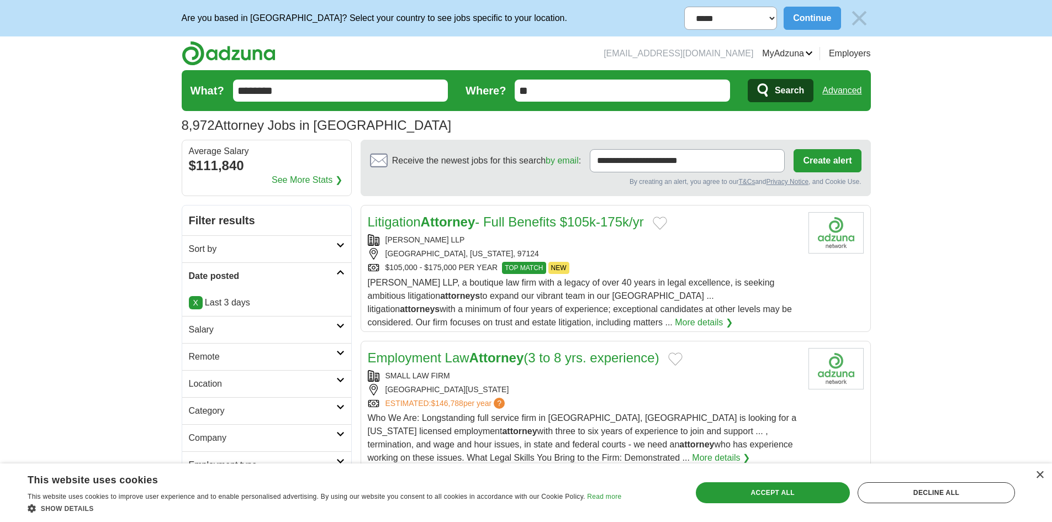
drag, startPoint x: 380, startPoint y: 236, endPoint x: 489, endPoint y: 233, distance: 109.3
click at [489, 233] on div "Litigation Attorney - Full Benefits $105k-175k/yr [PERSON_NAME] LLP [GEOGRAPHIC…" at bounding box center [584, 270] width 432 height 117
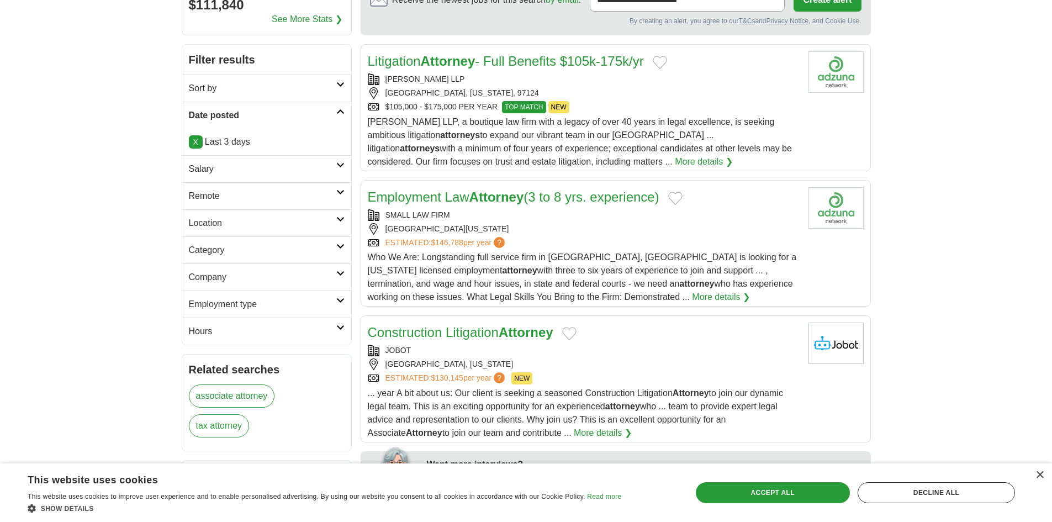
scroll to position [166, 0]
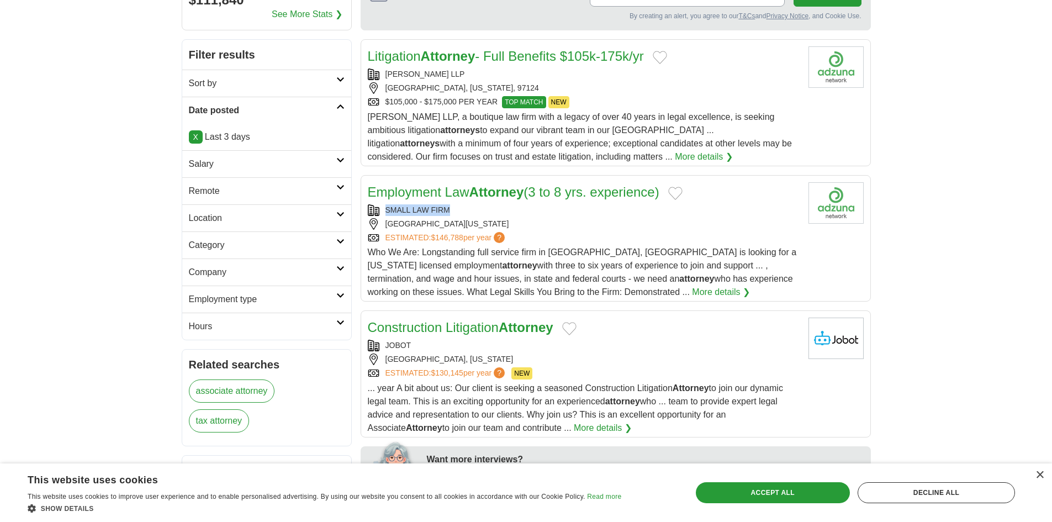
drag, startPoint x: 384, startPoint y: 203, endPoint x: 455, endPoint y: 209, distance: 70.9
click at [455, 209] on div "Employment Law Attorney (3 to 8 yrs. experience) SMALL LAW FIRM [GEOGRAPHIC_DAT…" at bounding box center [584, 240] width 432 height 116
copy div "SMALL LAW FIRM"
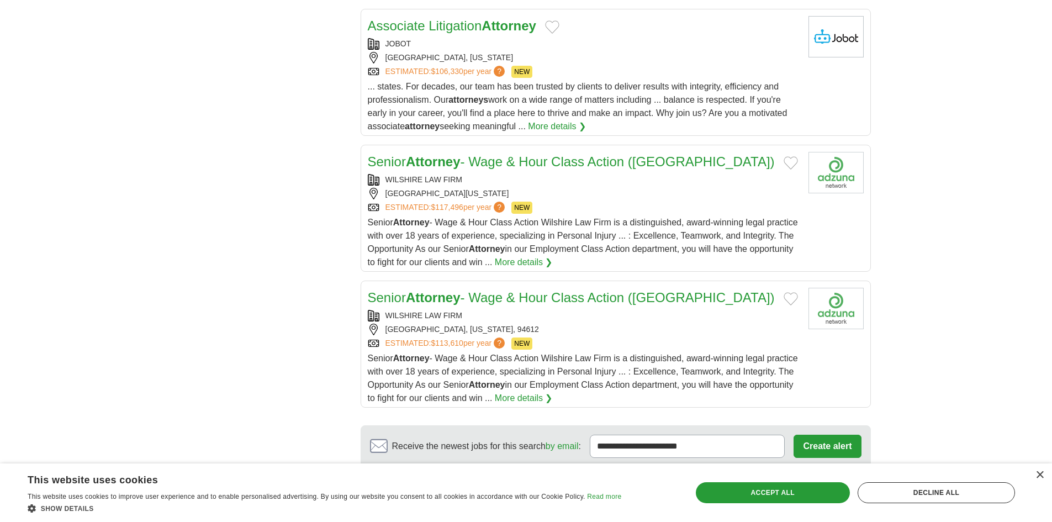
scroll to position [1270, 0]
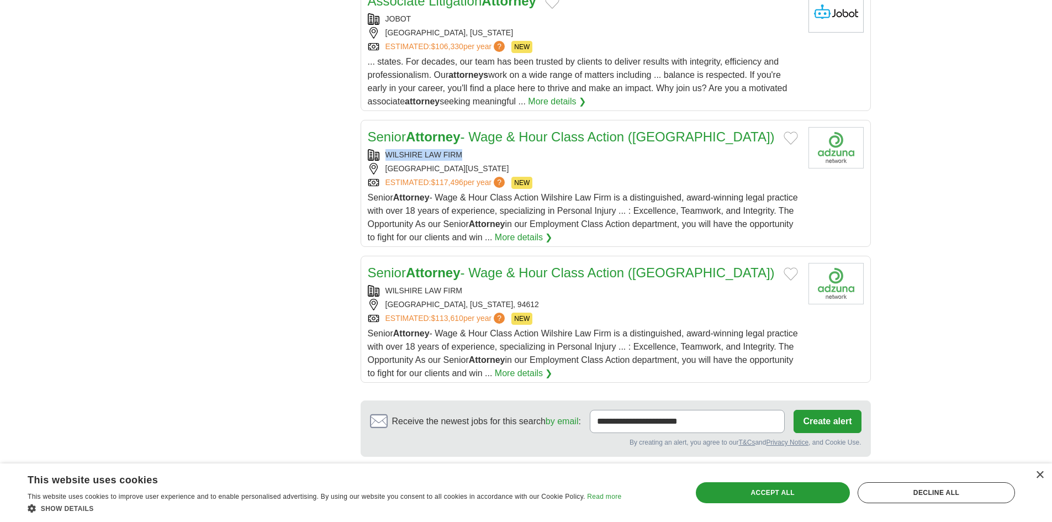
drag, startPoint x: 384, startPoint y: 151, endPoint x: 779, endPoint y: 198, distance: 397.5
click at [486, 149] on div "WILSHIRE LAW FIRM" at bounding box center [584, 155] width 432 height 12
copy div "WILSHIRE LAW FIRM"
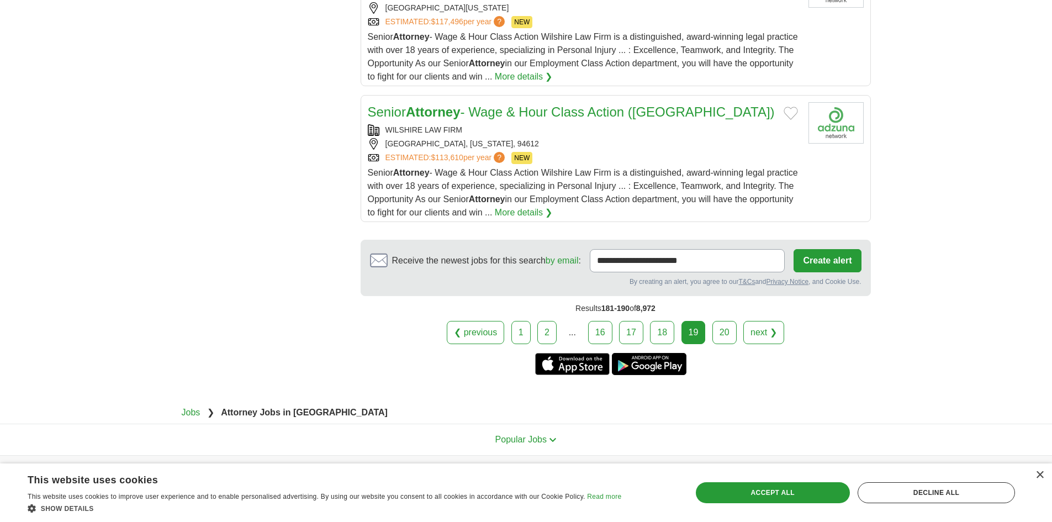
scroll to position [1435, 0]
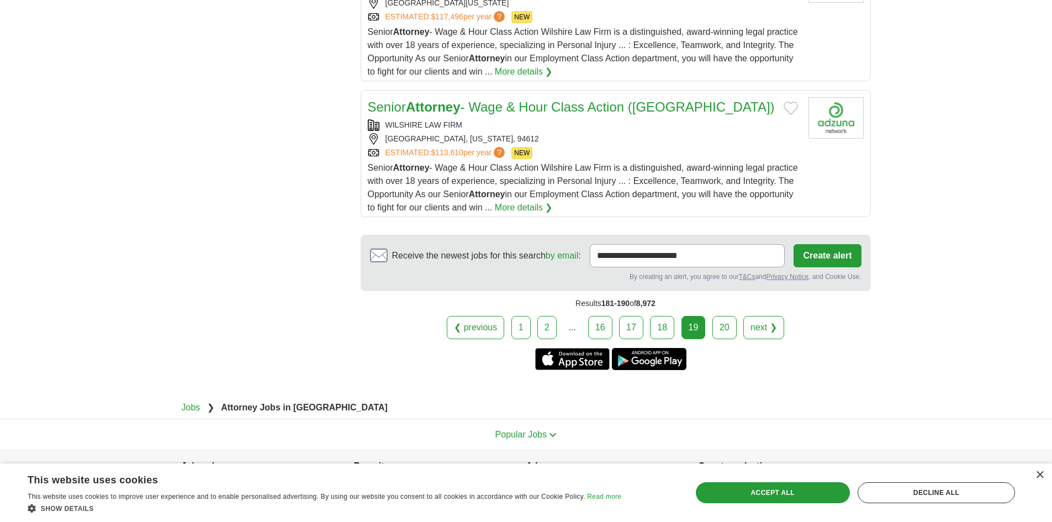
click at [723, 336] on link "20" at bounding box center [724, 327] width 24 height 23
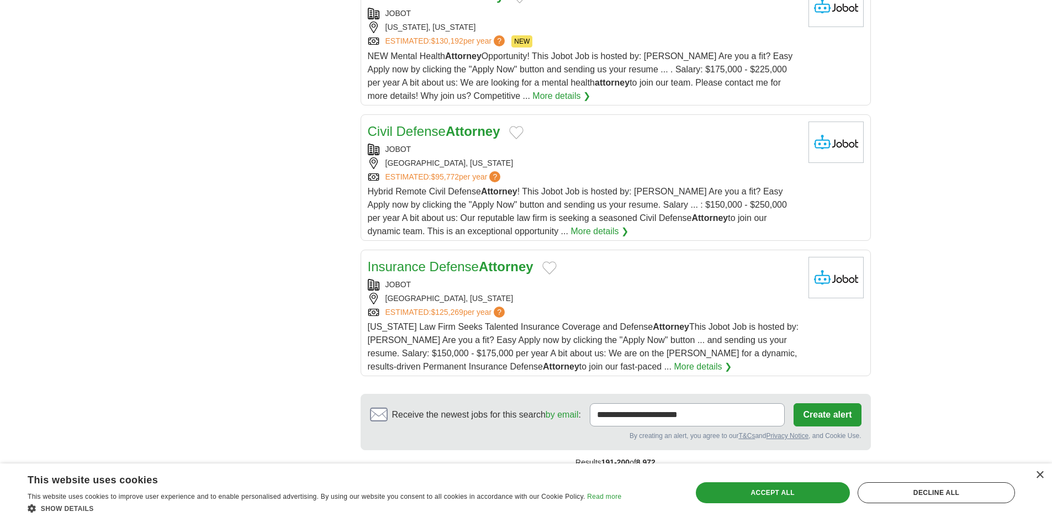
scroll to position [1143, 0]
